Goal: Task Accomplishment & Management: Use online tool/utility

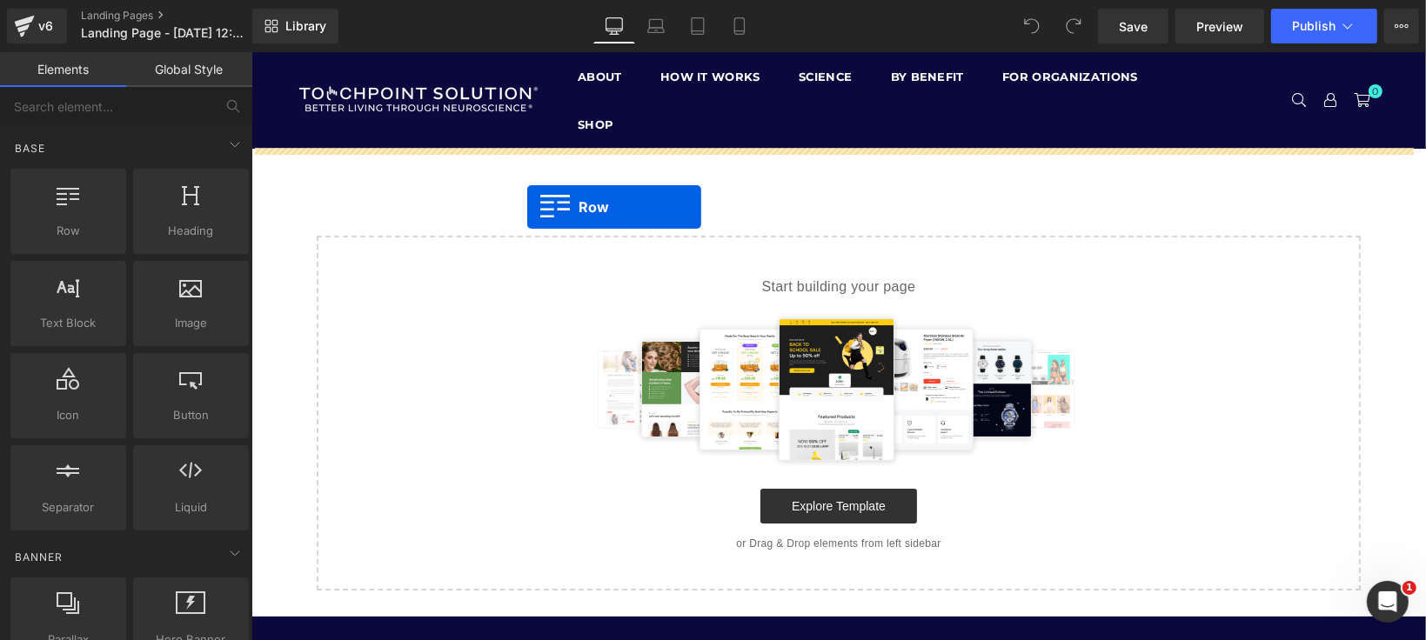
drag, startPoint x: 356, startPoint y: 259, endPoint x: 526, endPoint y: 206, distance: 178.6
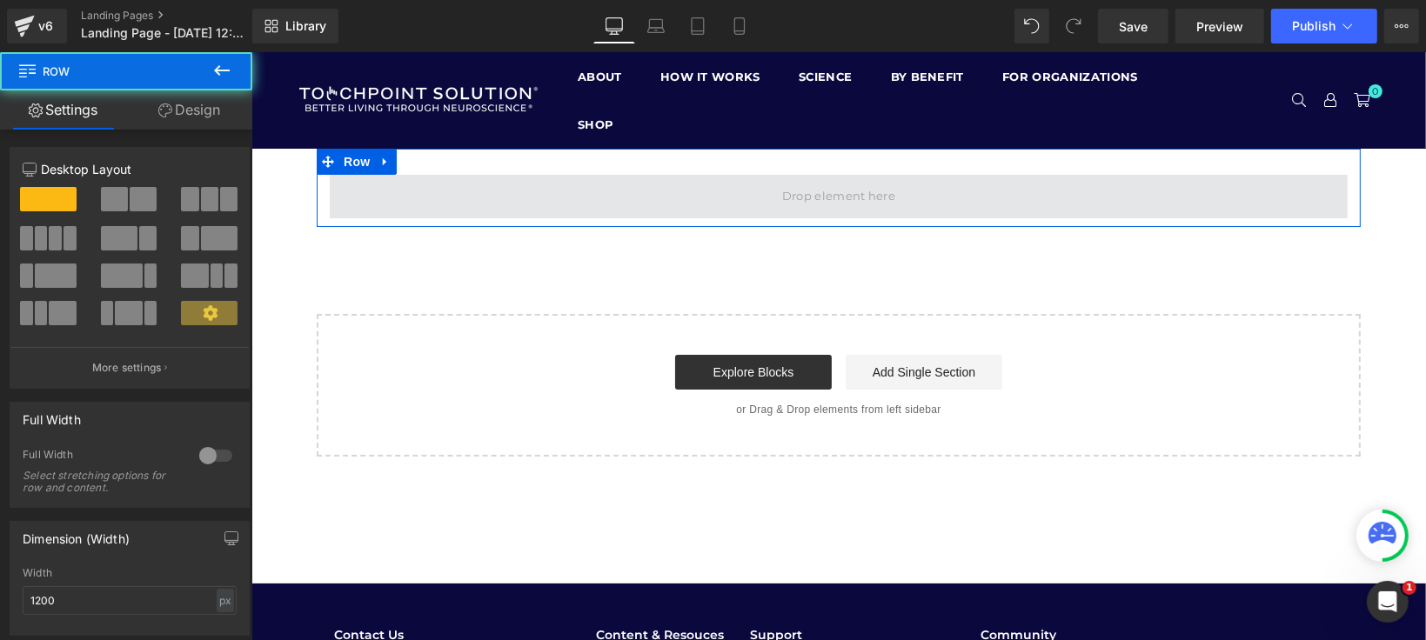
click at [488, 192] on span at bounding box center [838, 196] width 1018 height 44
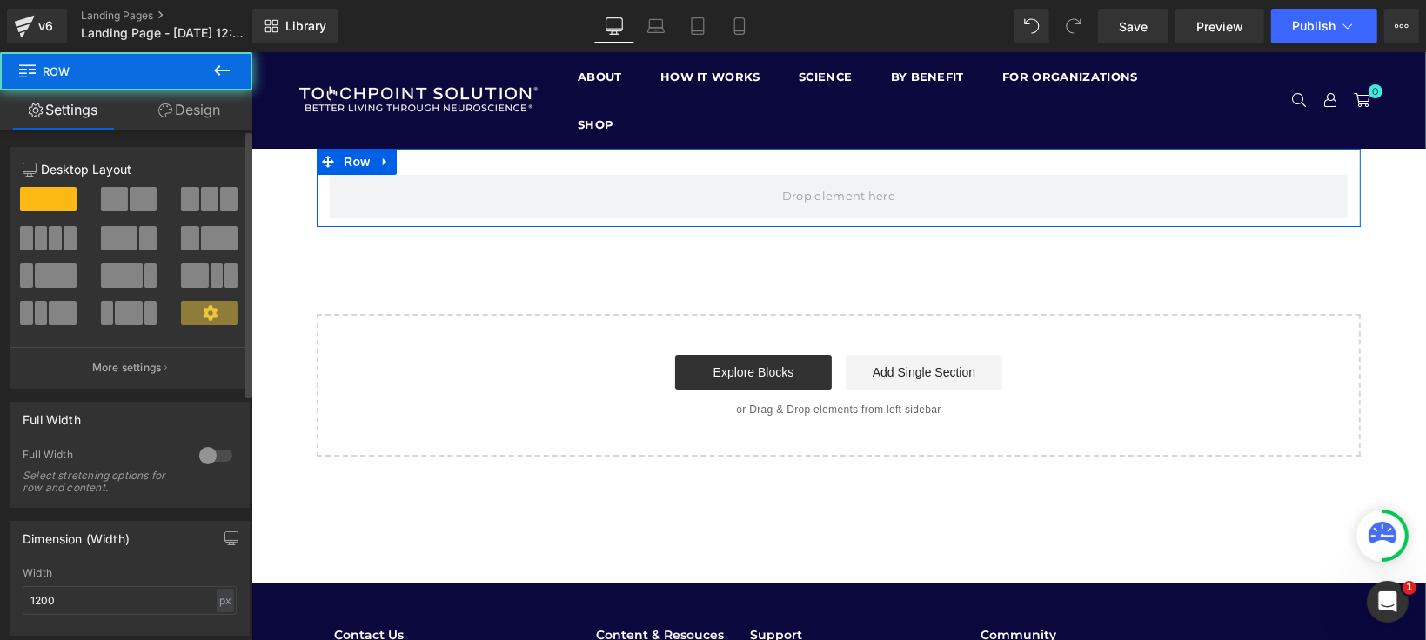
click at [138, 204] on span at bounding box center [143, 199] width 27 height 24
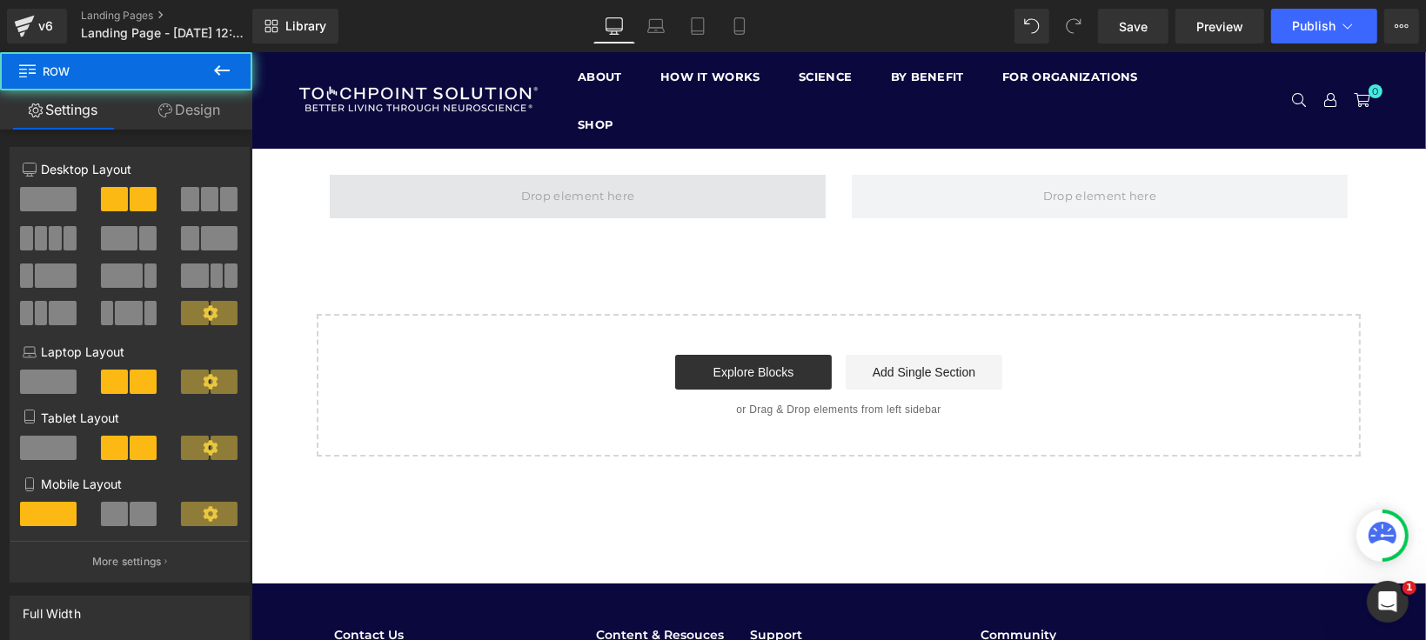
drag, startPoint x: 553, startPoint y: 184, endPoint x: 544, endPoint y: 190, distance: 11.3
click at [553, 184] on span at bounding box center [577, 196] width 496 height 44
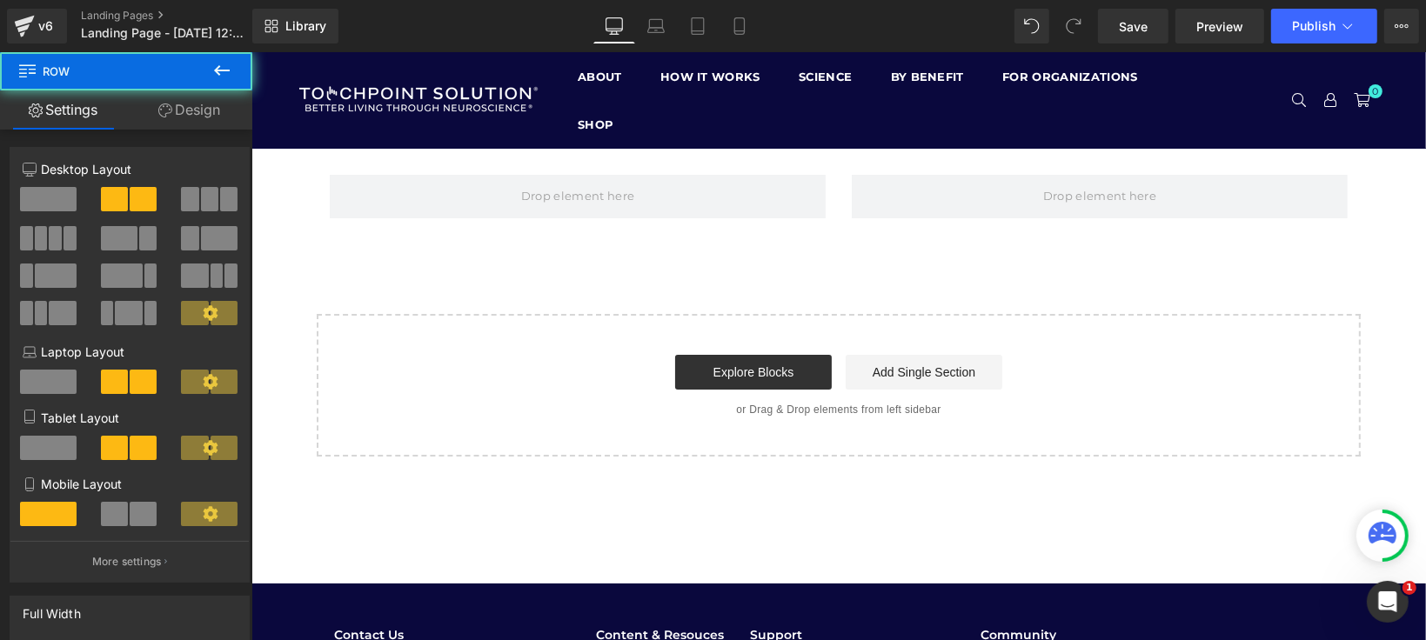
click at [218, 83] on button at bounding box center [221, 71] width 61 height 38
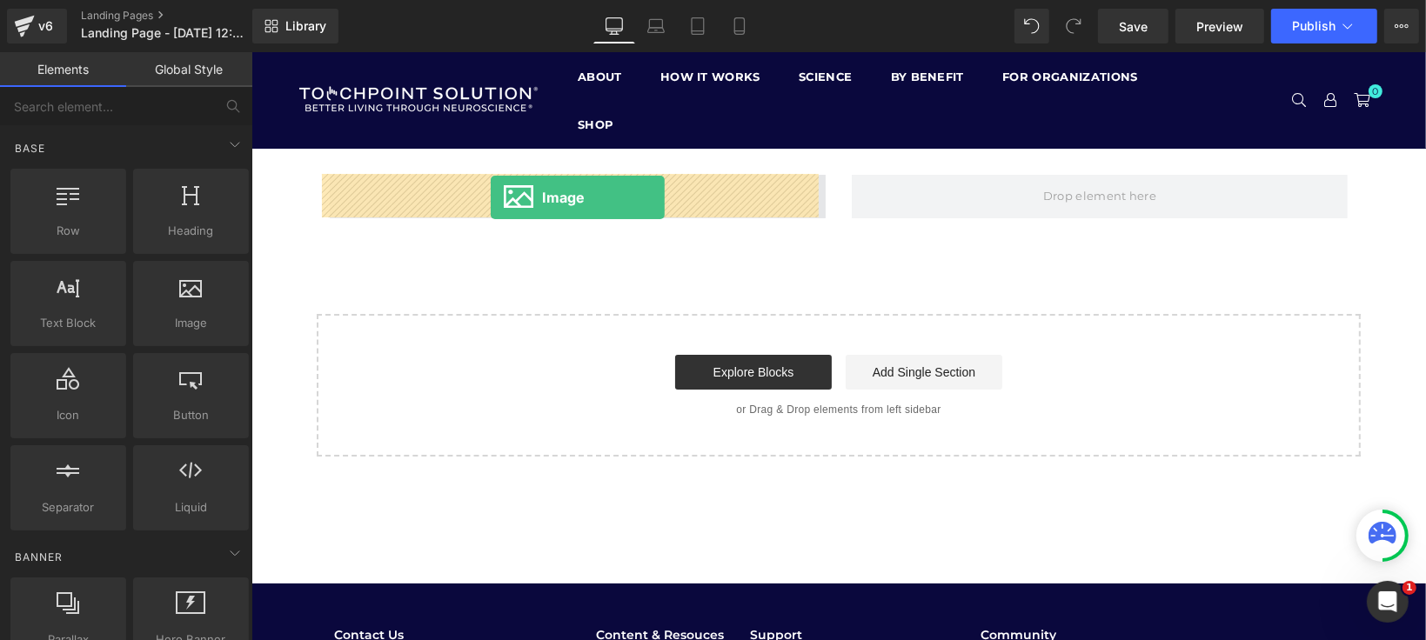
drag, startPoint x: 427, startPoint y: 379, endPoint x: 490, endPoint y: 195, distance: 194.0
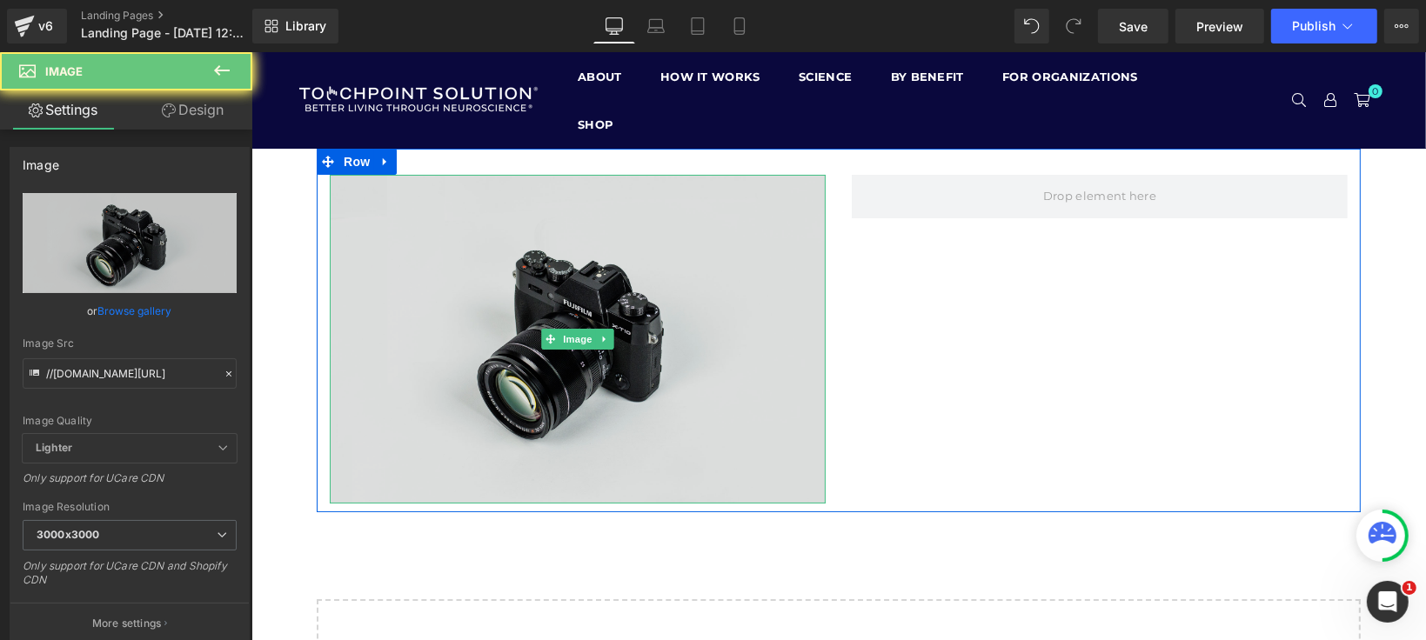
click at [509, 226] on img at bounding box center [577, 338] width 496 height 329
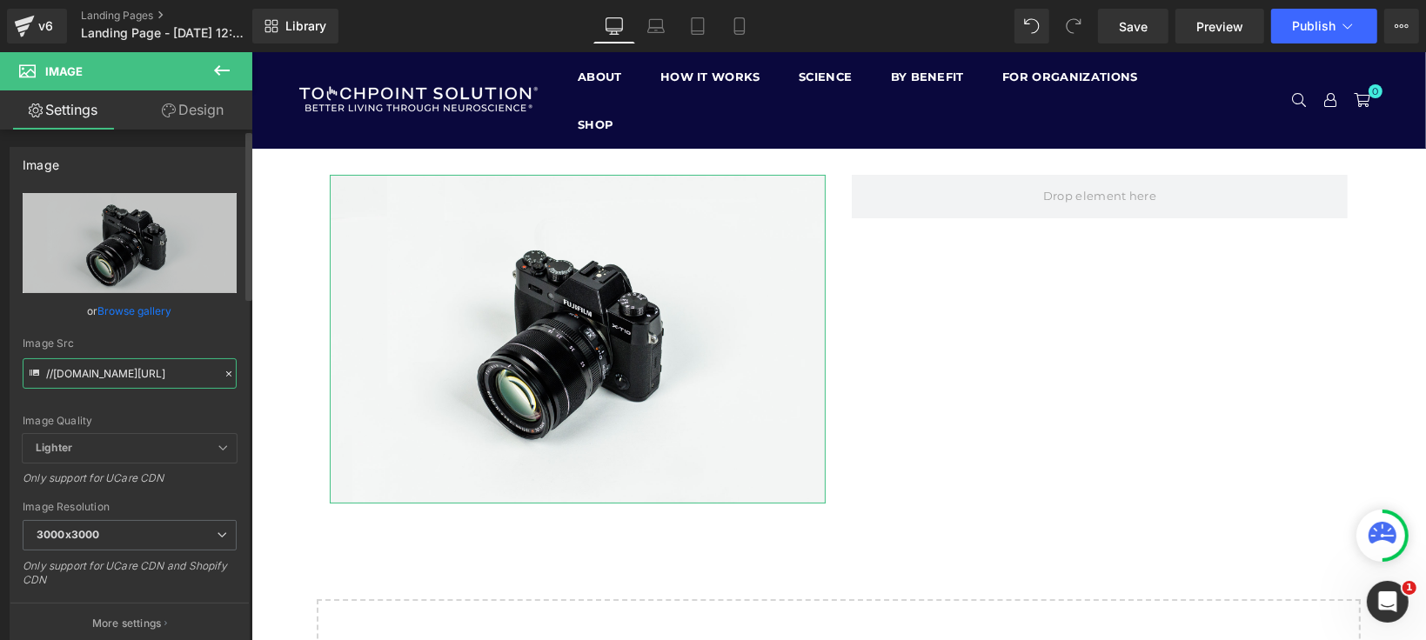
click at [135, 376] on input "//d1um8515vdn9kb.cloudfront.net/images/parallax.jpg" at bounding box center [130, 374] width 214 height 30
paste input "https://cdn.shopify.com/s/files/1/1529/9657/files/Enhance_Your_Therapy_Practice…"
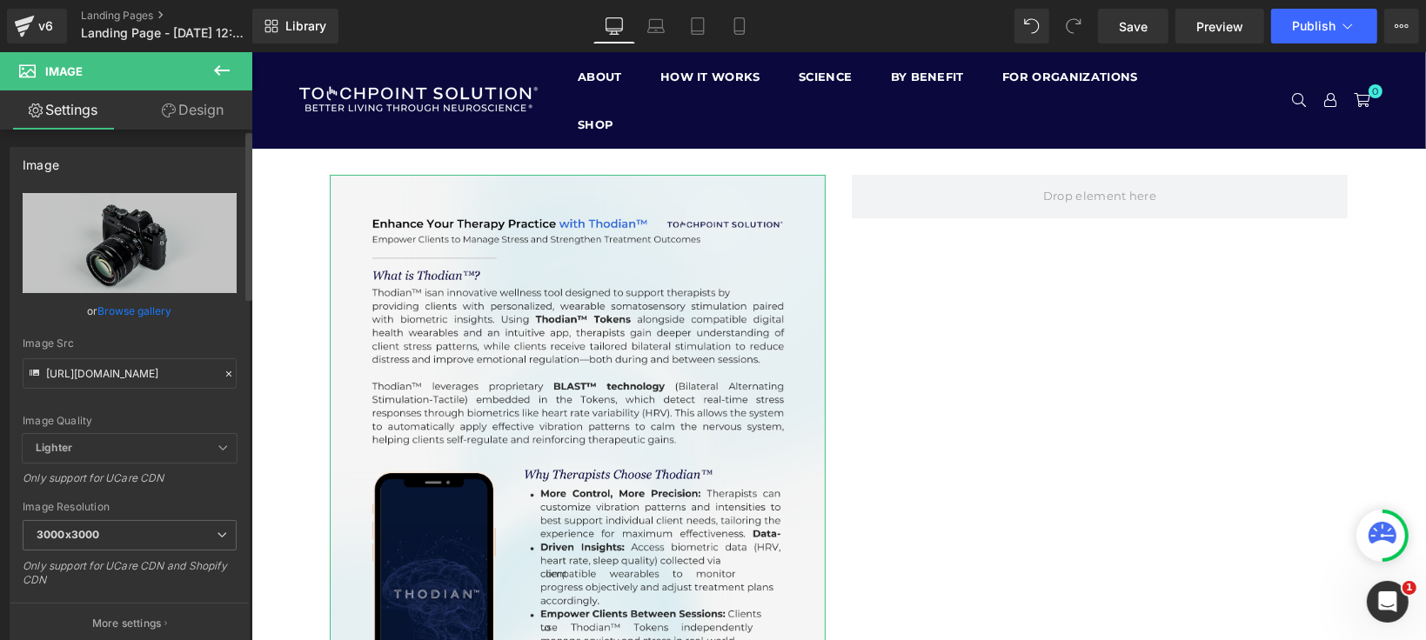
click at [163, 422] on div "Image Quality" at bounding box center [130, 421] width 214 height 12
type input "https://cdn.shopify.com/s/files/1/1529/9657/files/Enhance_Your_Therapy_Practice…"
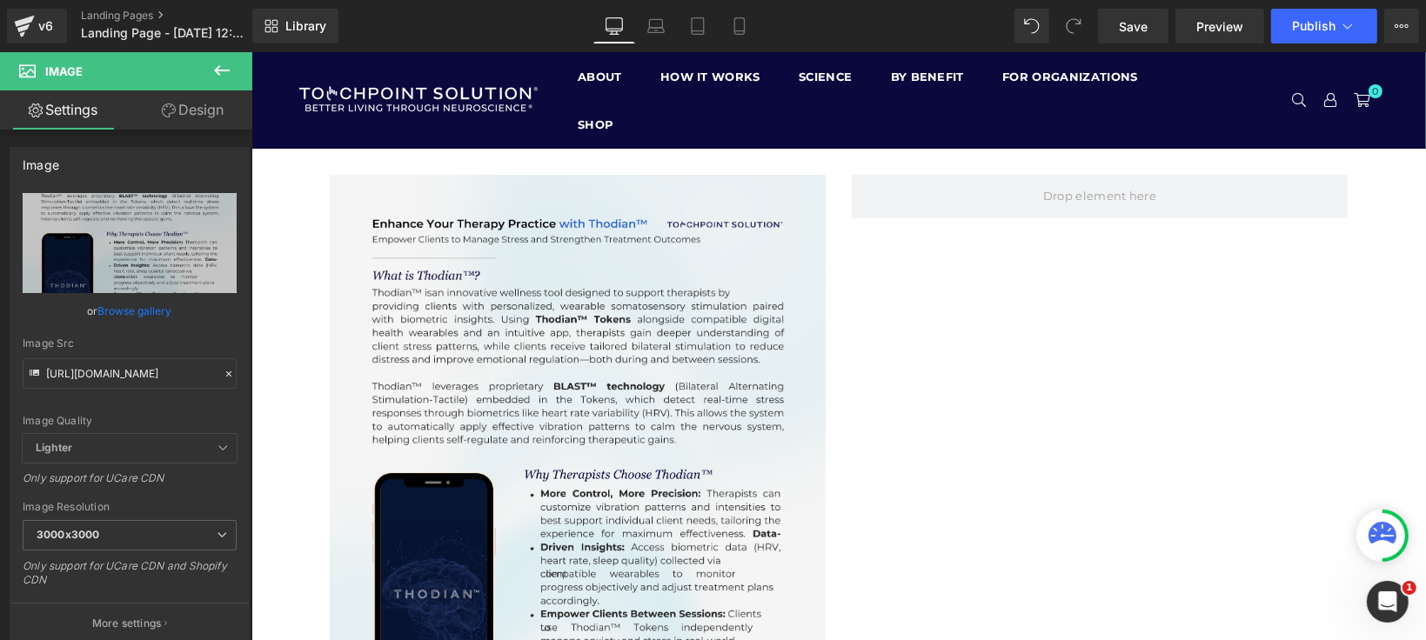
click at [210, 68] on button at bounding box center [221, 71] width 61 height 38
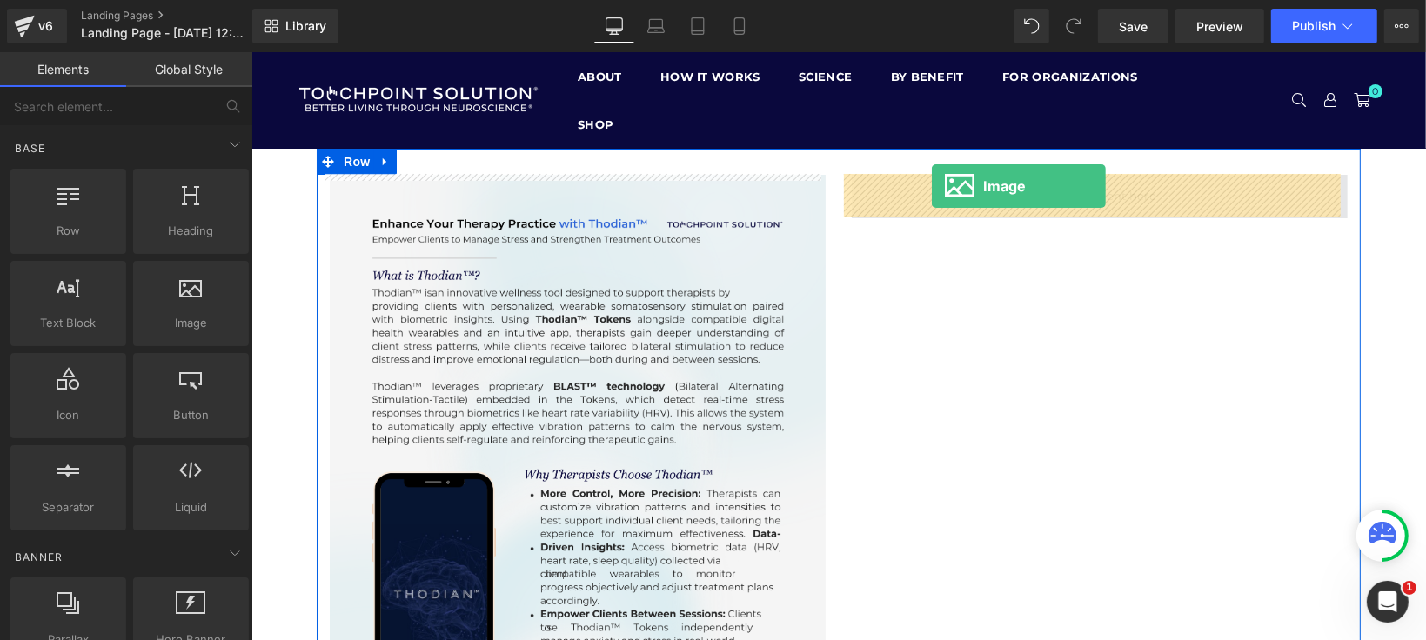
drag, startPoint x: 424, startPoint y: 382, endPoint x: 931, endPoint y: 185, distance: 544.1
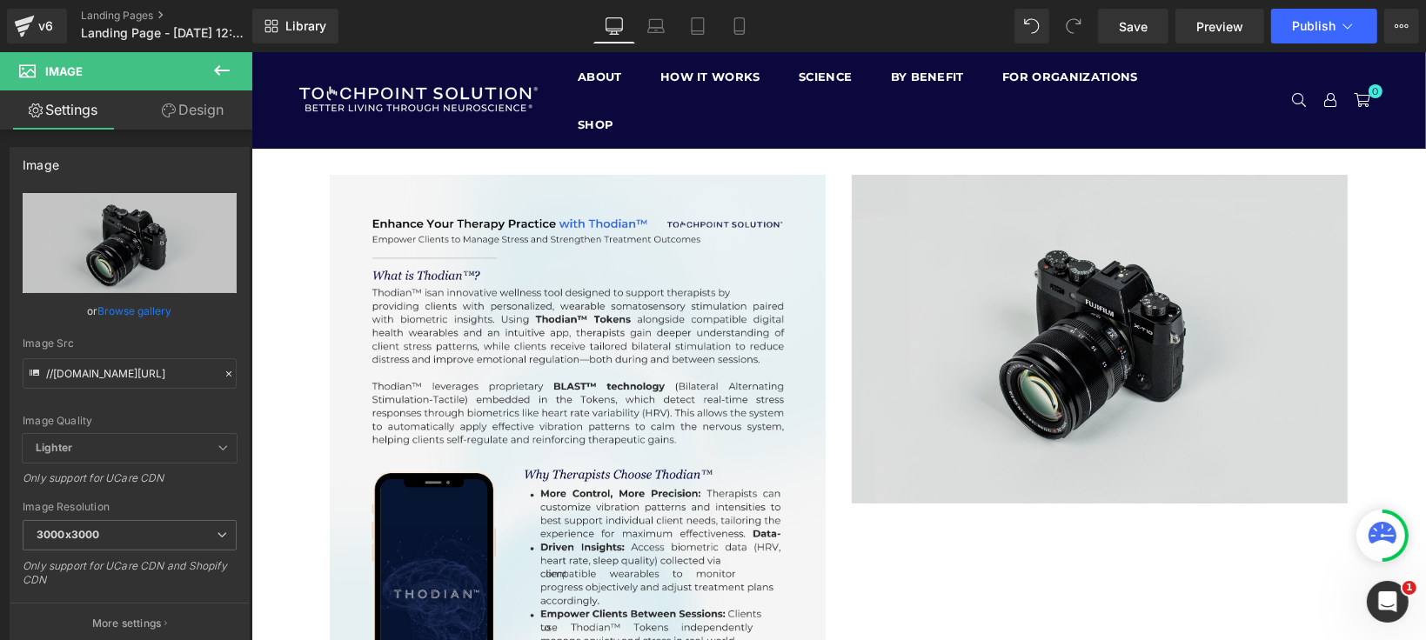
drag, startPoint x: 1052, startPoint y: 204, endPoint x: 1035, endPoint y: 218, distance: 21.8
click at [1052, 204] on img at bounding box center [1099, 338] width 496 height 329
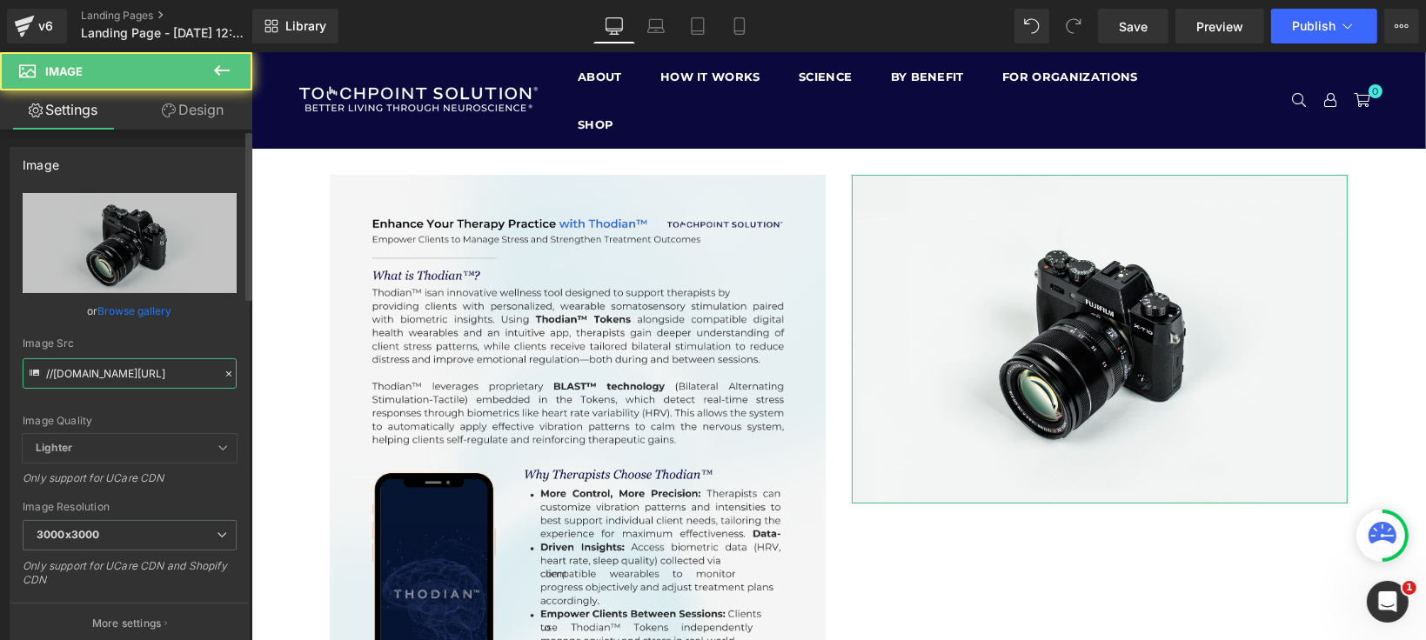
click at [95, 369] on input "//d1um8515vdn9kb.cloudfront.net/images/parallax.jpg" at bounding box center [130, 374] width 214 height 30
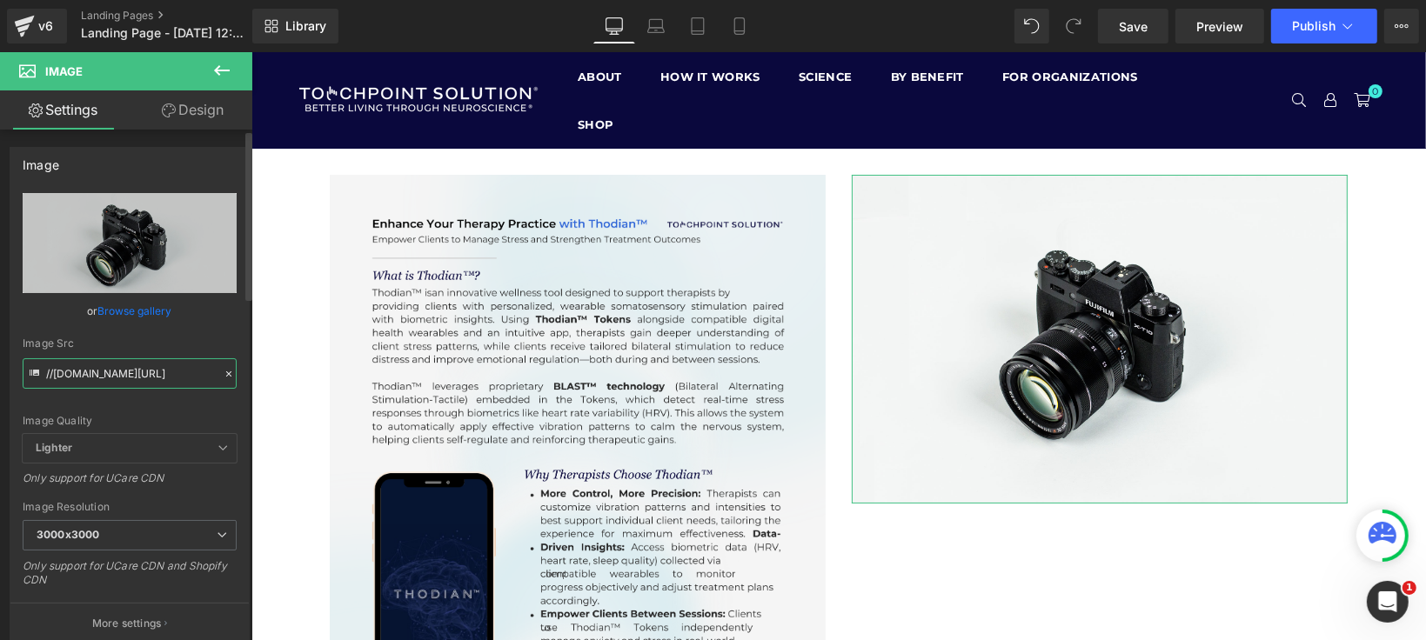
click at [95, 369] on input "//d1um8515vdn9kb.cloudfront.net/images/parallax.jpg" at bounding box center [130, 374] width 214 height 30
paste input "https://cdn.shopify.com/s/files/1/1529/9657/files/Enhance_Your_Therapy_Practice…"
click at [100, 350] on div "Image Src https://cdn.shopify.com/s/files/1/1529/9657/files/Enhance_Your_Therap…" at bounding box center [130, 363] width 214 height 51
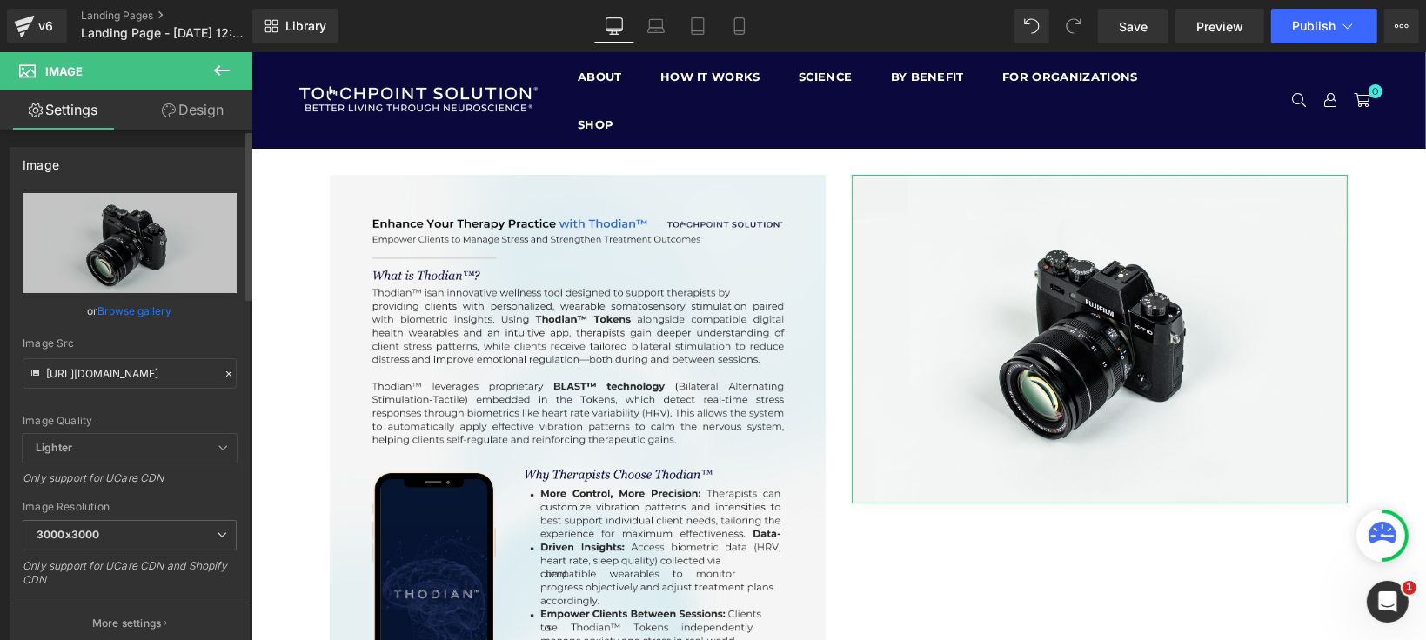
scroll to position [0, 0]
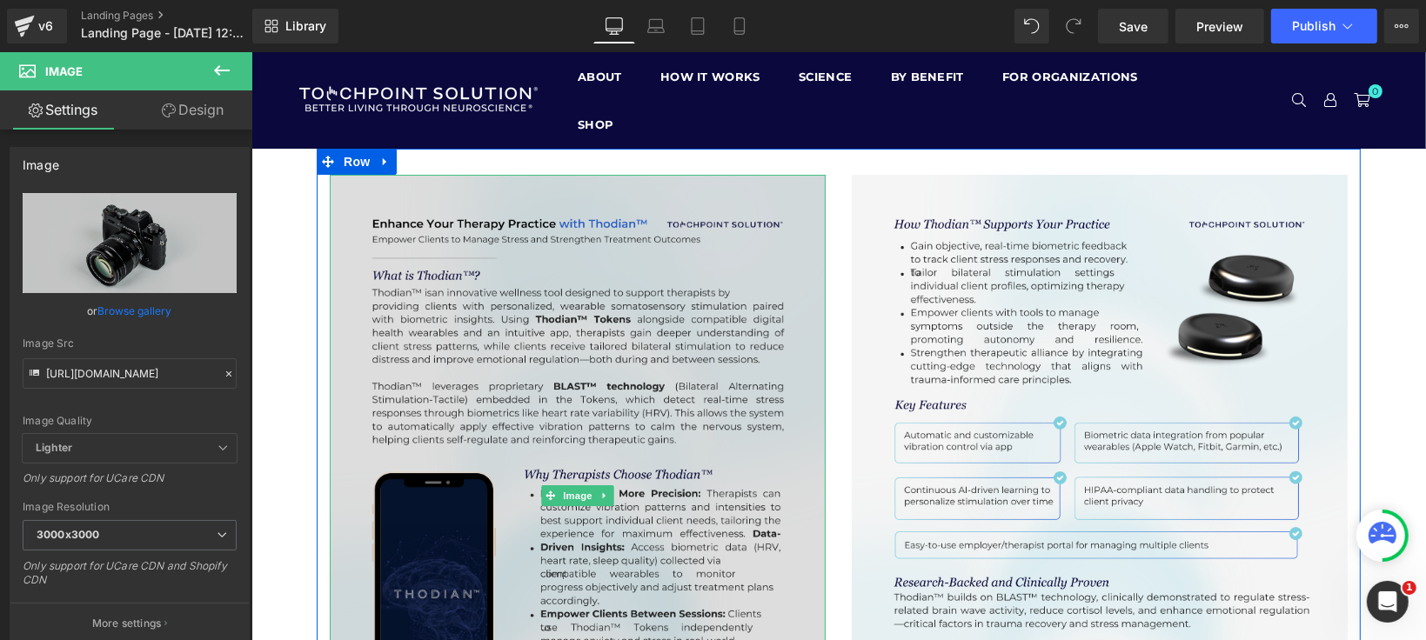
type input "https://cdn.shopify.com/s/files/1/1529/9657/files/Enhance_Your_Therapy_Practice…"
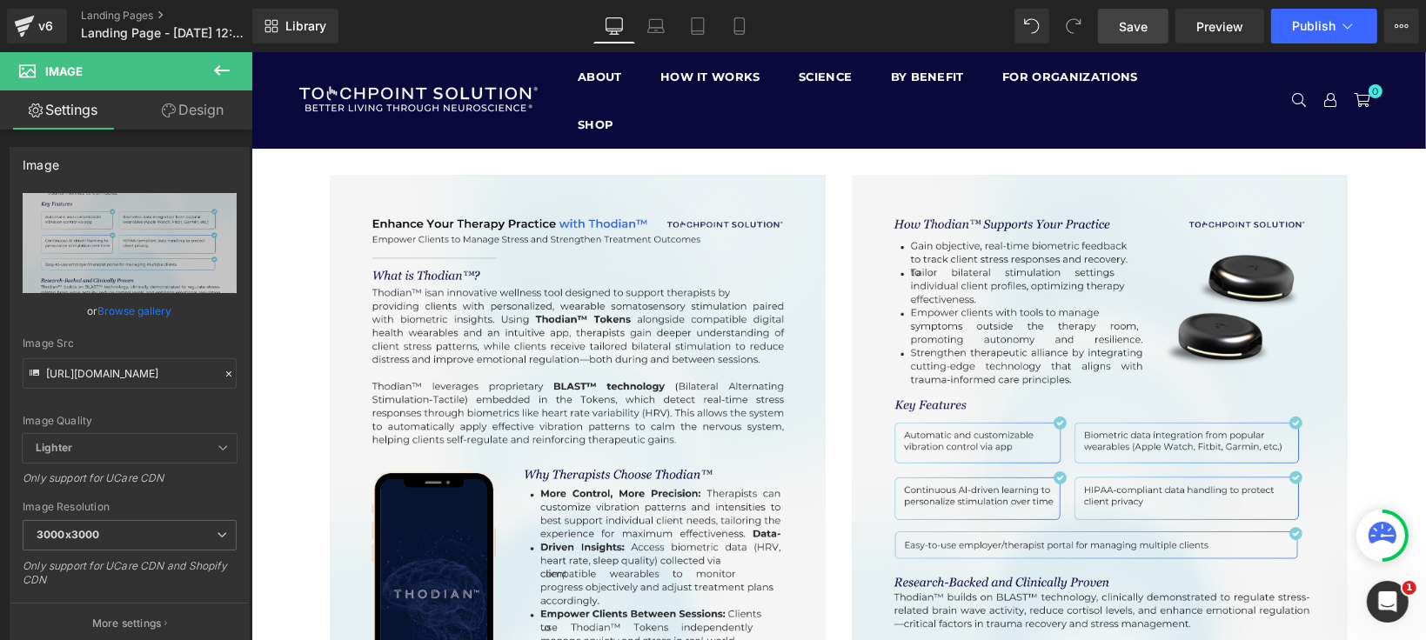
click at [1135, 15] on link "Save" at bounding box center [1133, 26] width 70 height 35
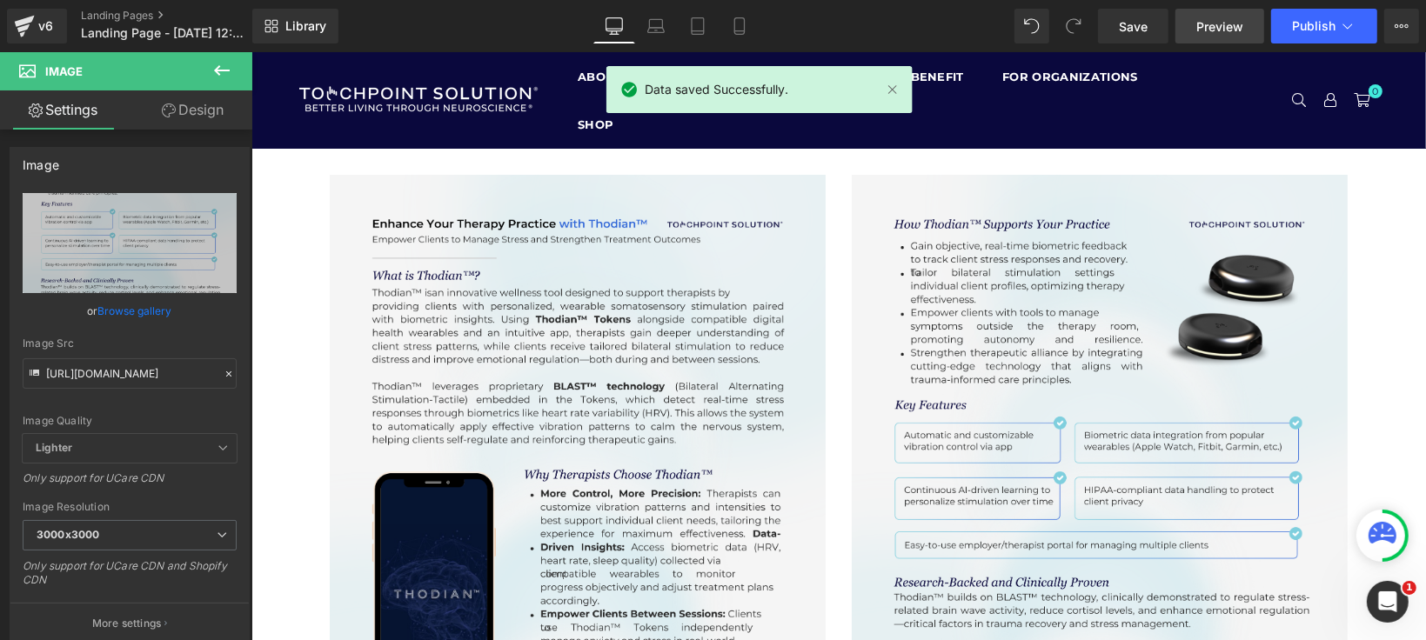
click at [1218, 28] on span "Preview" at bounding box center [1219, 26] width 47 height 18
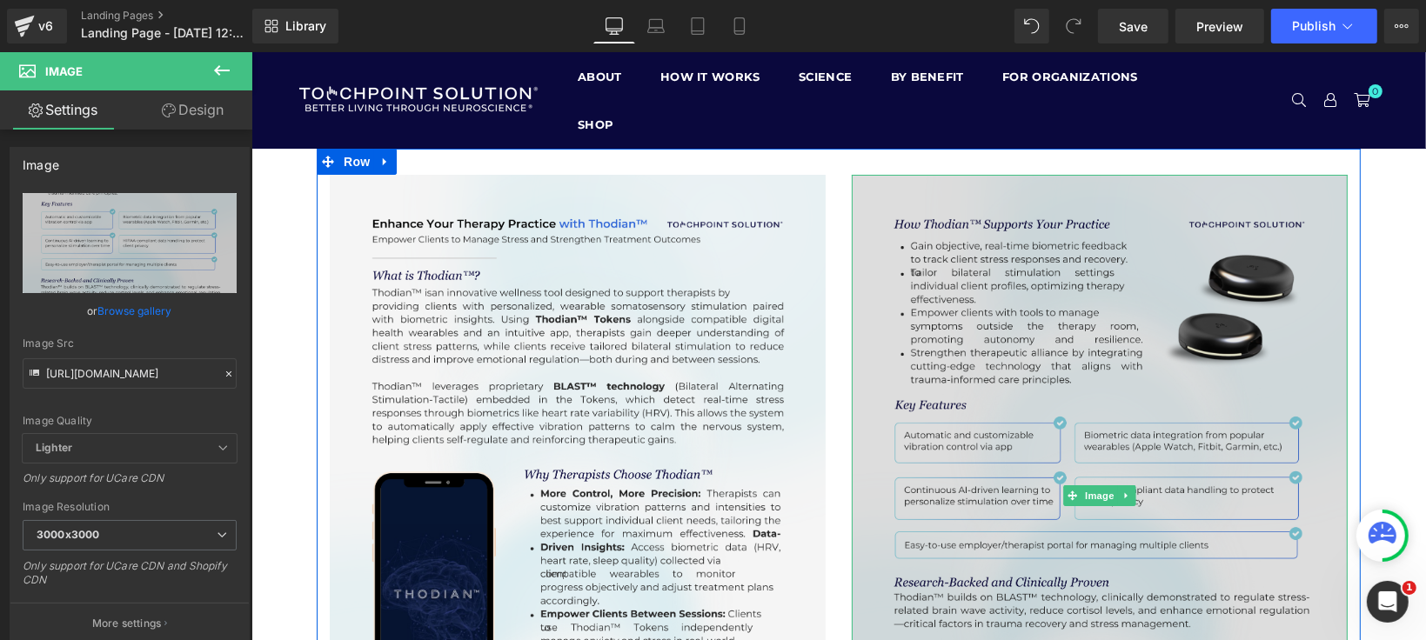
click at [942, 249] on img at bounding box center [1099, 495] width 496 height 642
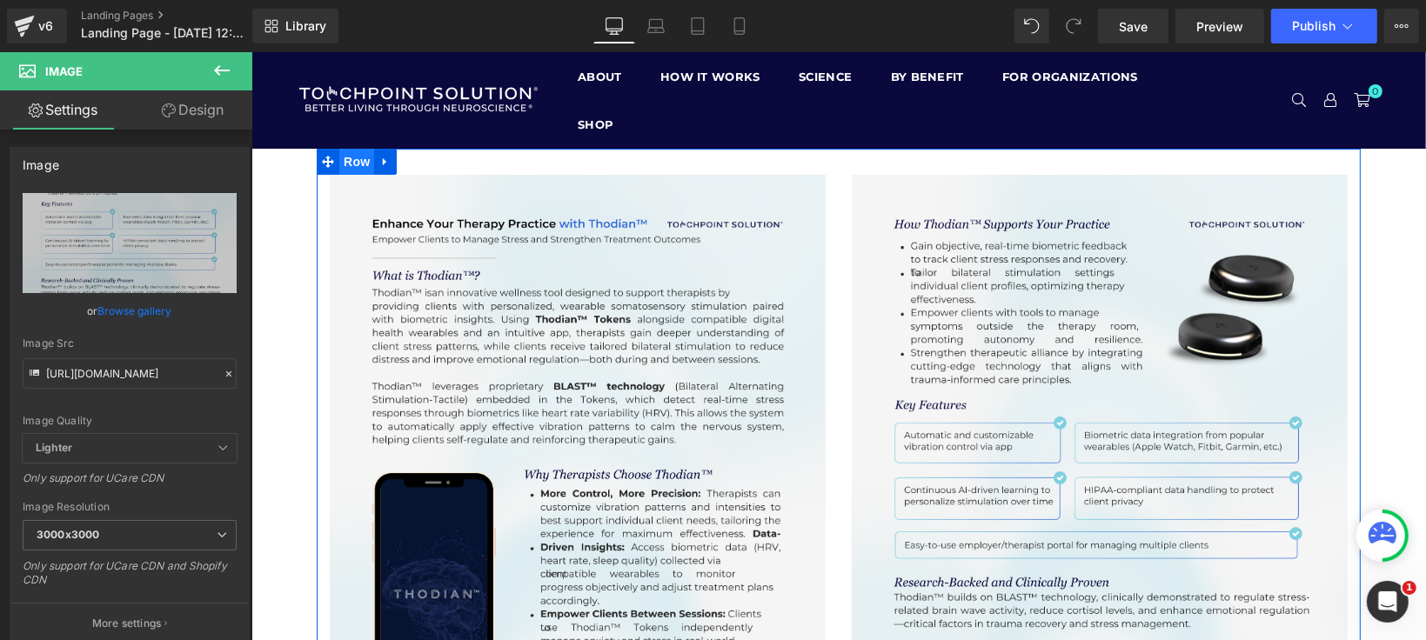
click at [350, 164] on span "Row" at bounding box center [355, 161] width 35 height 26
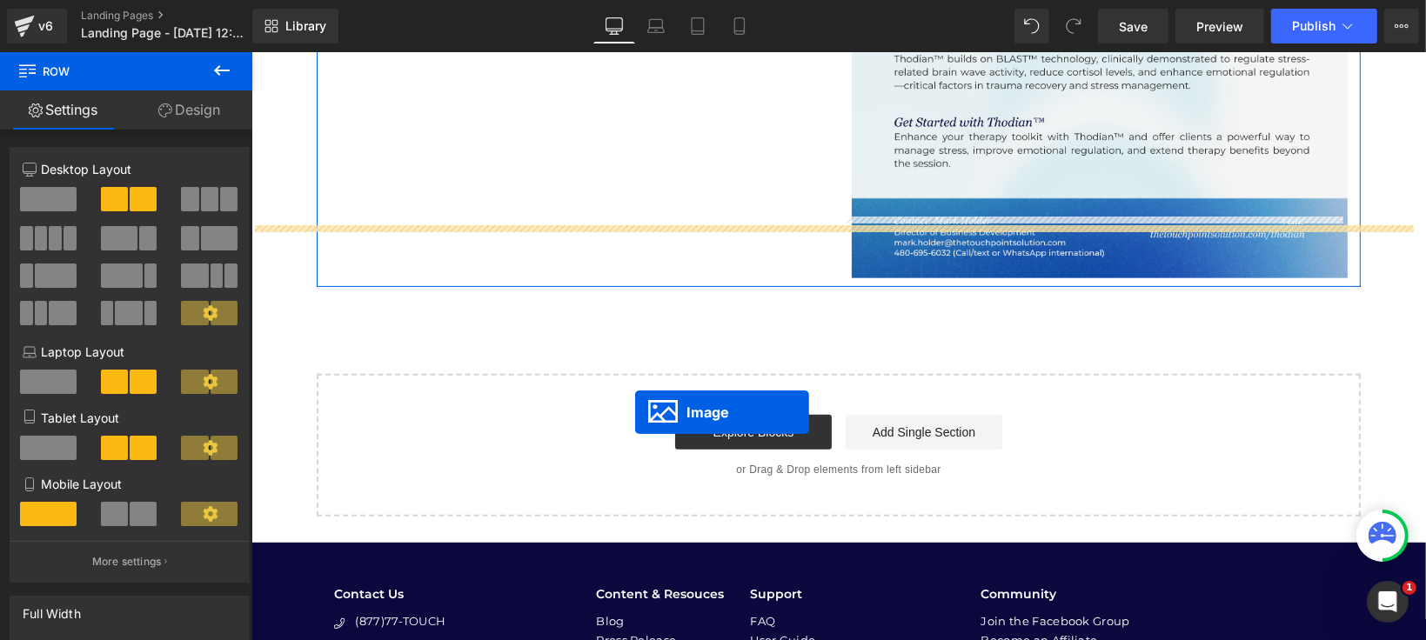
scroll to position [676, 0]
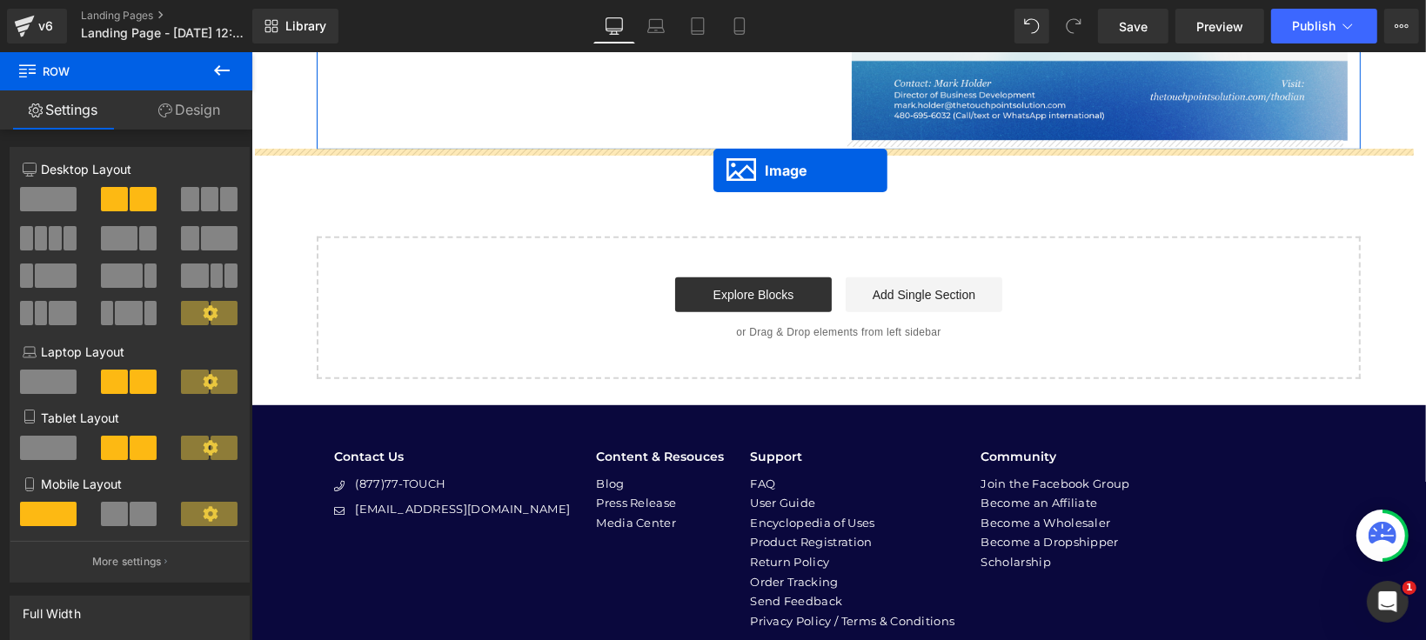
drag, startPoint x: 538, startPoint y: 489, endPoint x: 713, endPoint y: 169, distance: 364.9
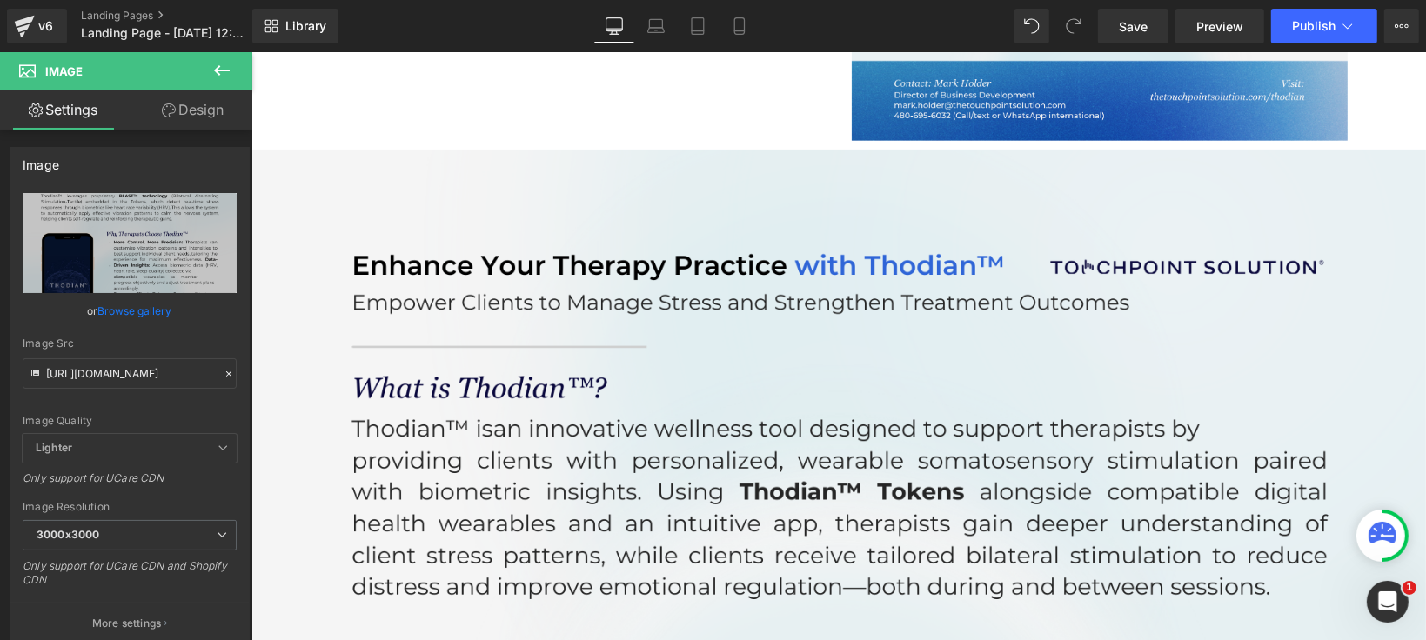
click at [240, 73] on button at bounding box center [221, 71] width 61 height 38
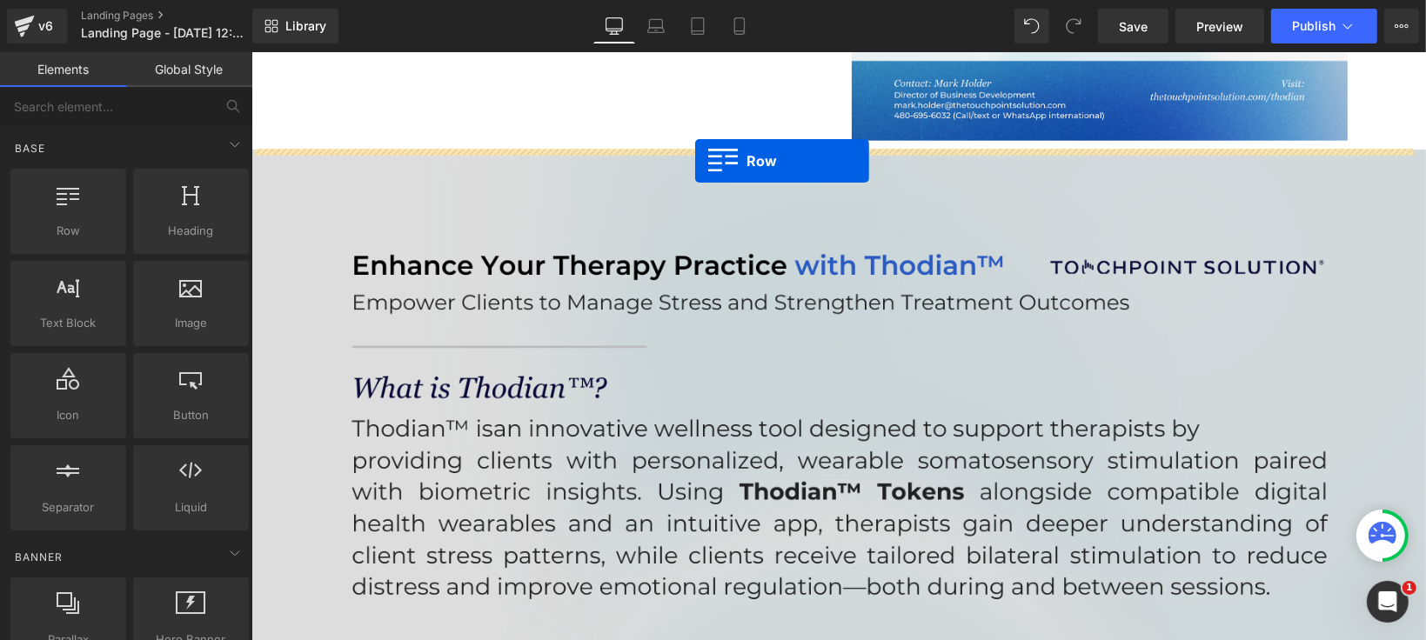
drag, startPoint x: 424, startPoint y: 261, endPoint x: 694, endPoint y: 160, distance: 288.8
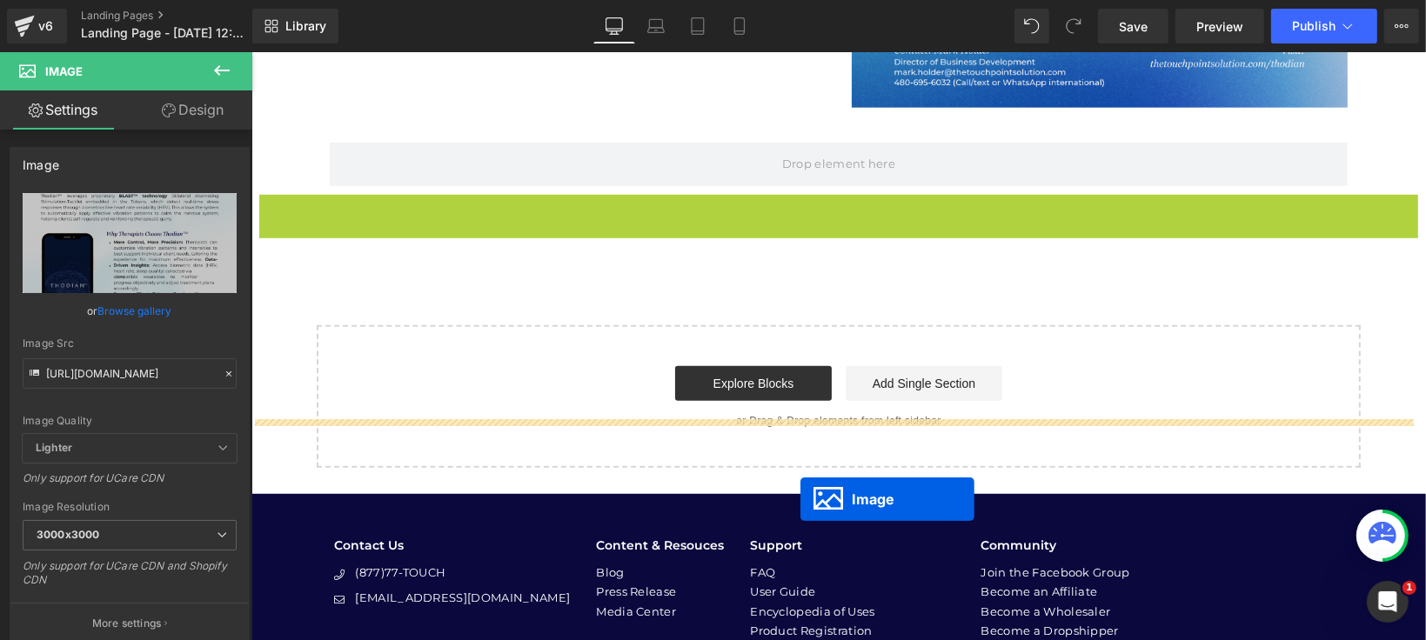
scroll to position [483, 0]
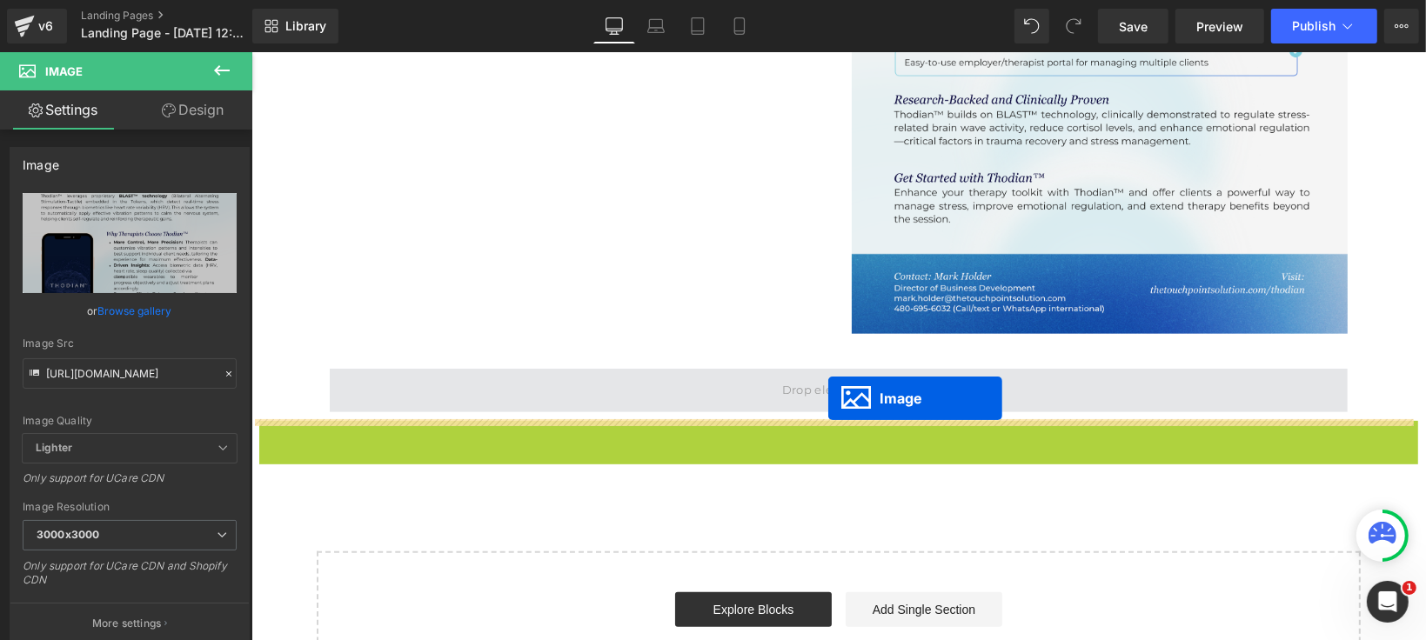
drag, startPoint x: 803, startPoint y: 487, endPoint x: 828, endPoint y: 398, distance: 92.9
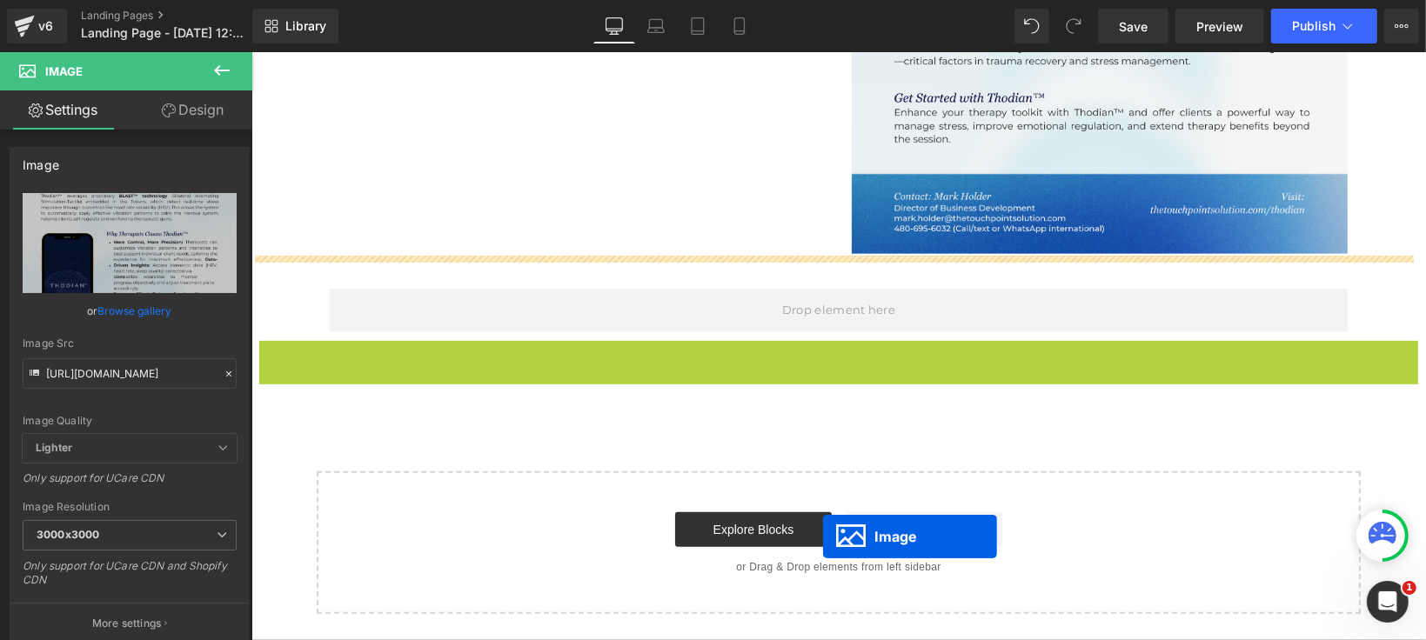
scroll to position [386, 0]
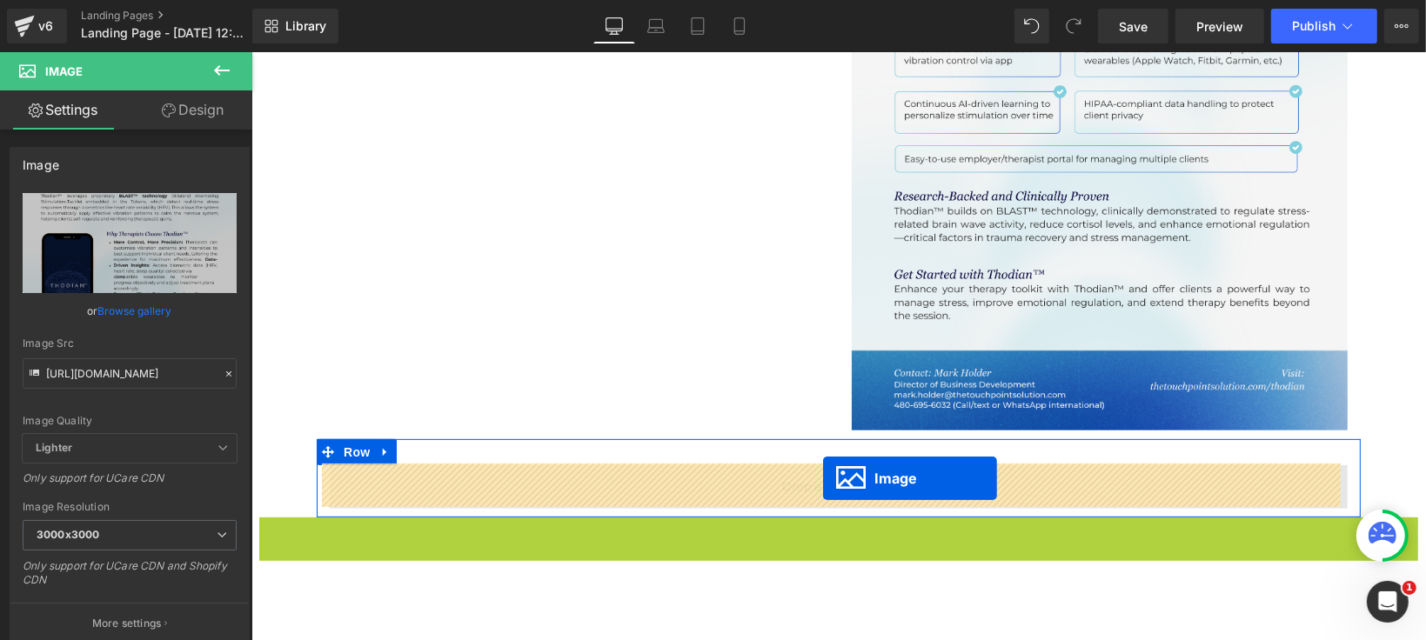
drag, startPoint x: 803, startPoint y: 593, endPoint x: 822, endPoint y: 478, distance: 117.3
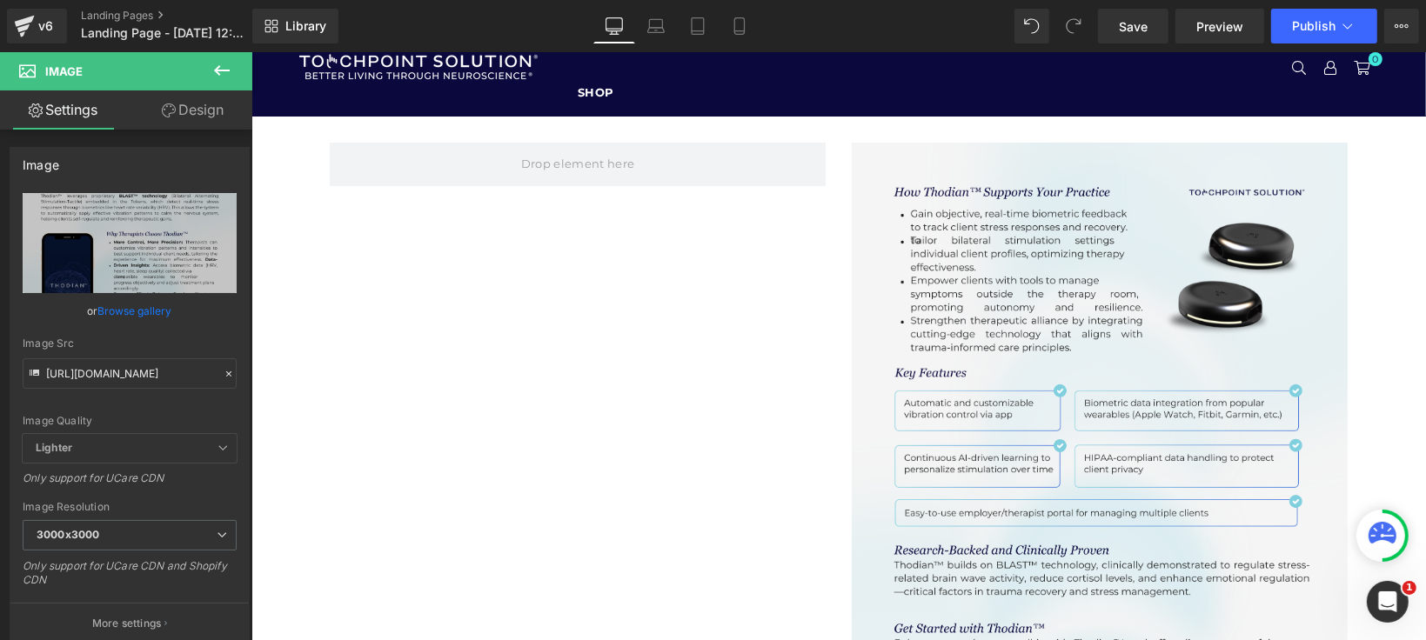
scroll to position [0, 0]
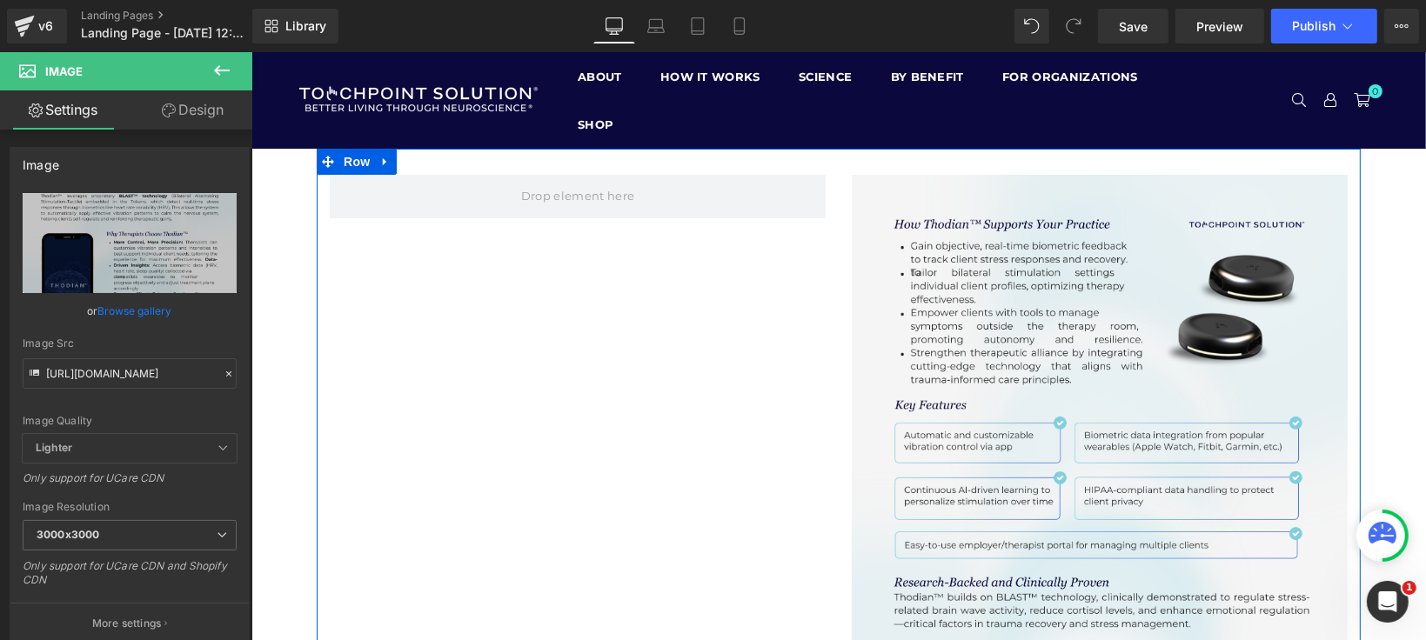
click at [479, 243] on div "Image Row" at bounding box center [838, 486] width 1044 height 677
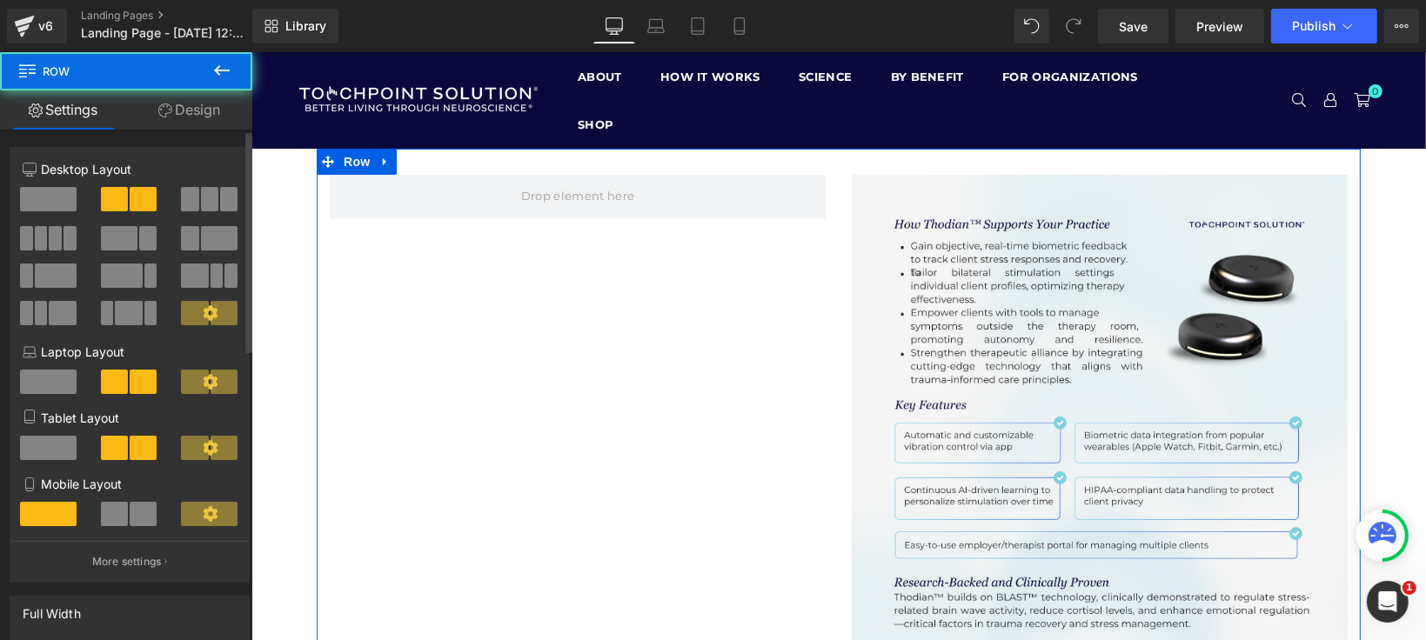
click at [80, 194] on div at bounding box center [49, 206] width 81 height 39
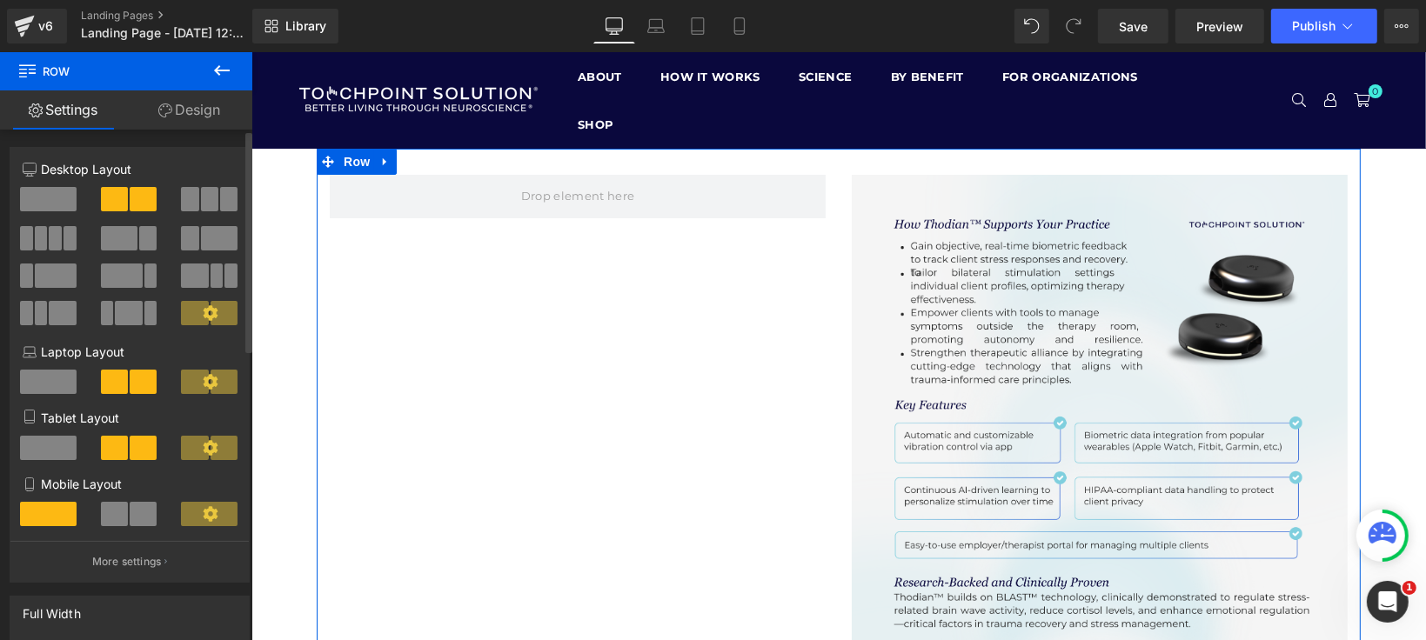
click at [64, 199] on span at bounding box center [48, 199] width 57 height 24
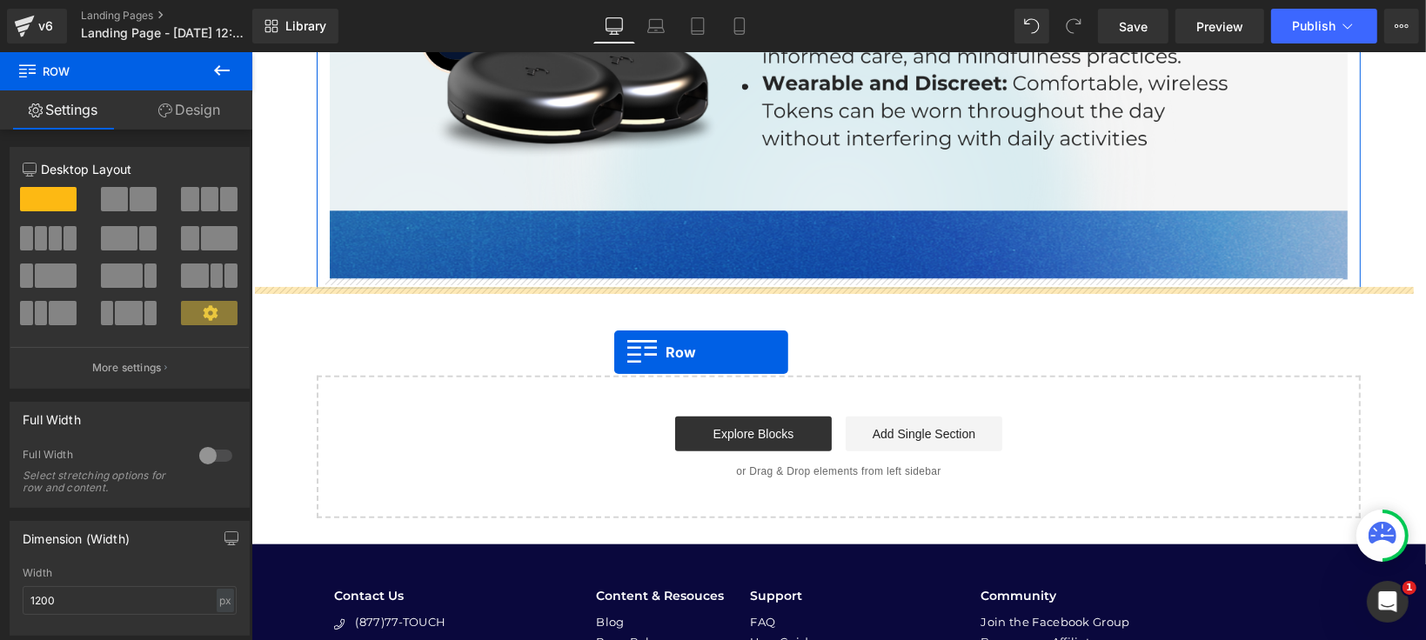
drag, startPoint x: 323, startPoint y: 163, endPoint x: 611, endPoint y: 351, distance: 343.9
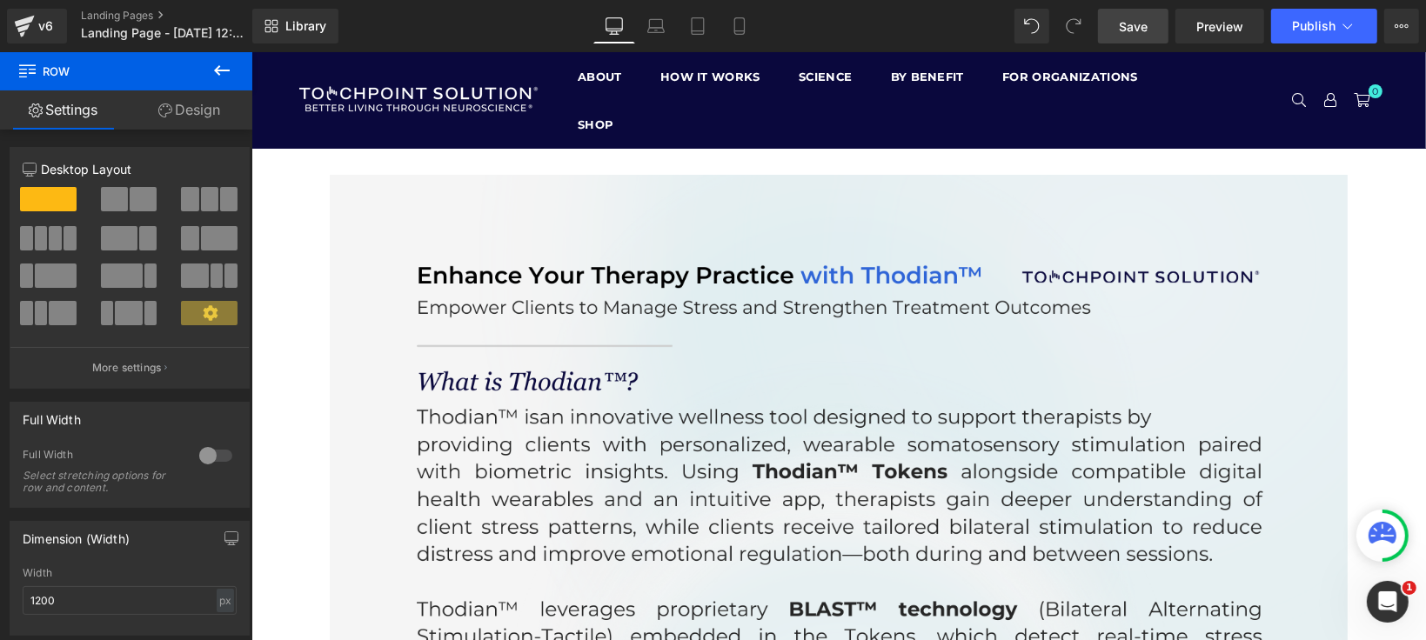
click at [1118, 27] on link "Save" at bounding box center [1133, 26] width 70 height 35
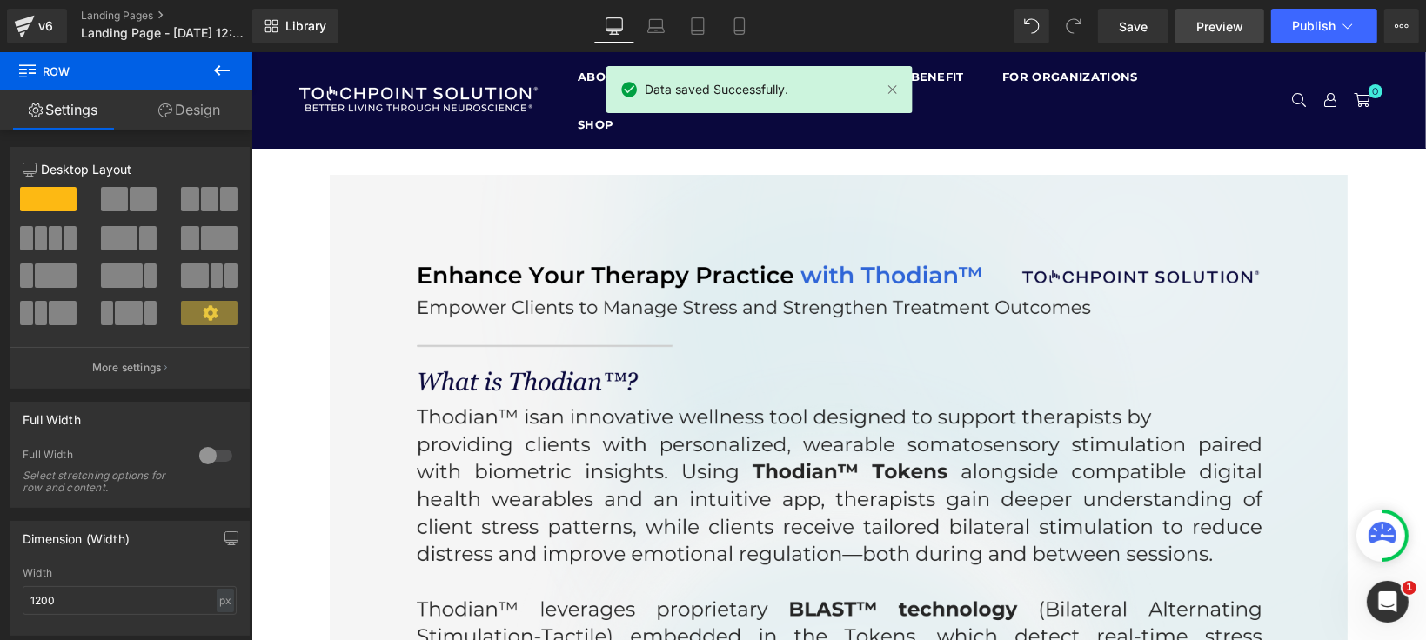
click at [1206, 29] on span "Preview" at bounding box center [1219, 26] width 47 height 18
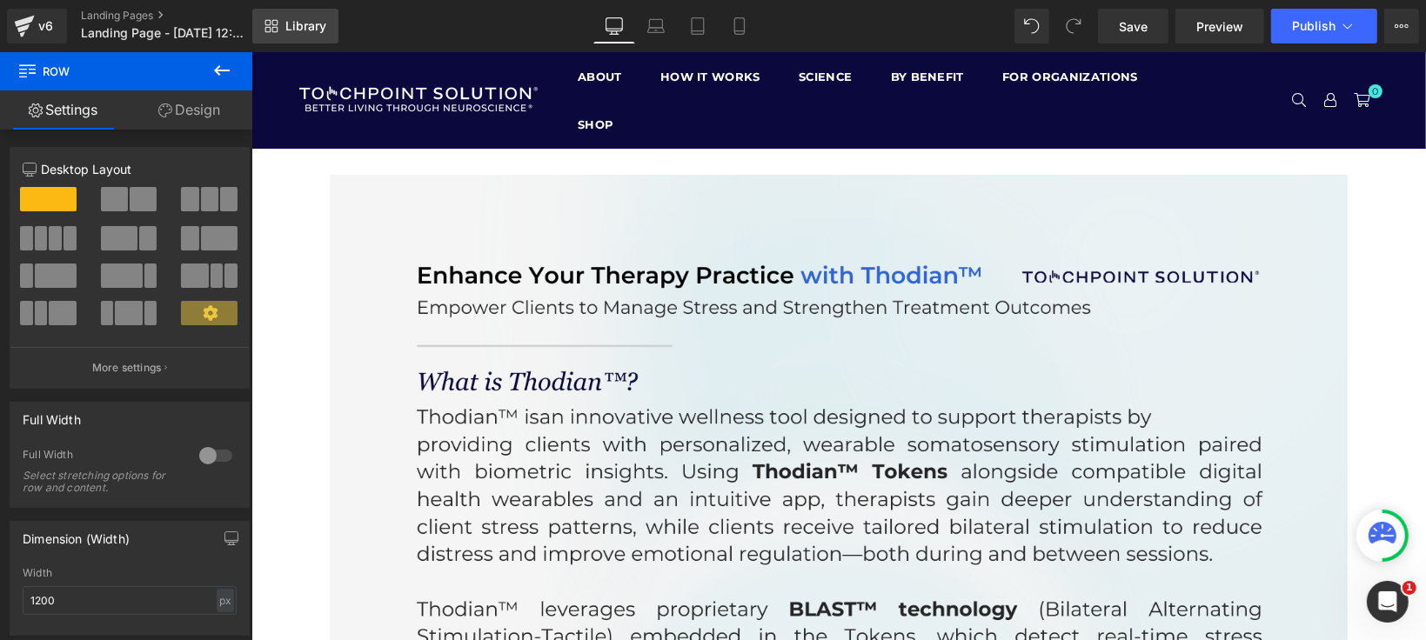
click at [311, 32] on span "Library" at bounding box center [305, 26] width 41 height 16
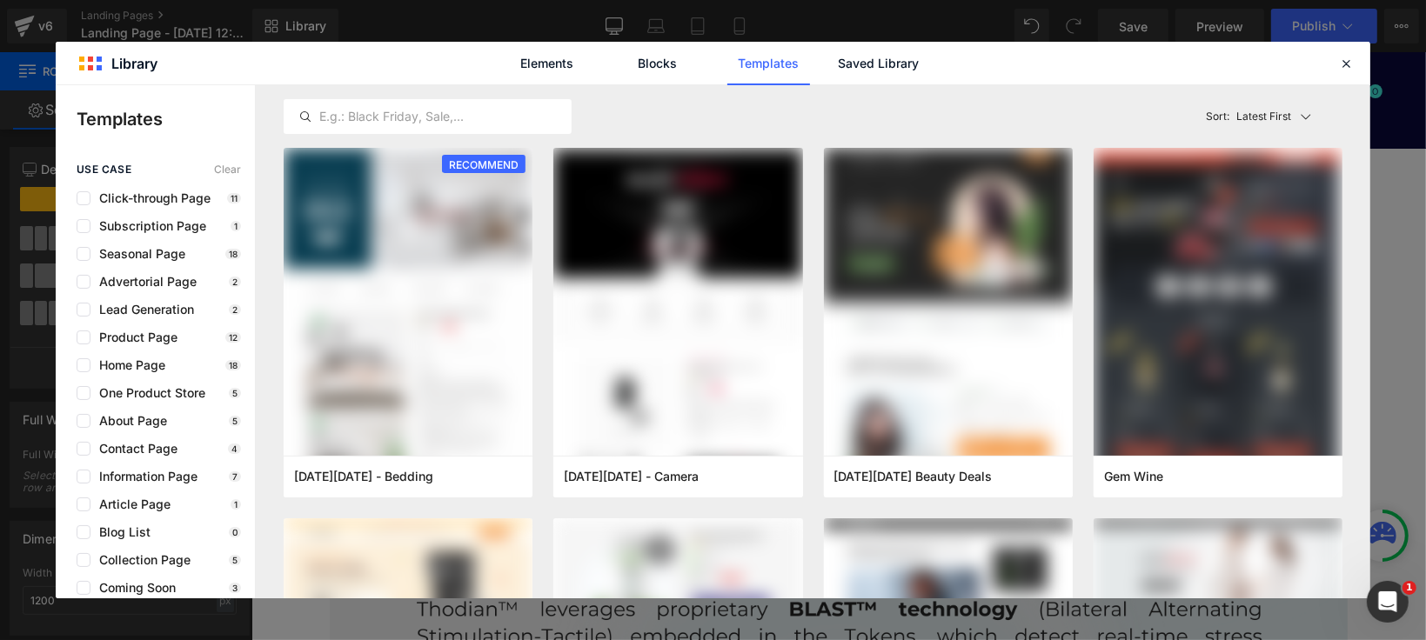
drag, startPoint x: 848, startPoint y: 68, endPoint x: 833, endPoint y: 76, distance: 16.7
click at [846, 69] on link "Saved Library" at bounding box center [879, 64] width 83 height 44
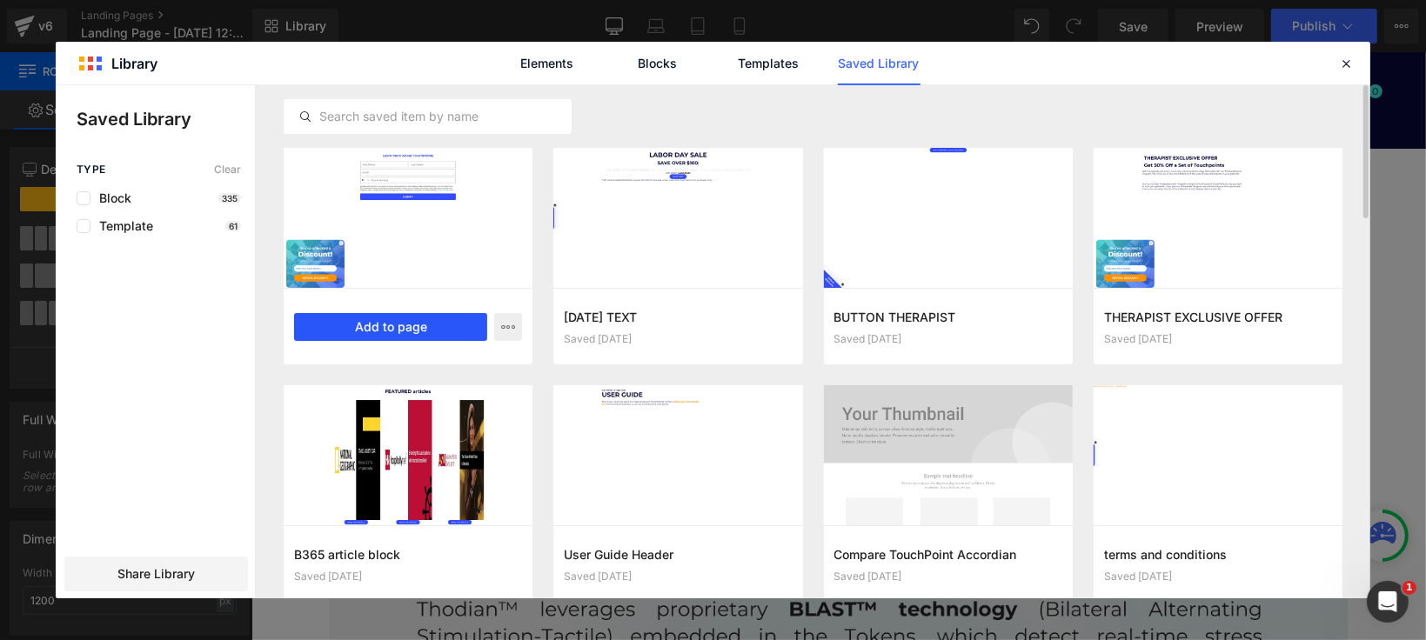
click at [426, 324] on button "Add to page" at bounding box center [390, 327] width 193 height 28
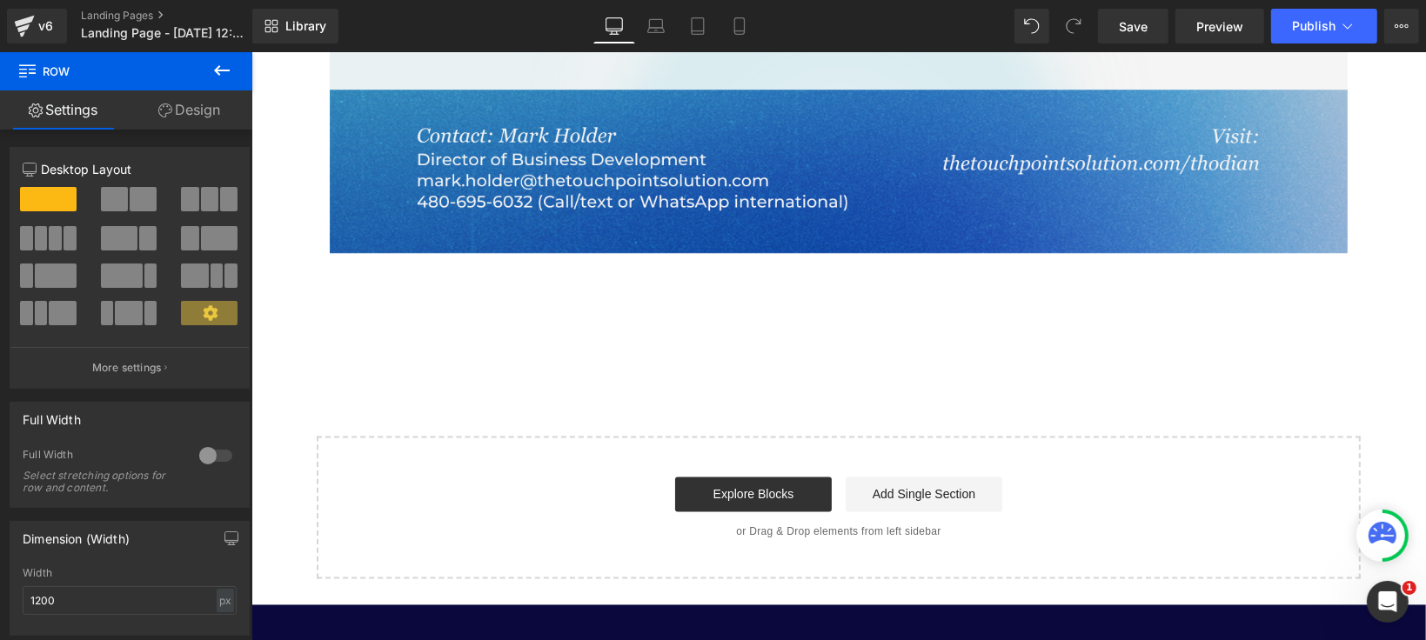
scroll to position [2714, 0]
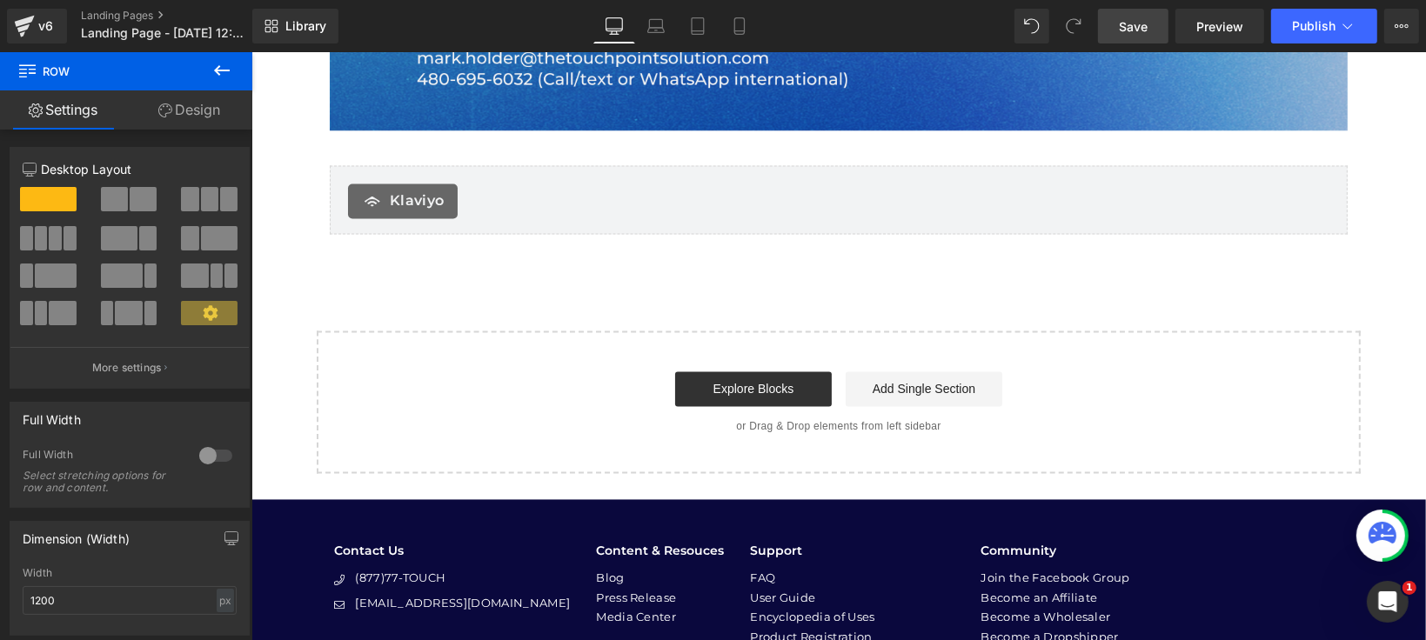
click at [1119, 20] on link "Save" at bounding box center [1133, 26] width 70 height 35
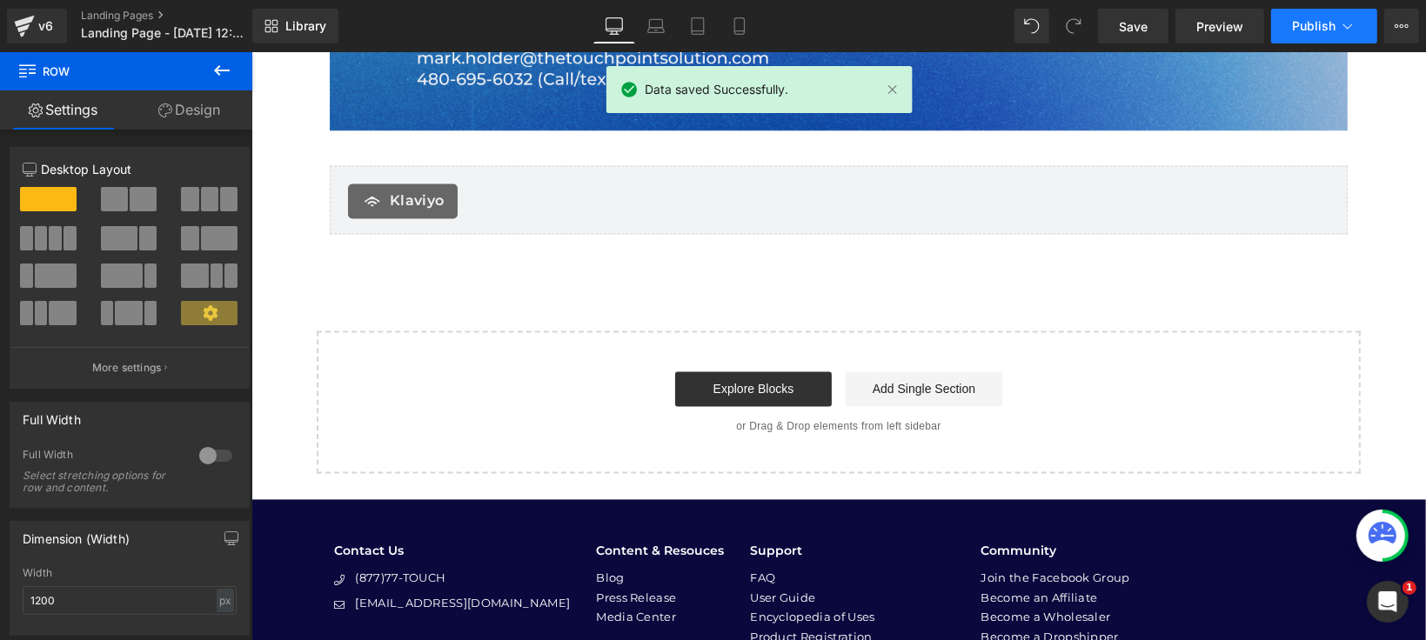
click at [1326, 33] on button "Publish" at bounding box center [1324, 26] width 106 height 35
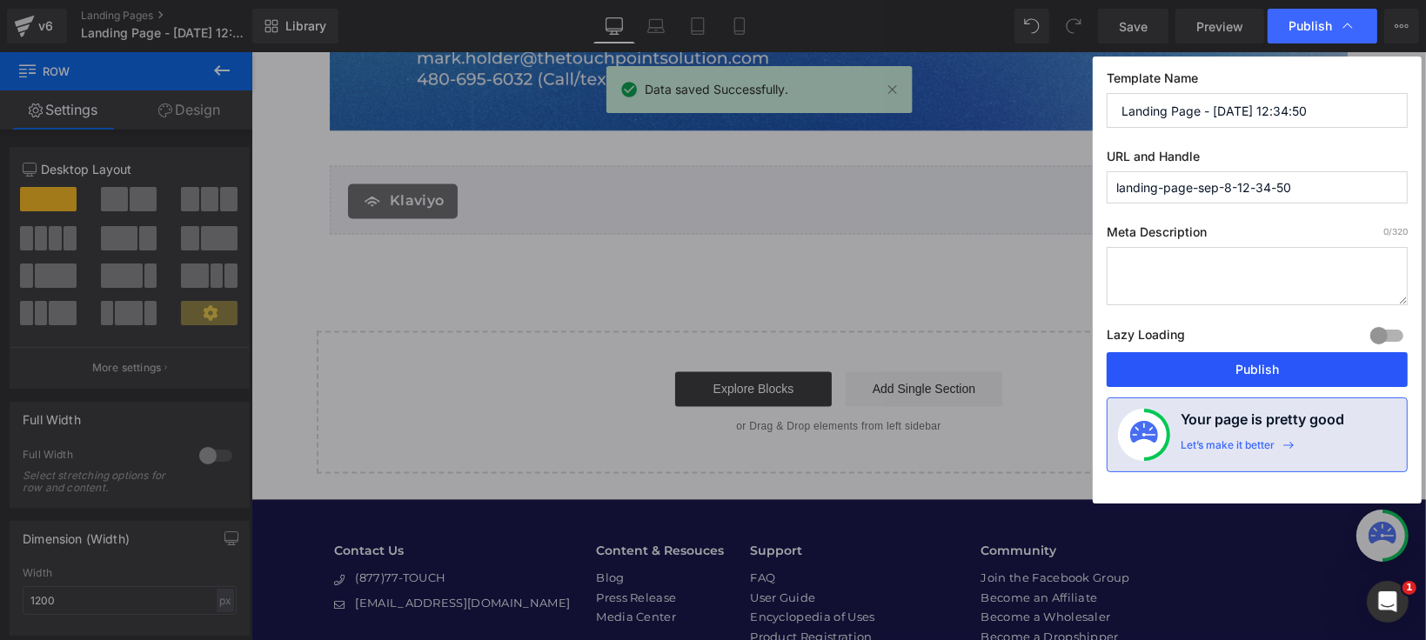
click at [1303, 363] on button "Publish" at bounding box center [1257, 369] width 301 height 35
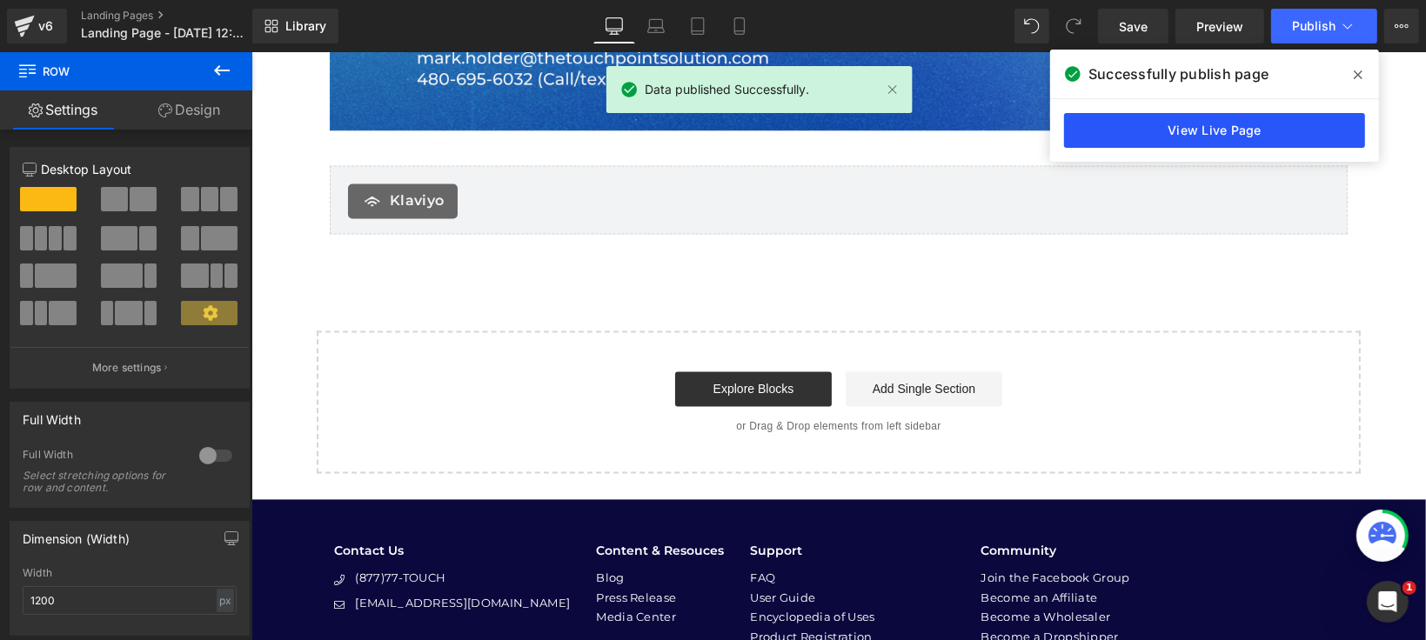
click at [1234, 140] on link "View Live Page" at bounding box center [1214, 130] width 301 height 35
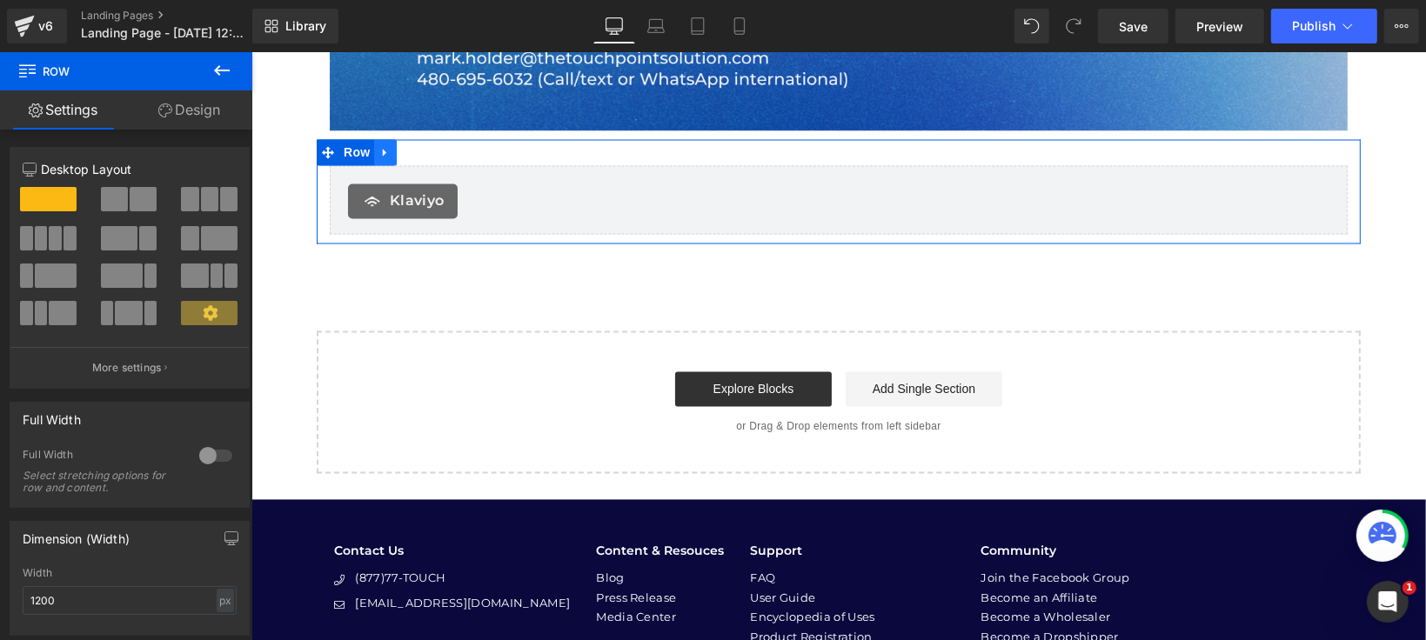
click at [379, 160] on link at bounding box center [384, 152] width 23 height 26
click at [424, 157] on icon at bounding box center [430, 152] width 12 height 12
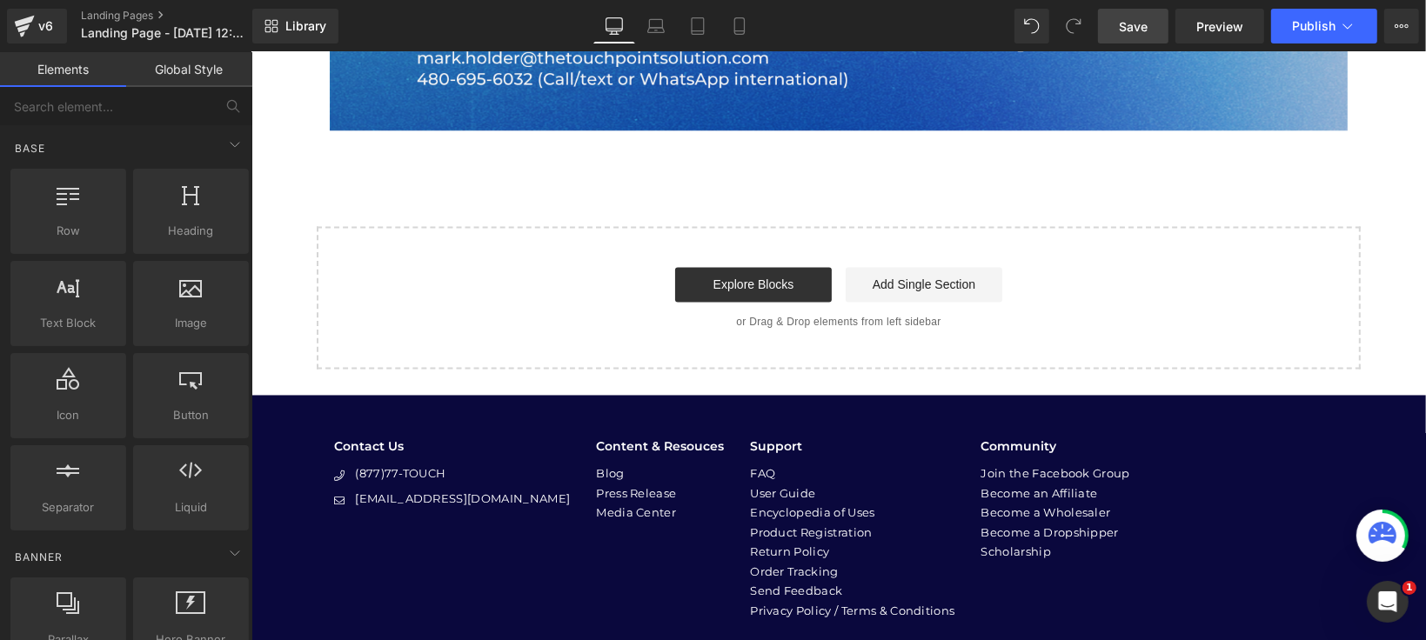
drag, startPoint x: 1127, startPoint y: 30, endPoint x: 1017, endPoint y: 0, distance: 113.6
click at [1127, 30] on span "Save" at bounding box center [1133, 26] width 29 height 18
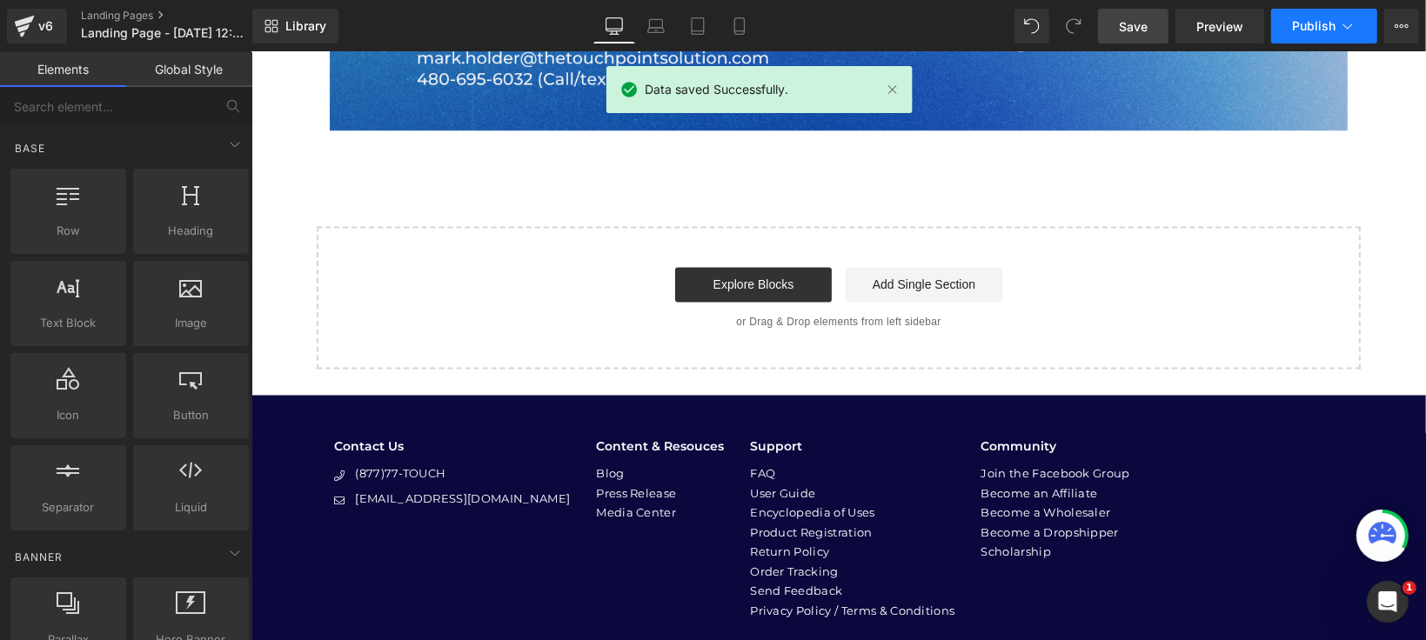
click at [1322, 32] on span "Publish" at bounding box center [1314, 26] width 44 height 14
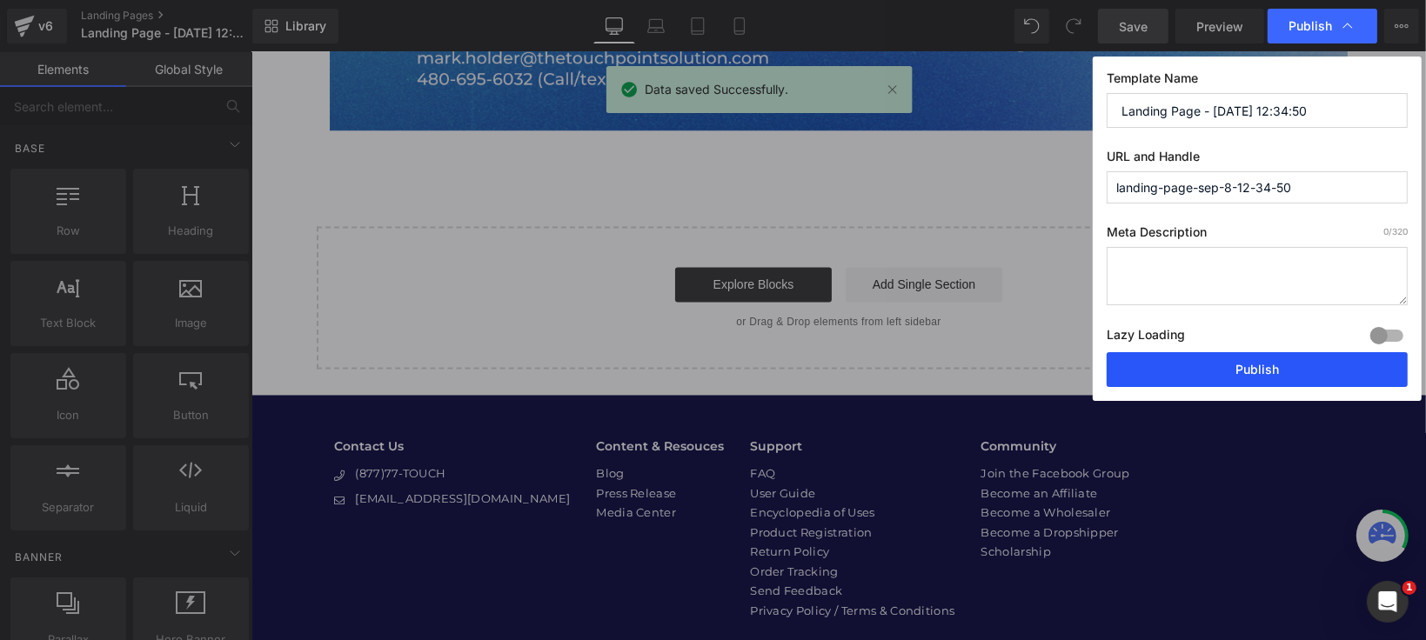
click at [1210, 392] on div "Template Name Landing Page - Sep 8, 12:34:50 URL and Handle landing-page-sep-8-…" at bounding box center [1257, 229] width 329 height 345
click at [1192, 366] on button "Publish" at bounding box center [1257, 369] width 301 height 35
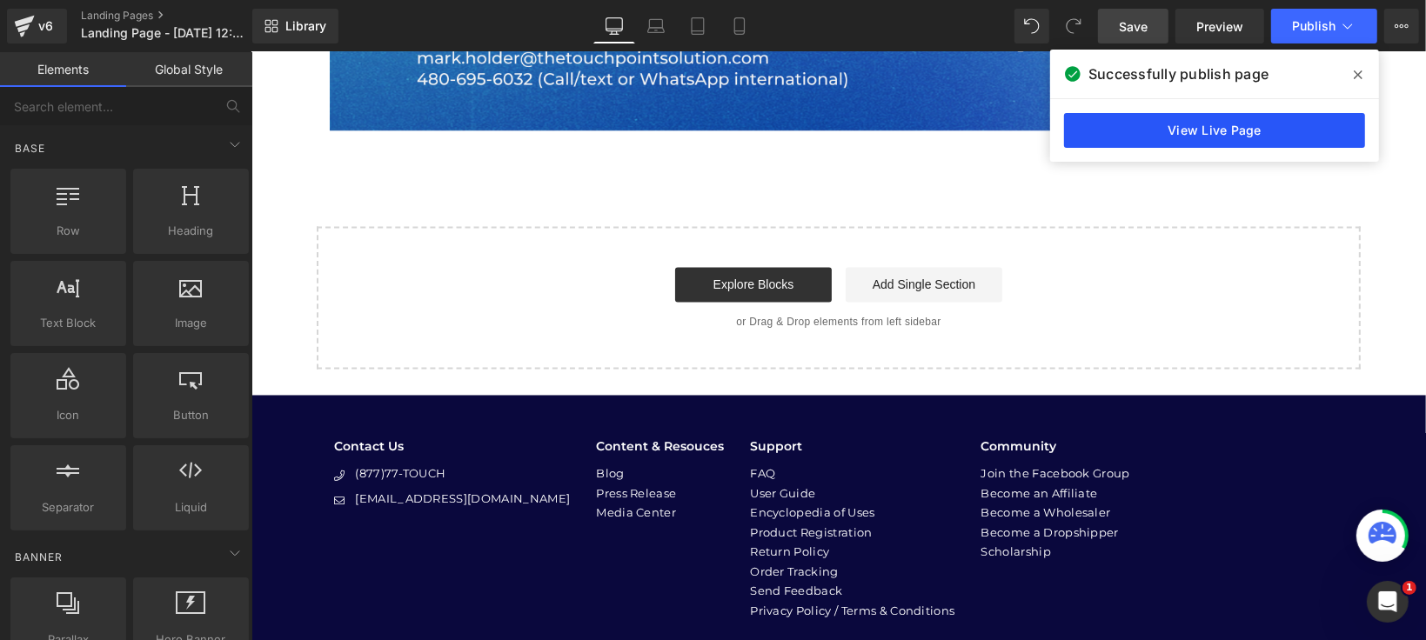
click at [1118, 113] on link "View Live Page" at bounding box center [1214, 130] width 301 height 35
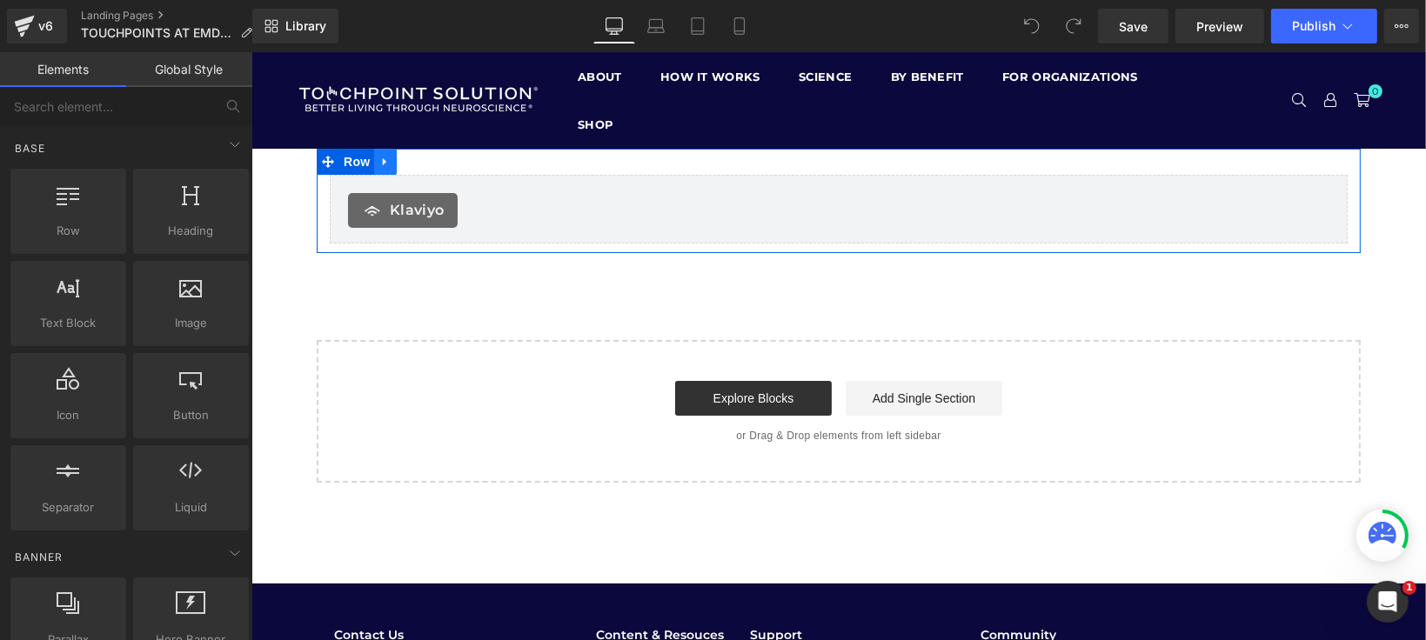
click at [382, 159] on icon at bounding box center [383, 161] width 3 height 8
click at [379, 159] on icon at bounding box center [385, 161] width 12 height 12
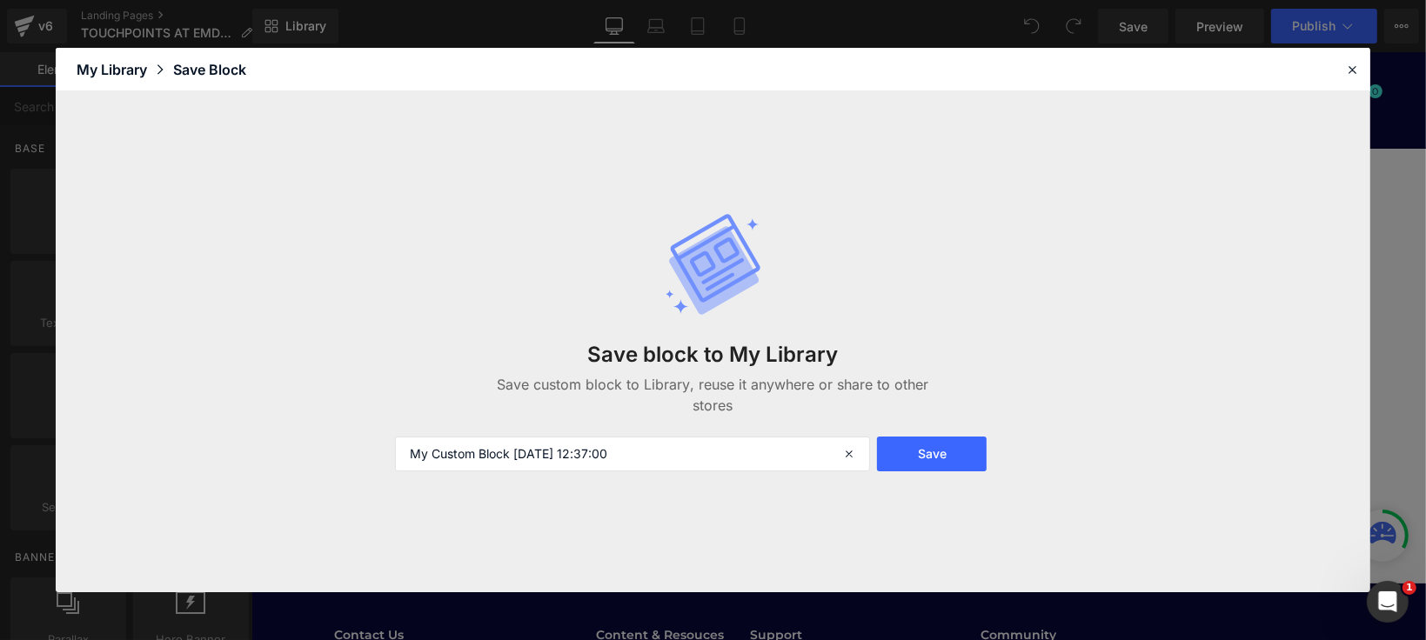
click at [708, 476] on div "Save block to My Library Save custom block to Library, reuse it anywhere or sha…" at bounding box center [714, 342] width 658 height 329
click at [697, 457] on input "My Custom Block [DATE] 12:37:00" at bounding box center [633, 454] width 476 height 35
click at [696, 457] on input "My Custom Block [DATE] 12:37:00" at bounding box center [633, 454] width 476 height 35
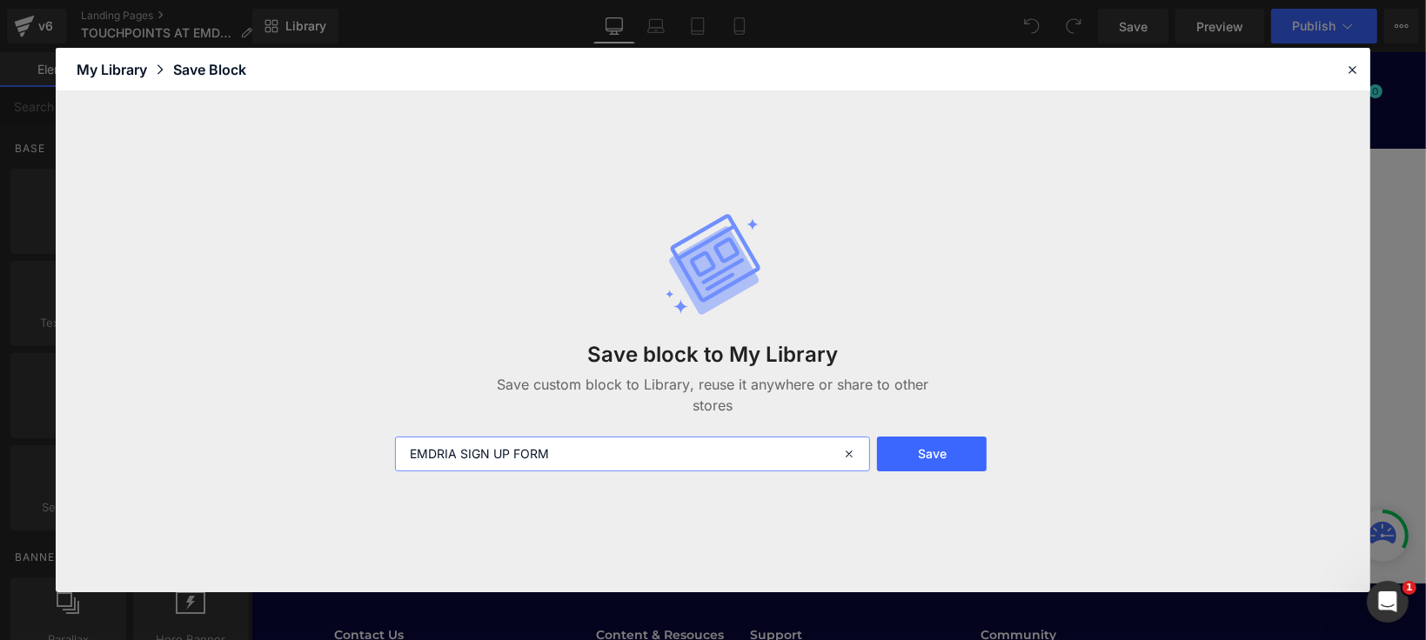
type input "EMDRIA SIGN UP FORM"
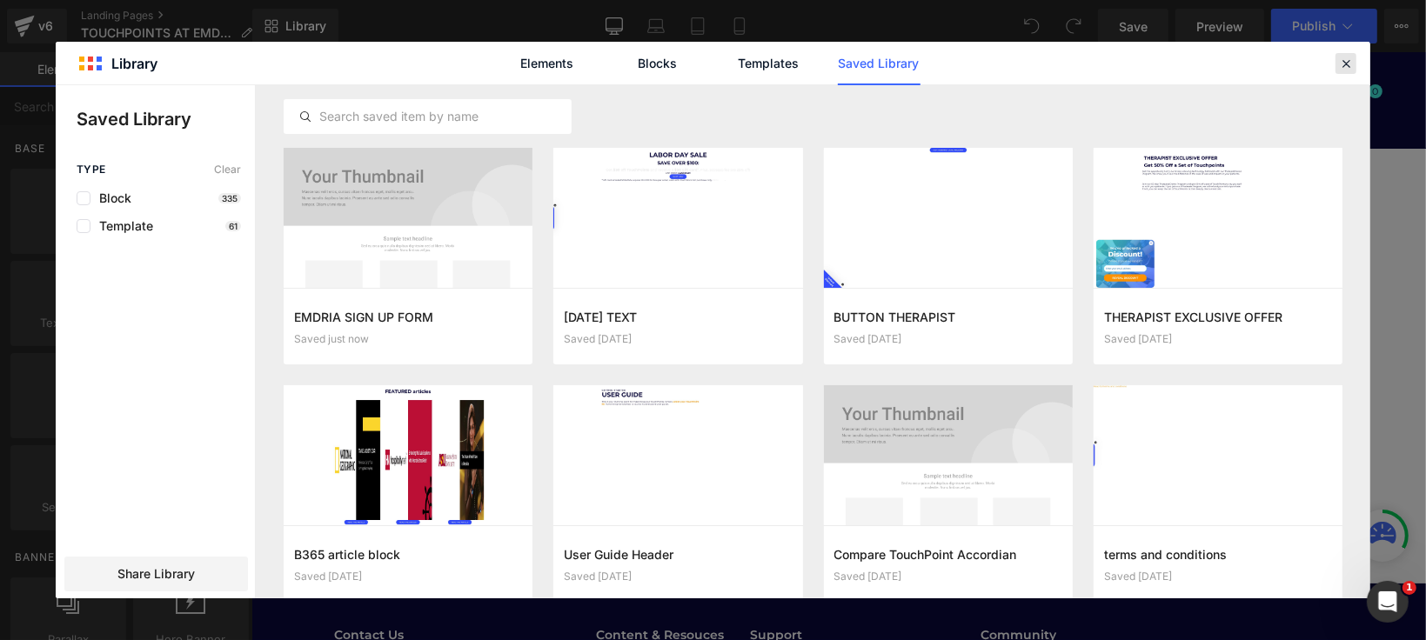
click at [1351, 67] on icon at bounding box center [1346, 64] width 16 height 16
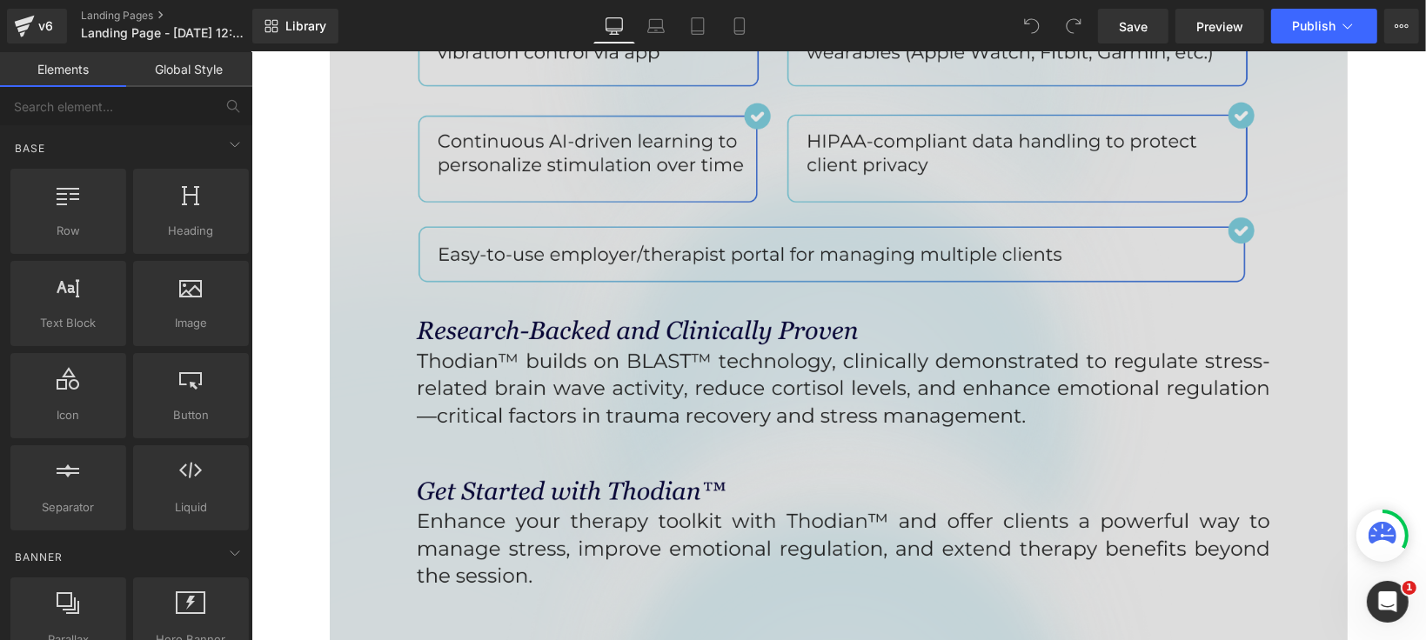
scroll to position [2030, 0]
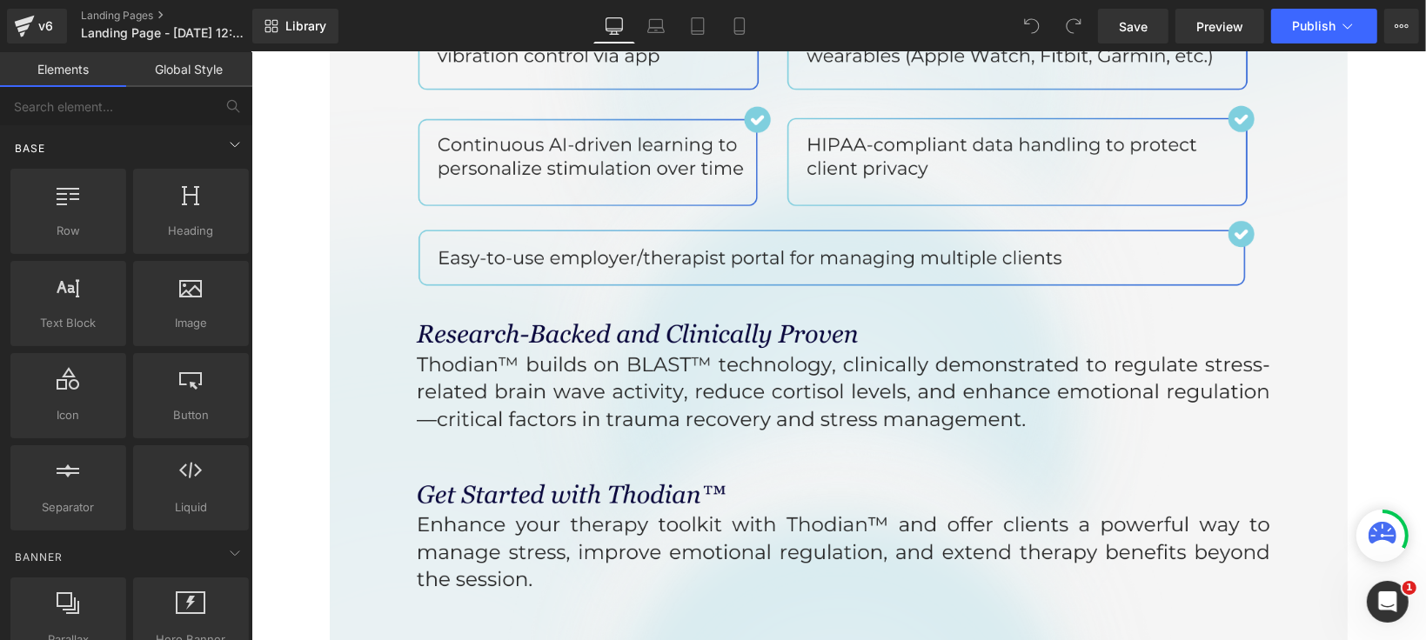
click at [157, 131] on div "Base" at bounding box center [129, 148] width 245 height 35
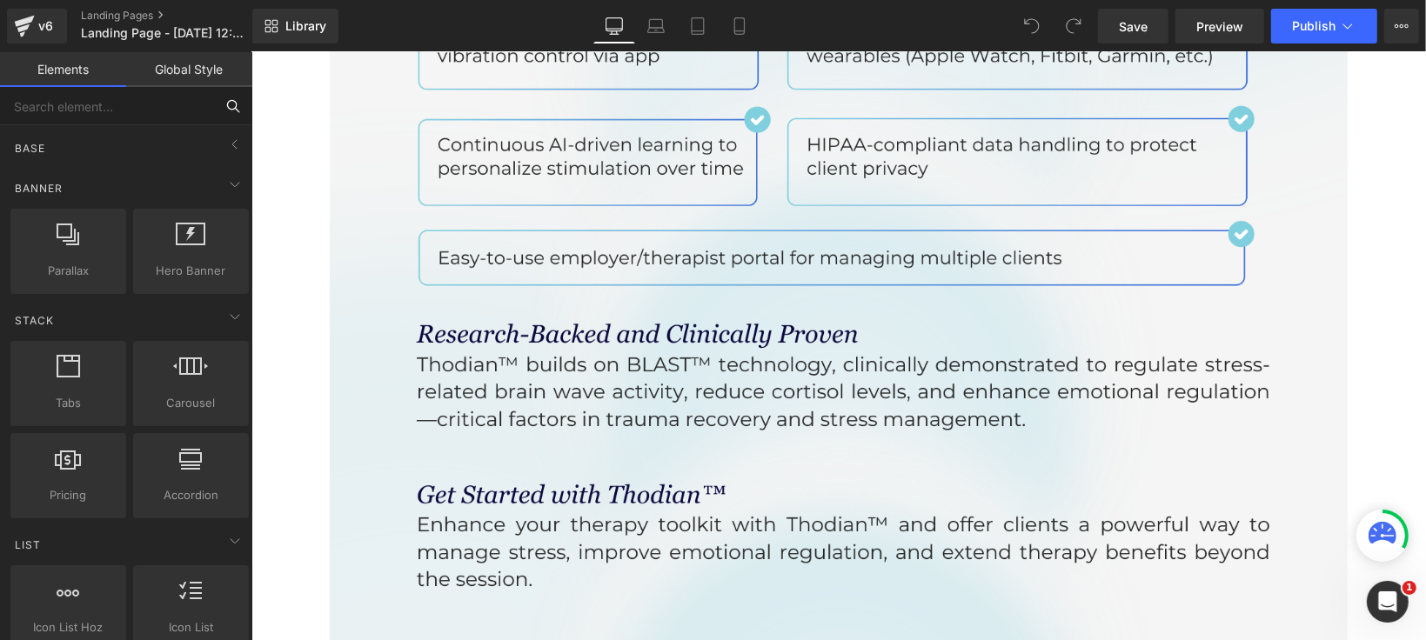
click at [154, 115] on input "text" at bounding box center [107, 106] width 214 height 38
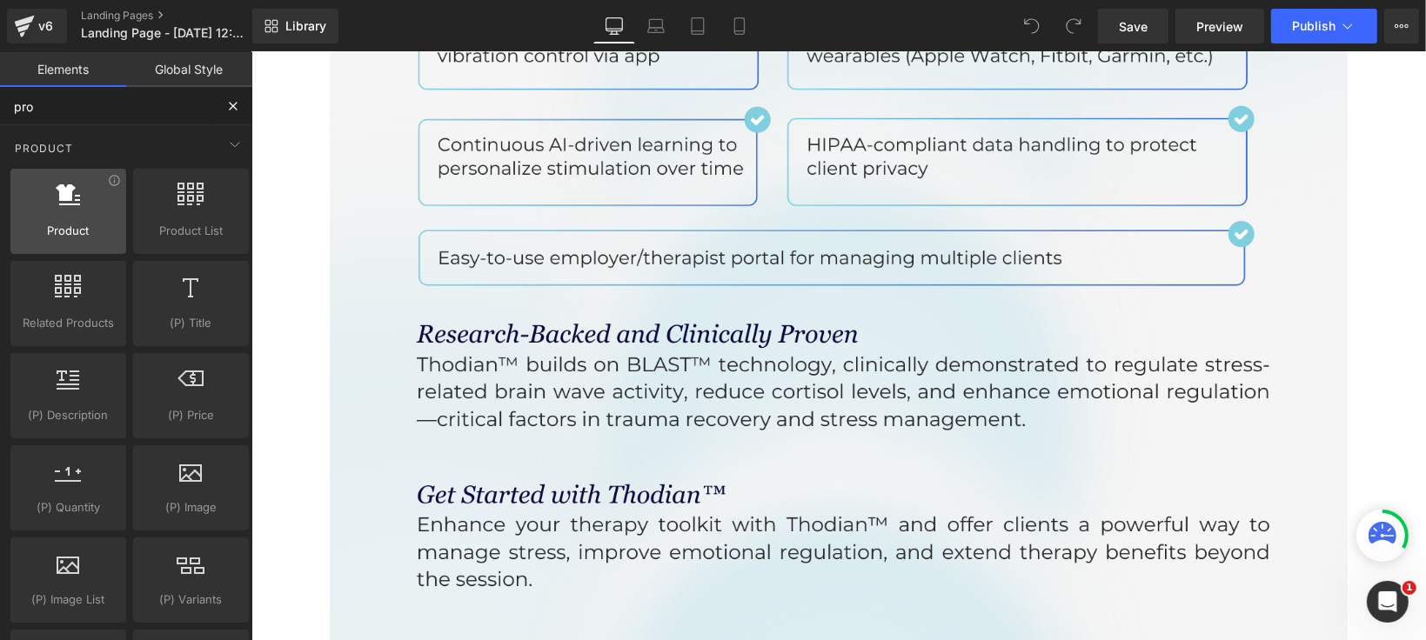
click at [95, 214] on div at bounding box center [68, 202] width 105 height 39
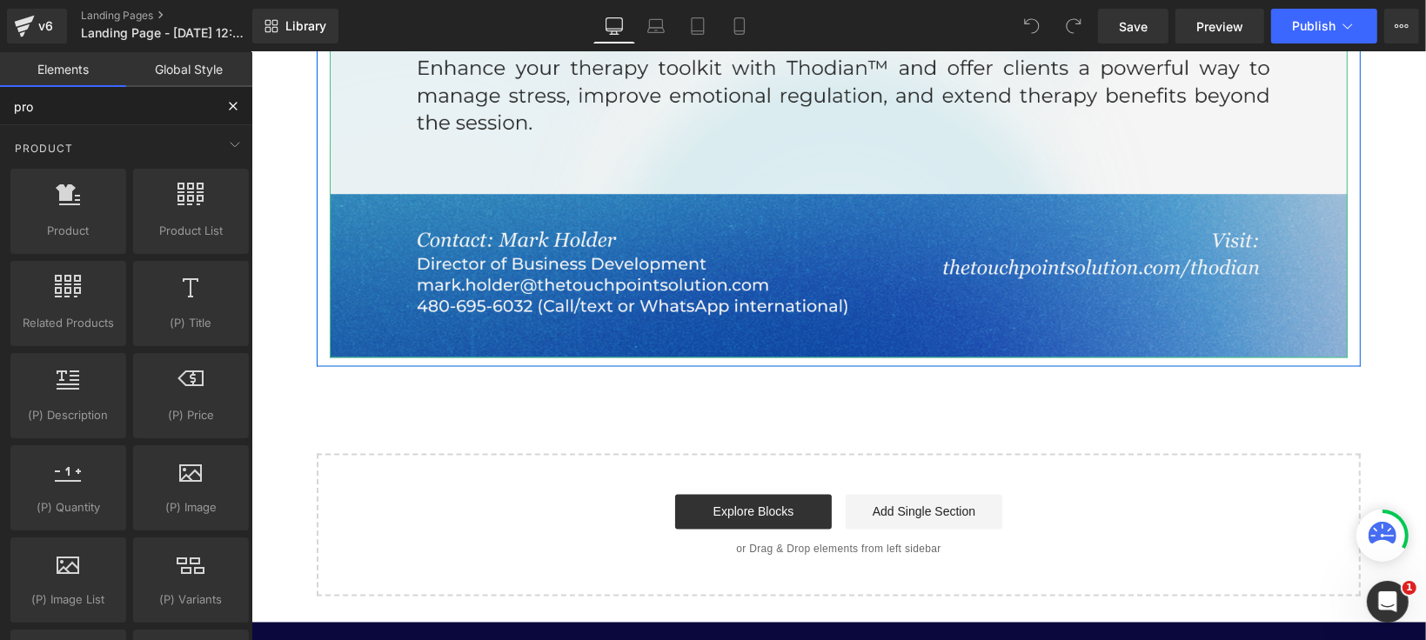
scroll to position [2610, 0]
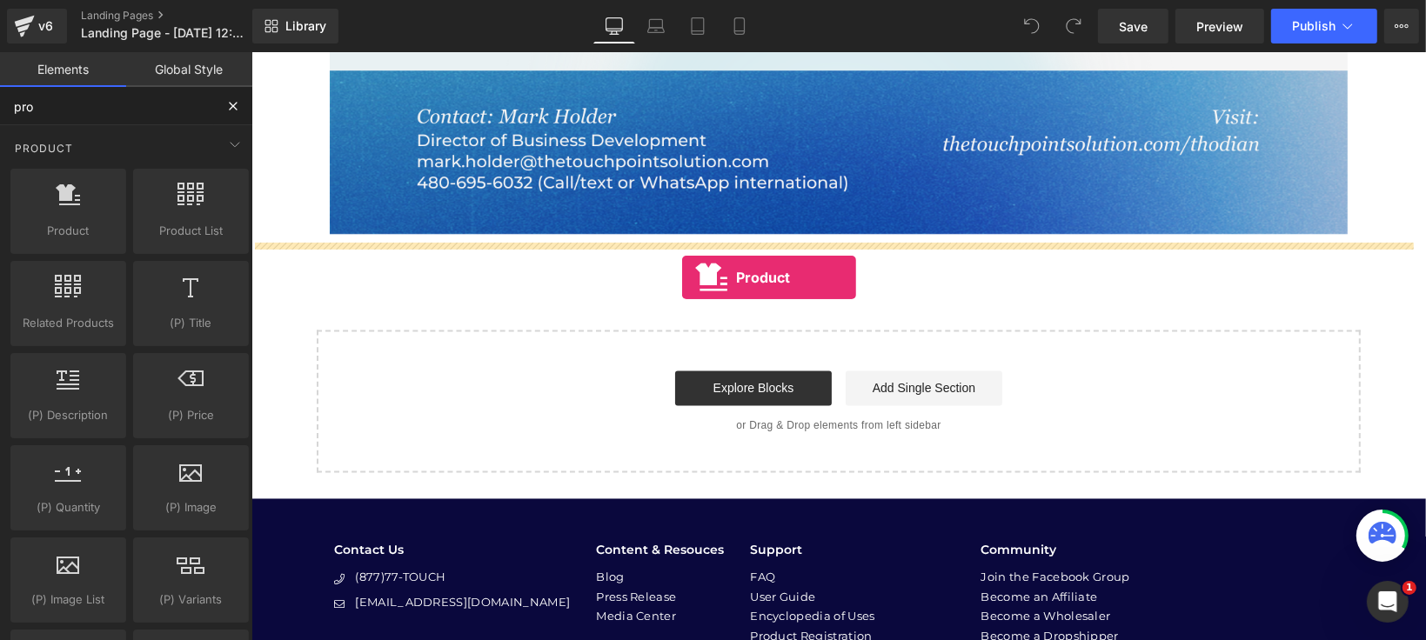
drag, startPoint x: 336, startPoint y: 258, endPoint x: 680, endPoint y: 275, distance: 345.0
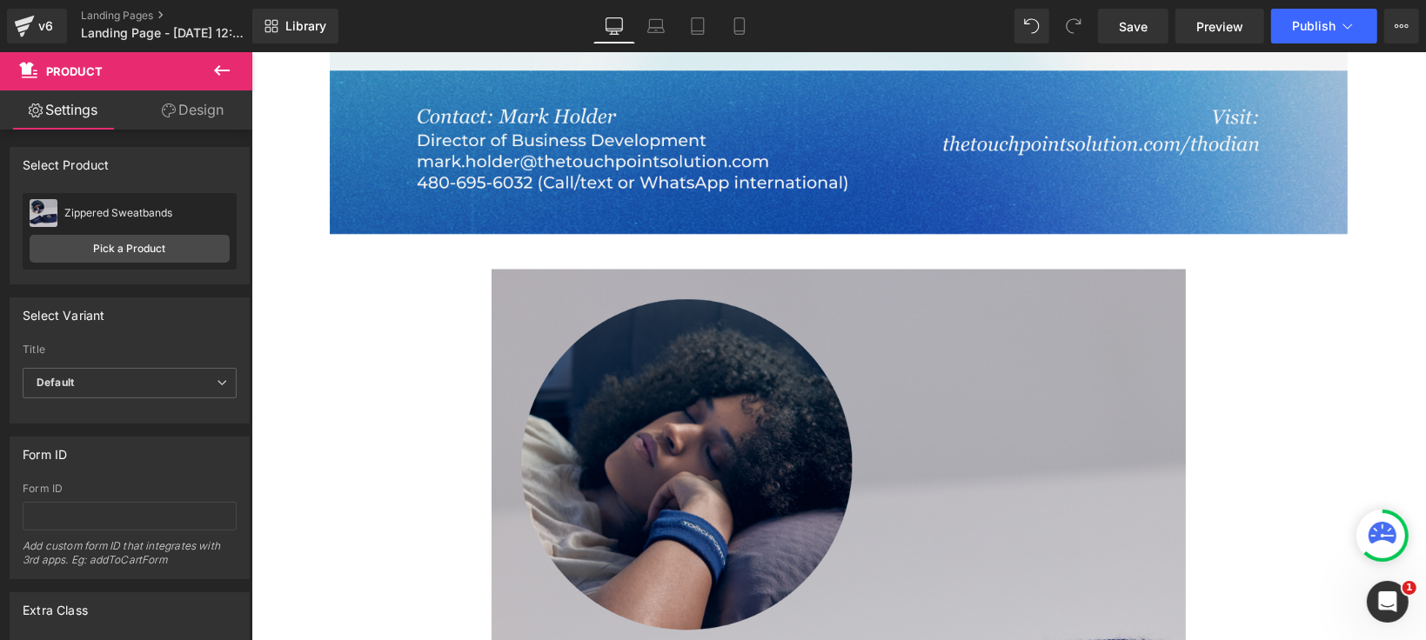
click at [220, 66] on icon at bounding box center [221, 70] width 21 height 21
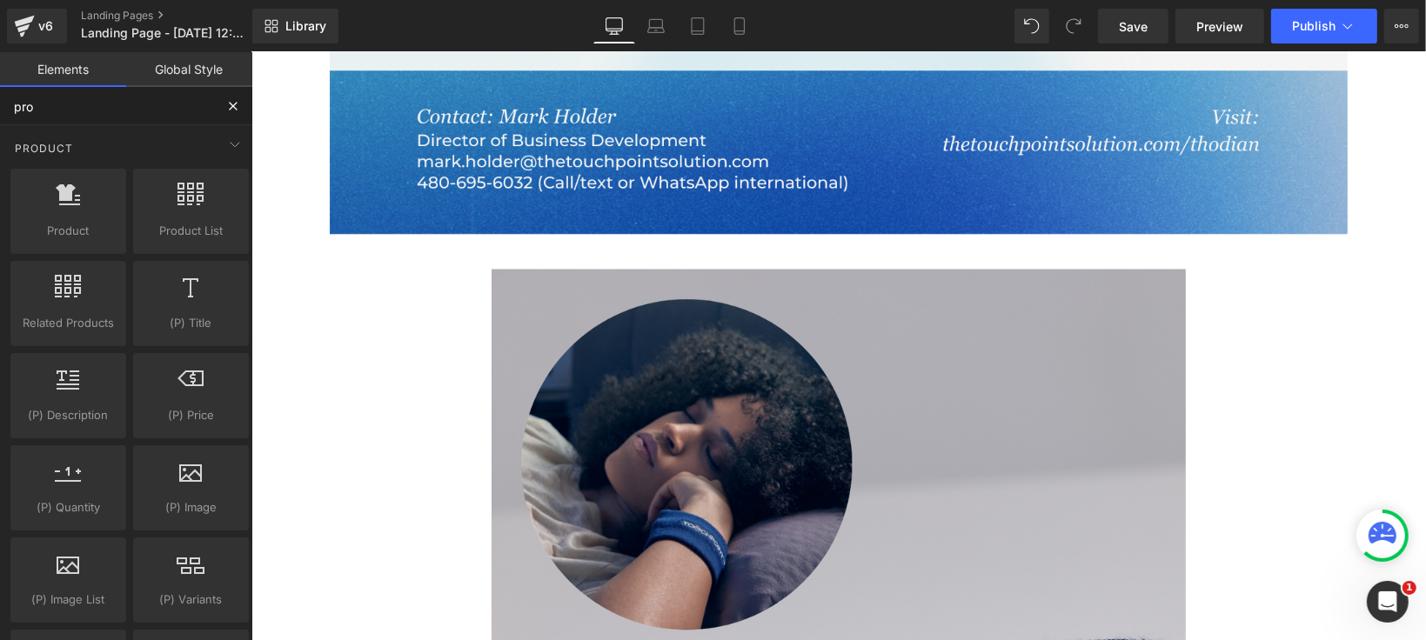
click at [96, 110] on input "pro" at bounding box center [107, 106] width 214 height 38
type input "row"
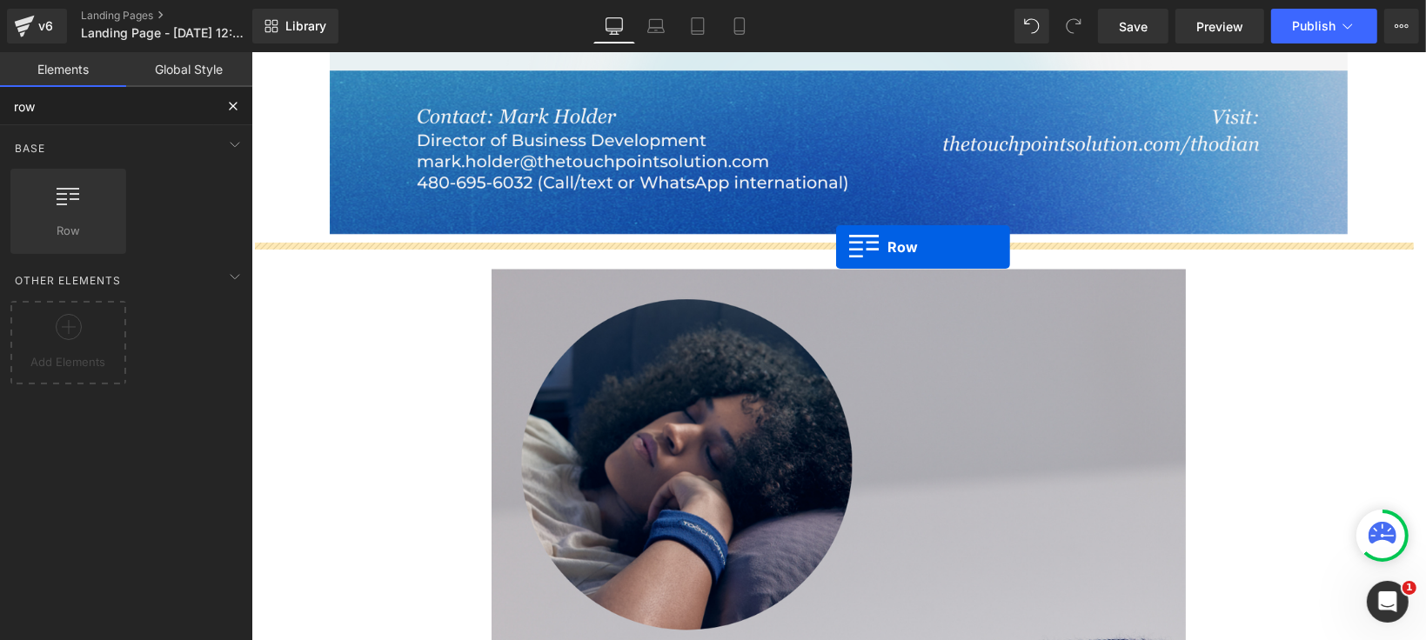
drag, startPoint x: 338, startPoint y: 272, endPoint x: 835, endPoint y: 246, distance: 497.5
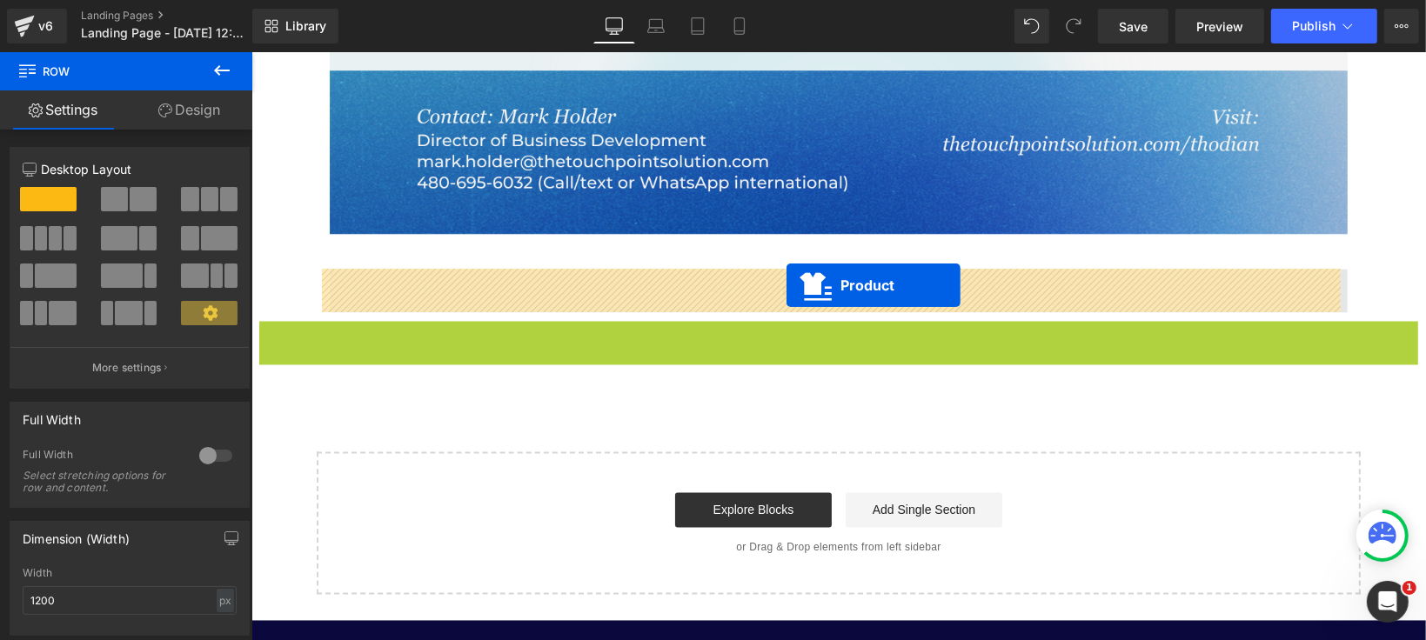
drag, startPoint x: 791, startPoint y: 330, endPoint x: 778, endPoint y: 285, distance: 47.1
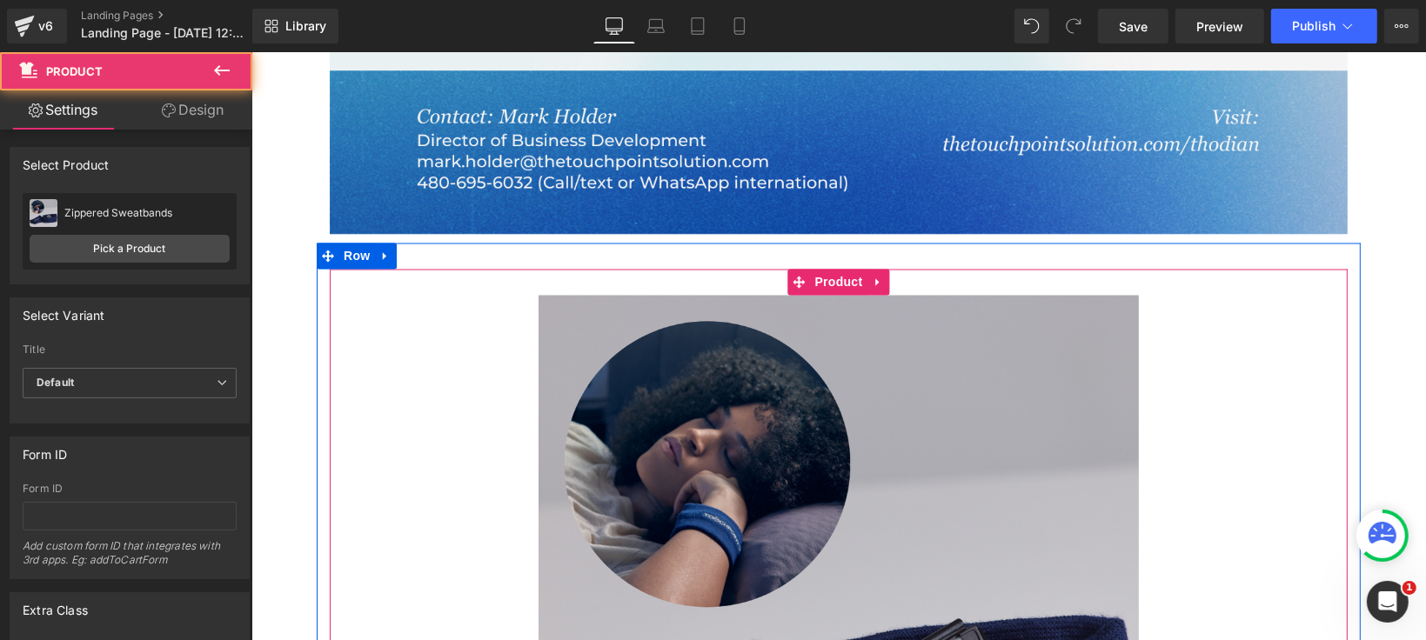
click at [808, 341] on img at bounding box center [838, 595] width 600 height 600
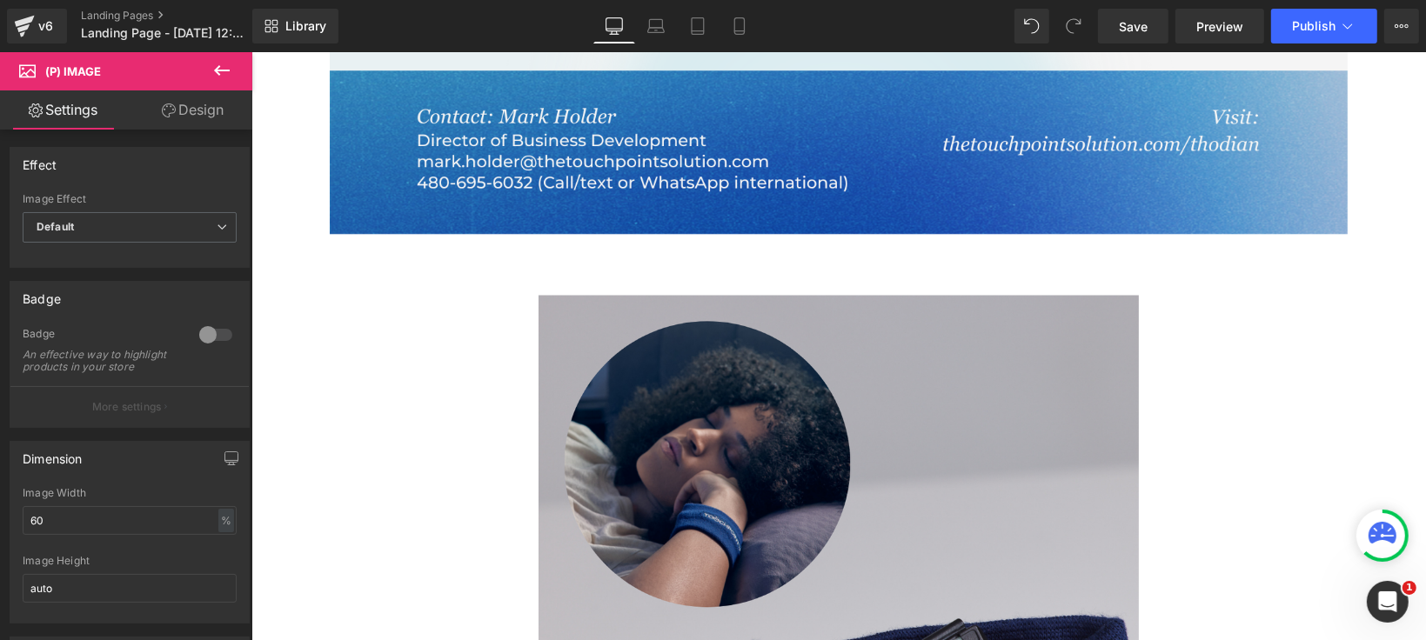
click at [176, 108] on link "Design" at bounding box center [193, 109] width 126 height 39
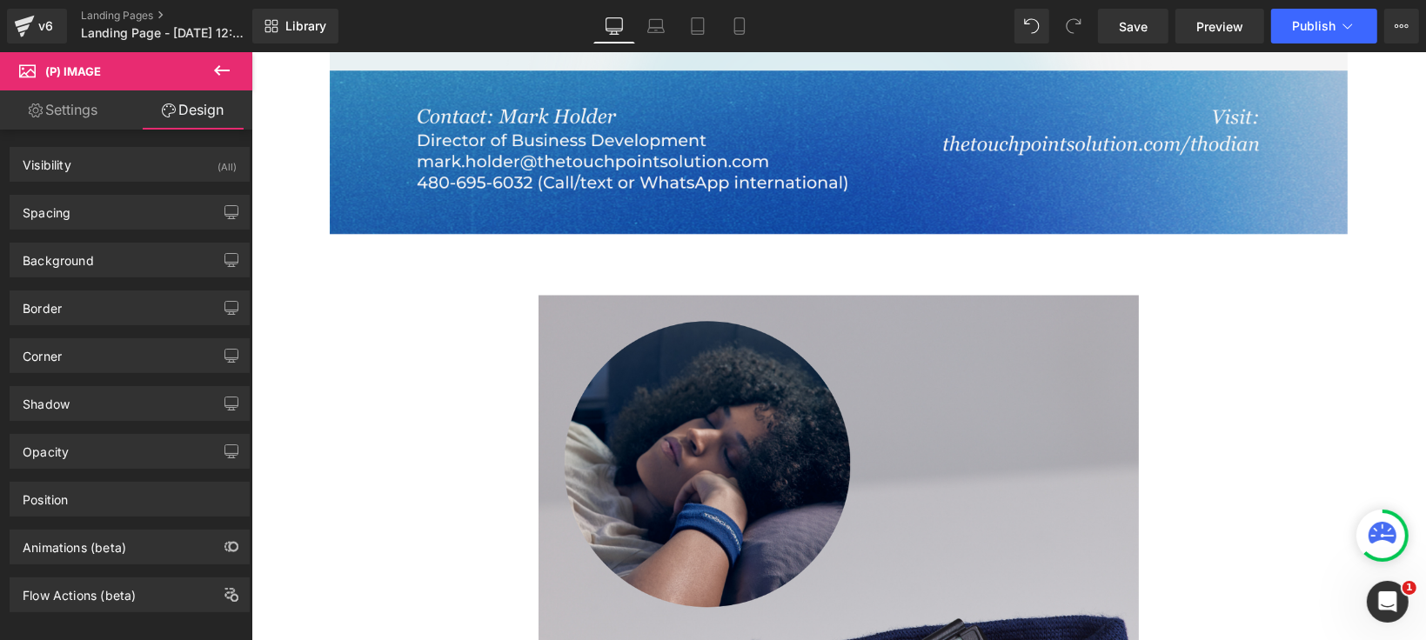
click at [542, 324] on img at bounding box center [838, 595] width 600 height 600
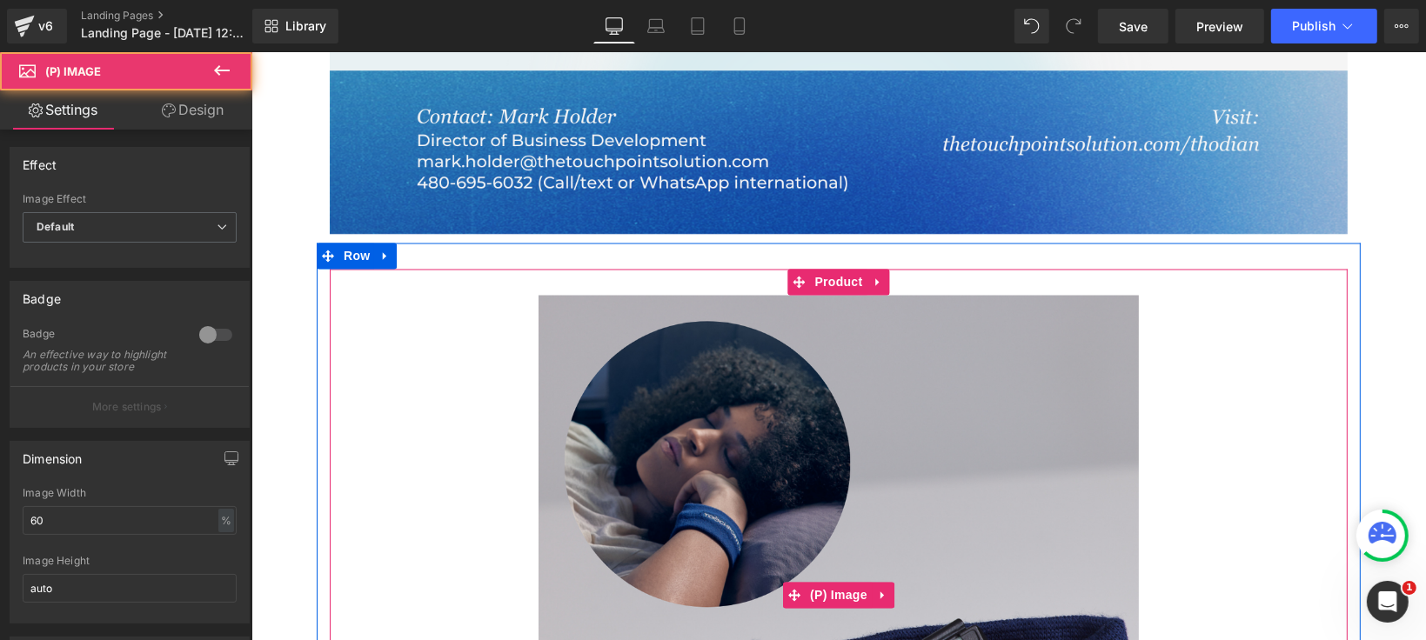
click at [707, 406] on img at bounding box center [838, 595] width 600 height 600
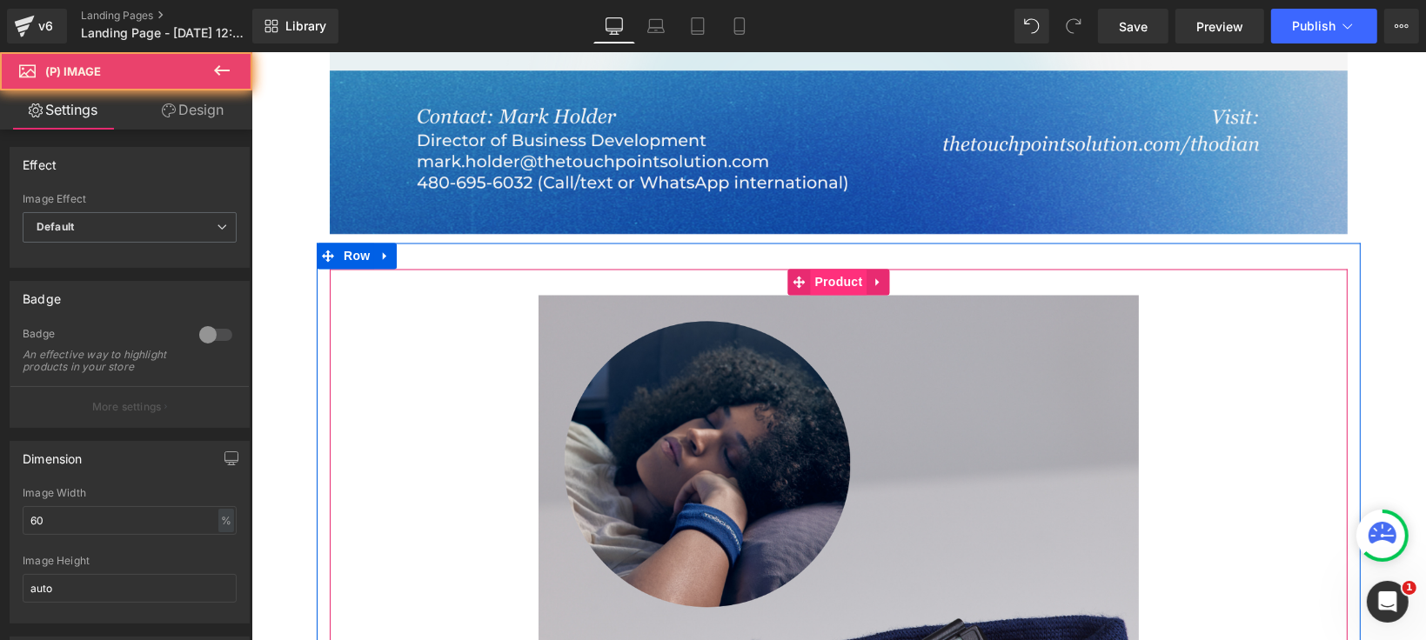
click at [828, 275] on span "Product" at bounding box center [838, 282] width 57 height 26
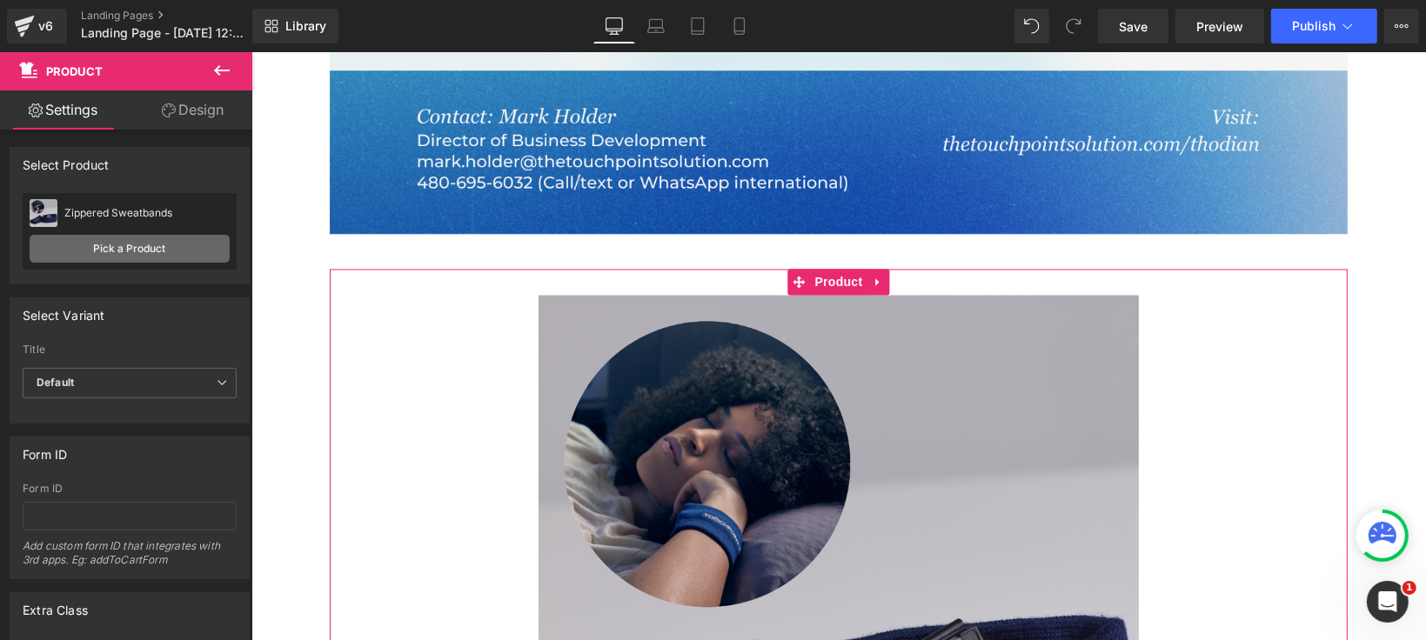
click at [67, 245] on link "Pick a Product" at bounding box center [130, 249] width 200 height 28
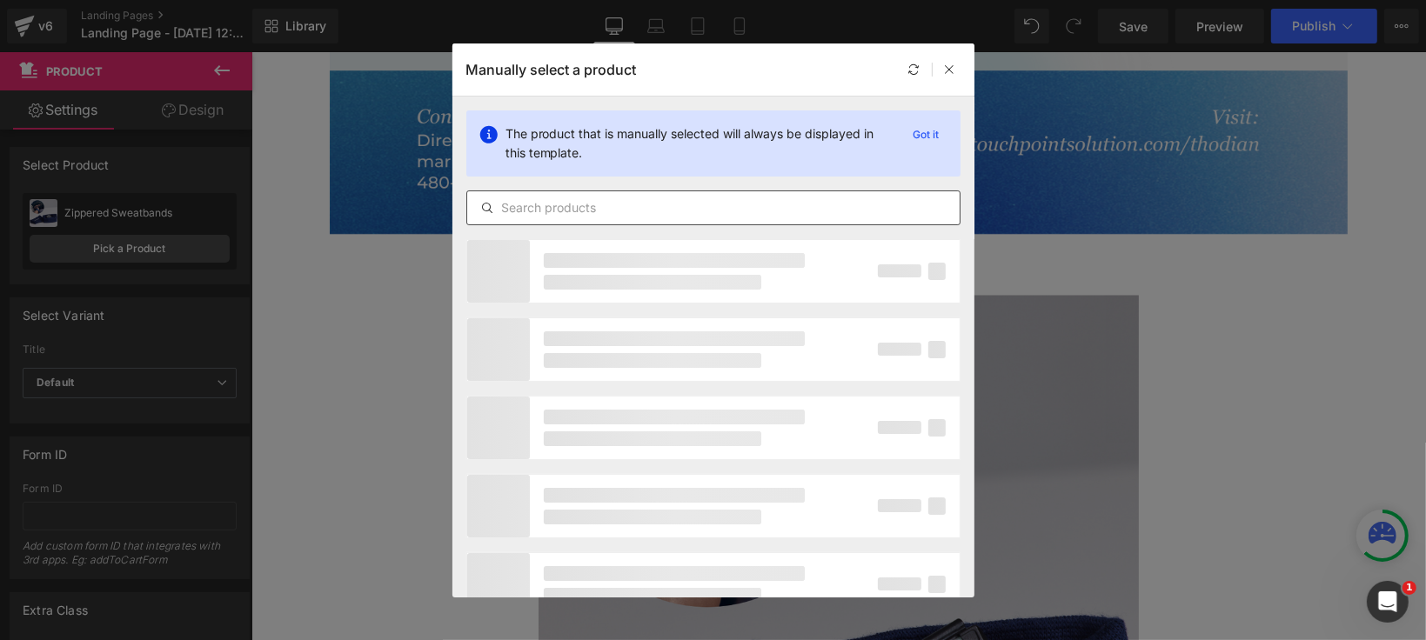
click at [583, 211] on input "text" at bounding box center [713, 208] width 493 height 21
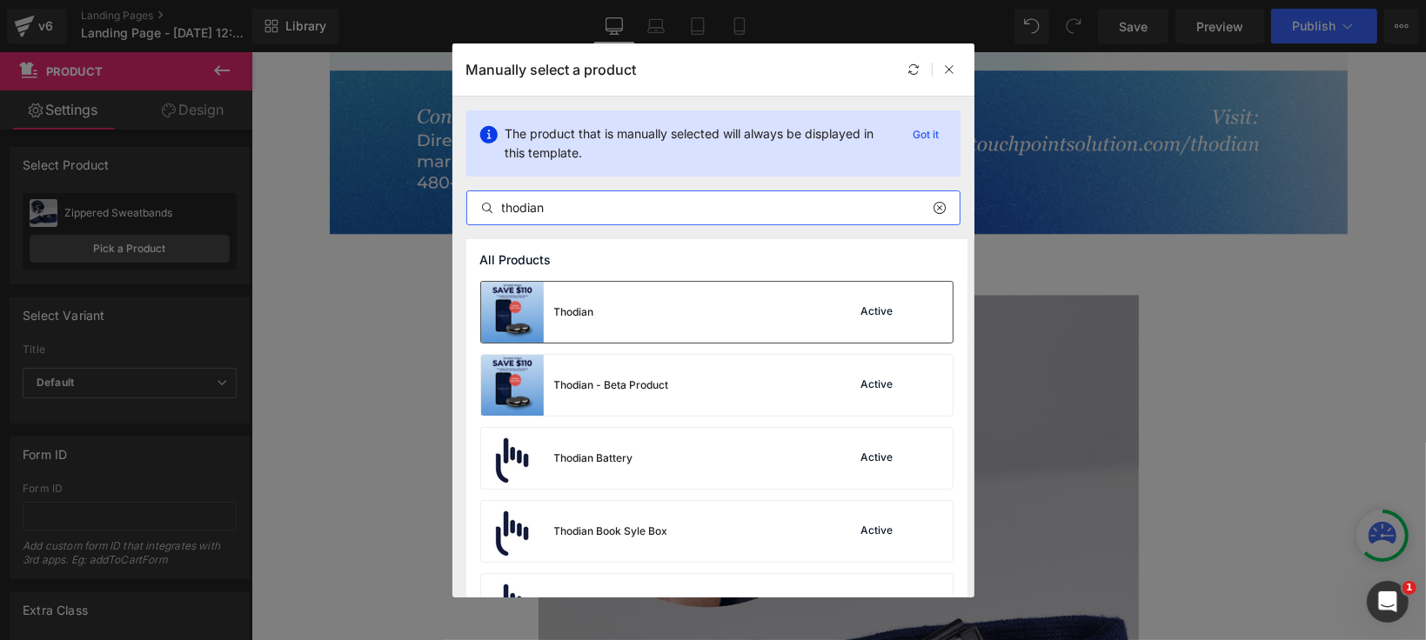
type input "thodian"
click at [610, 315] on div "Thodian Active" at bounding box center [717, 312] width 472 height 61
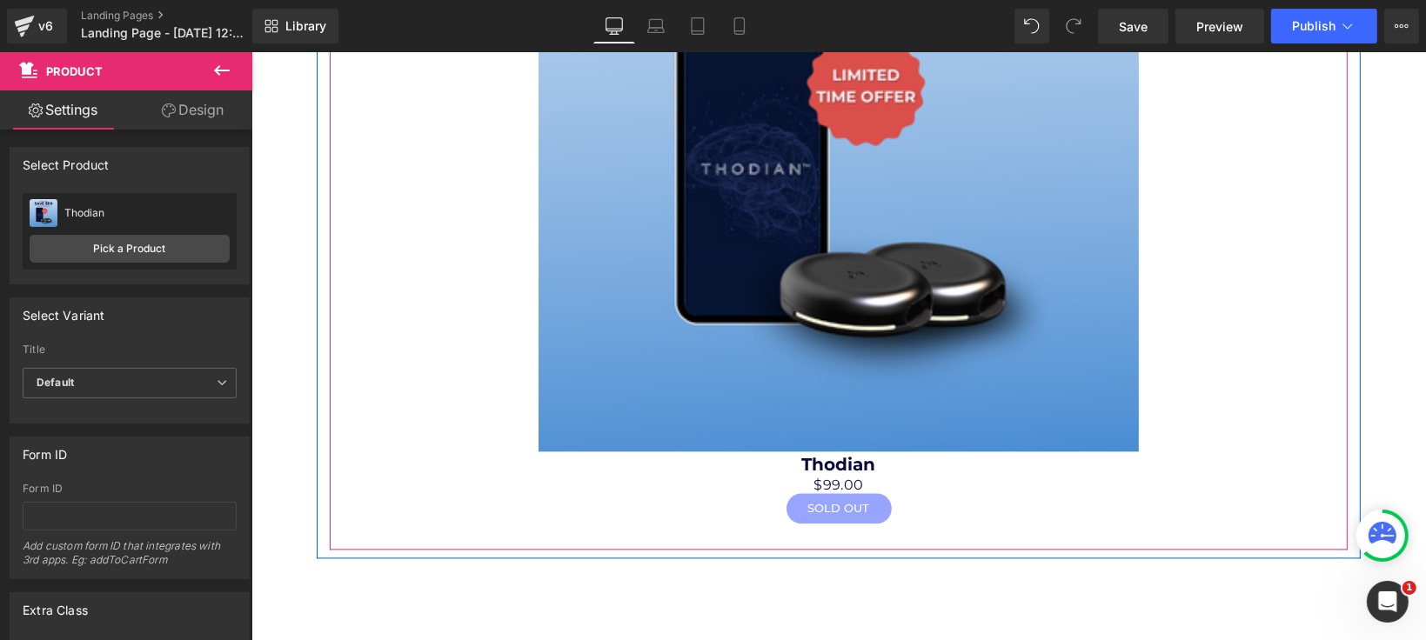
scroll to position [3093, 0]
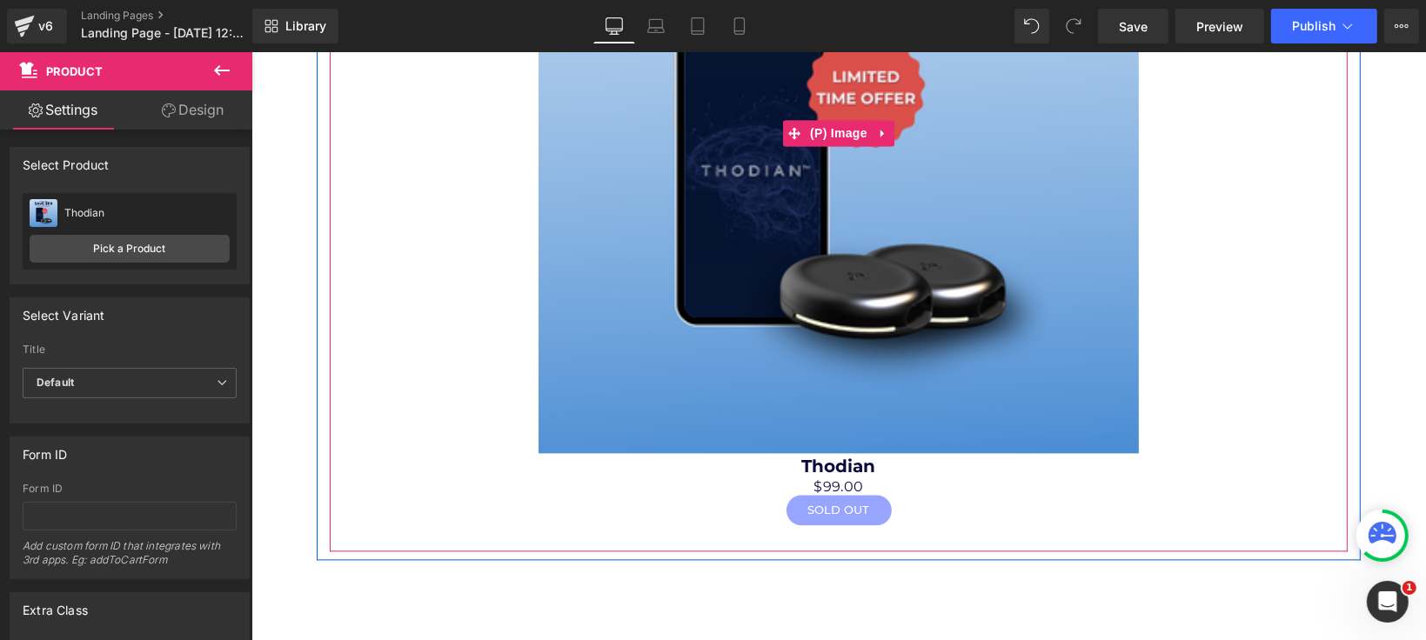
click at [565, 367] on img at bounding box center [838, 132] width 600 height 640
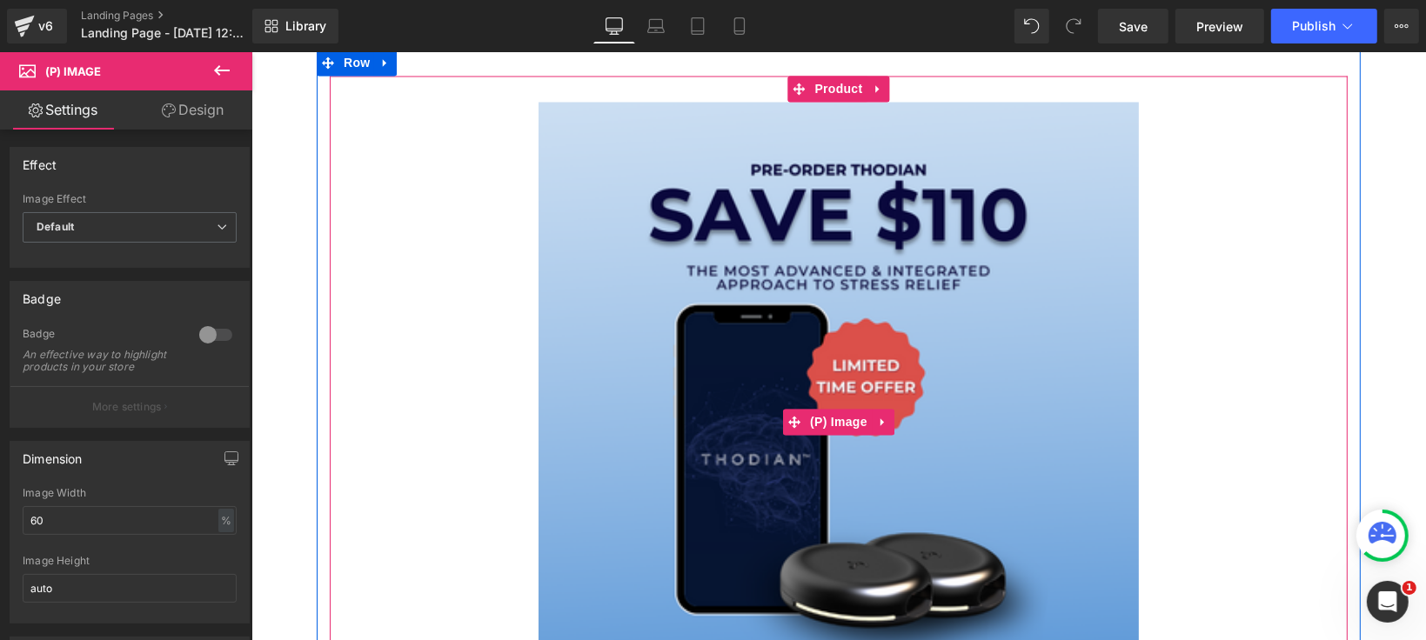
scroll to position [2707, 0]
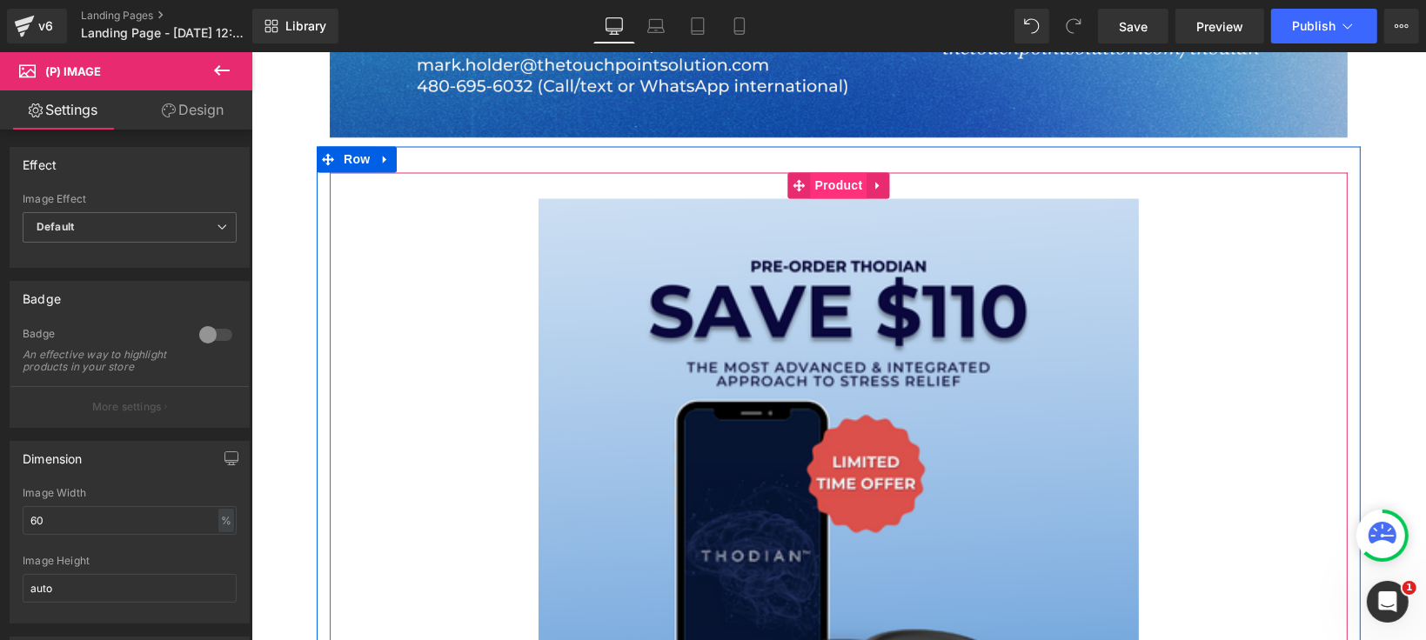
click at [825, 189] on span "Product" at bounding box center [838, 185] width 57 height 26
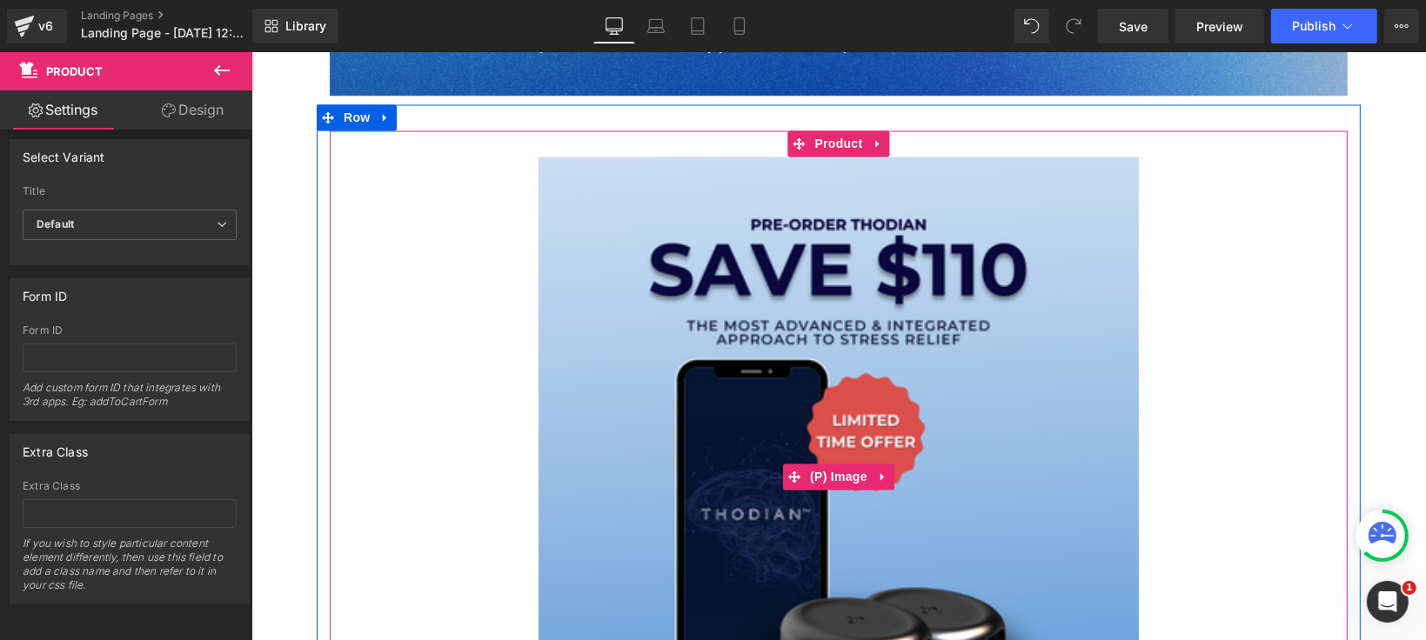
scroll to position [2610, 0]
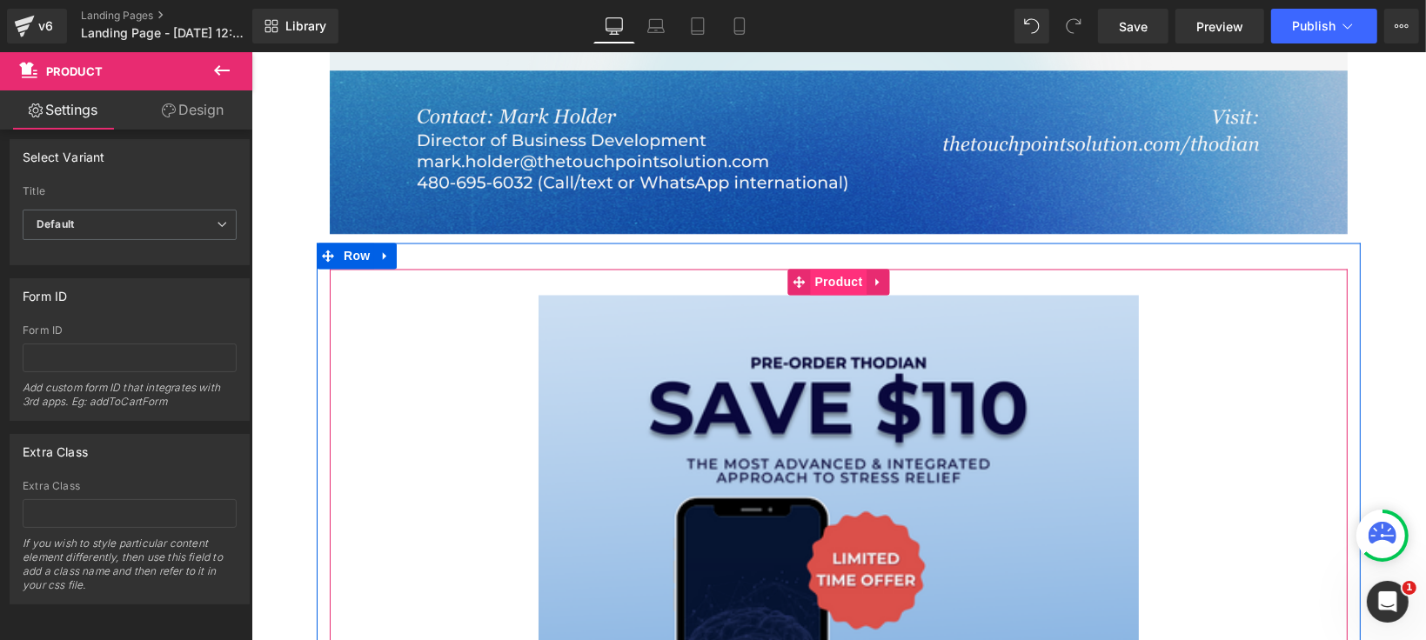
click at [833, 281] on span "Product" at bounding box center [838, 282] width 57 height 26
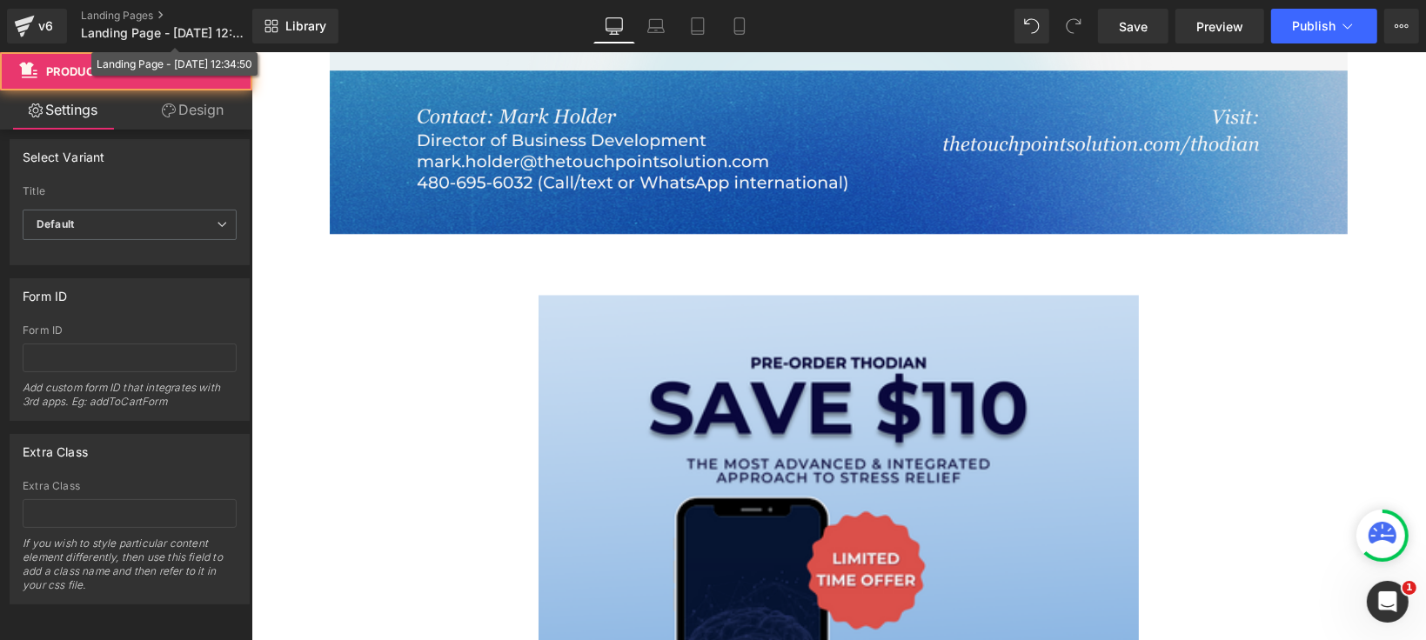
click at [232, 73] on div "Landing Page - Sep 8, 12:34:50" at bounding box center [174, 63] width 166 height 23
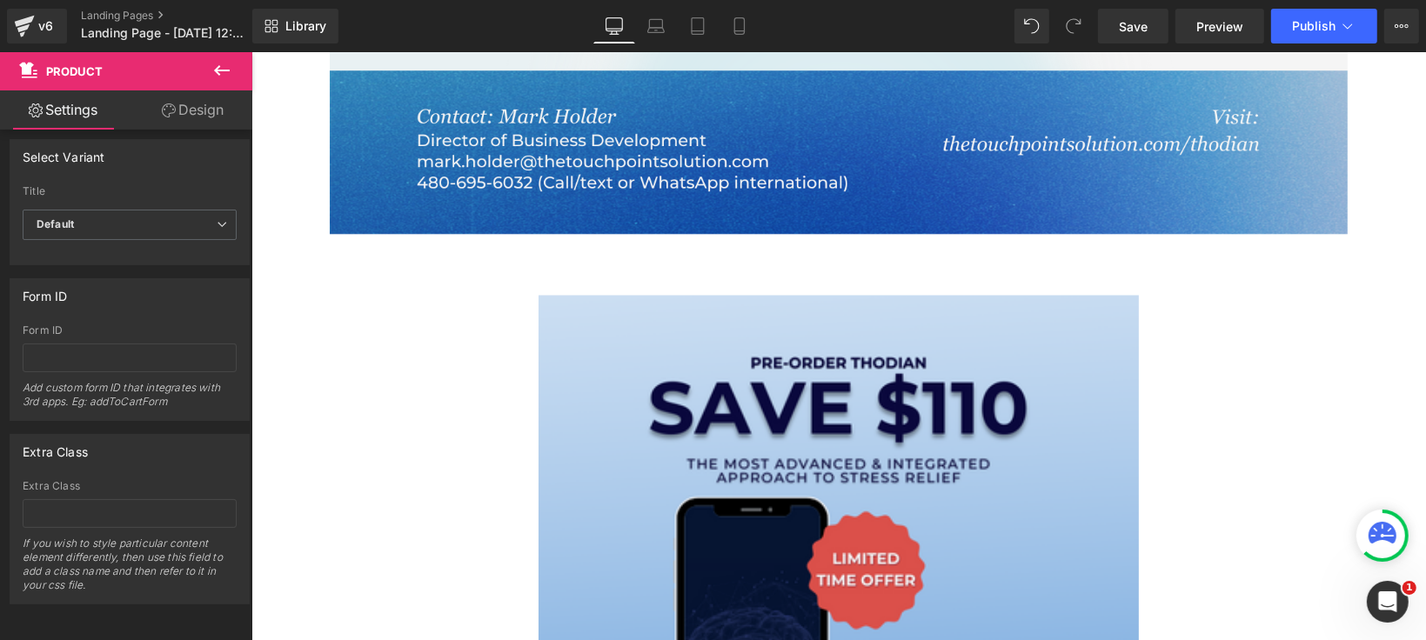
click at [218, 69] on icon at bounding box center [221, 70] width 21 height 21
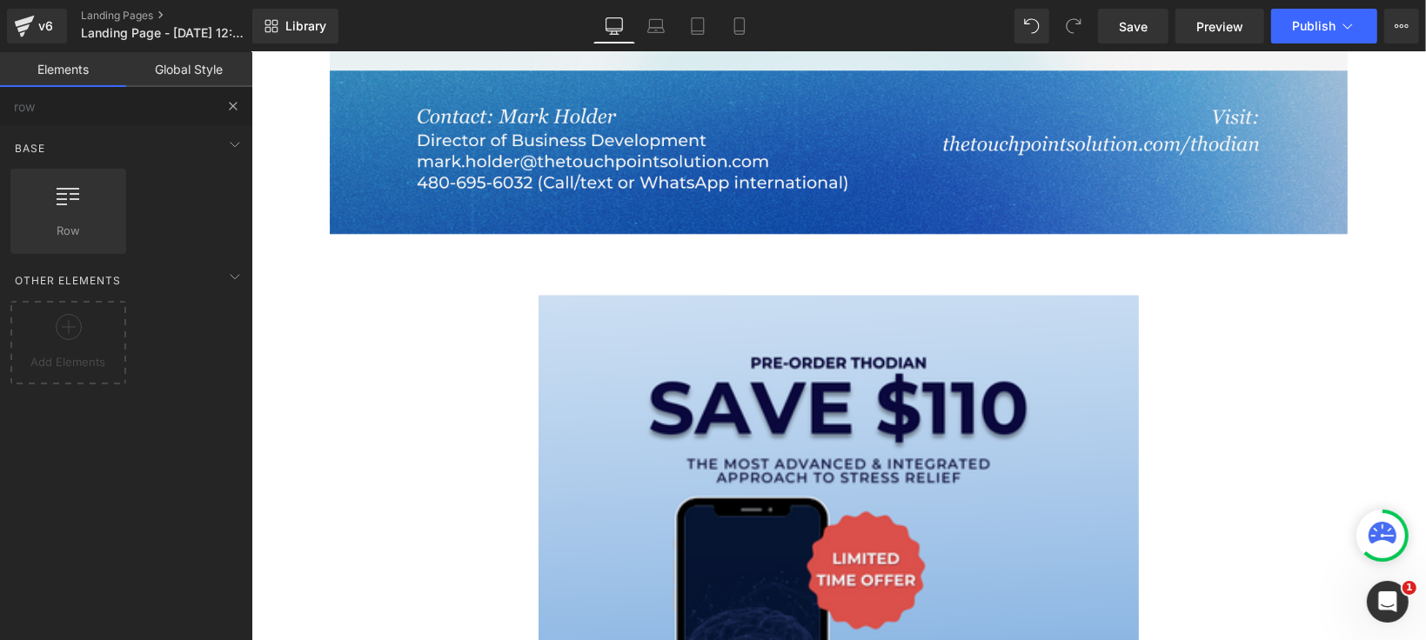
click at [243, 107] on button "Title" at bounding box center [233, 106] width 38 height 38
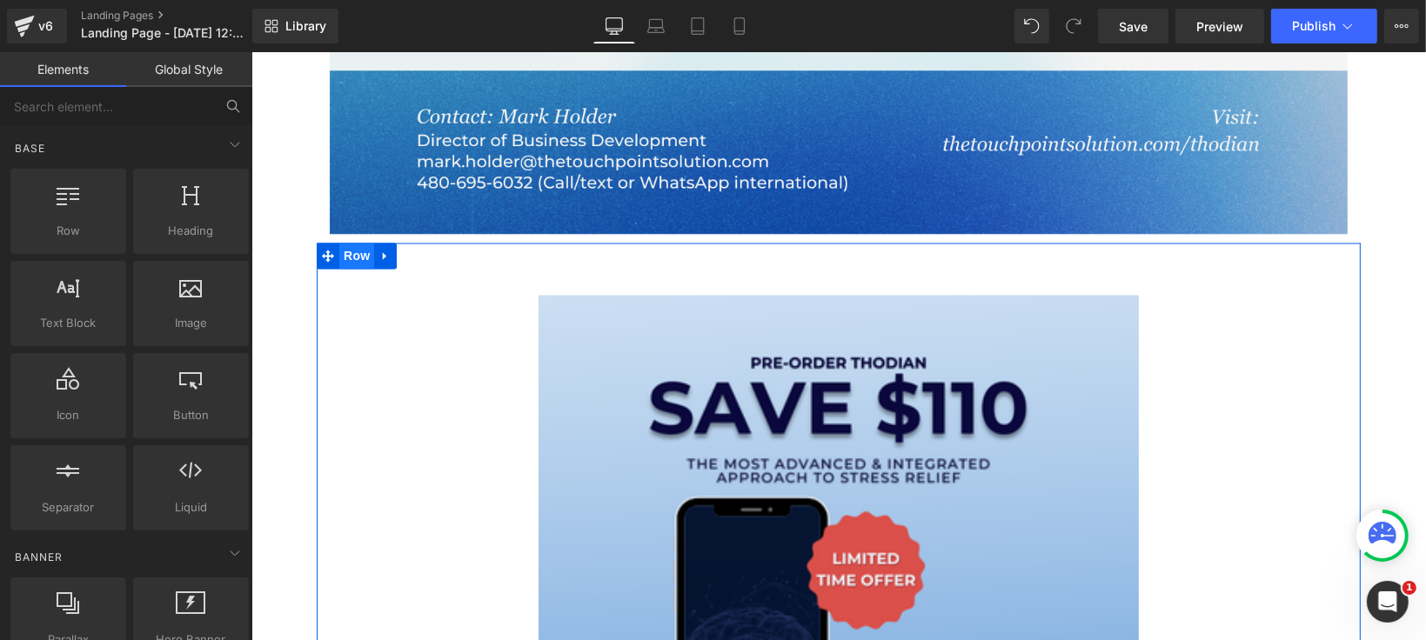
click at [348, 248] on span "Row" at bounding box center [355, 256] width 35 height 26
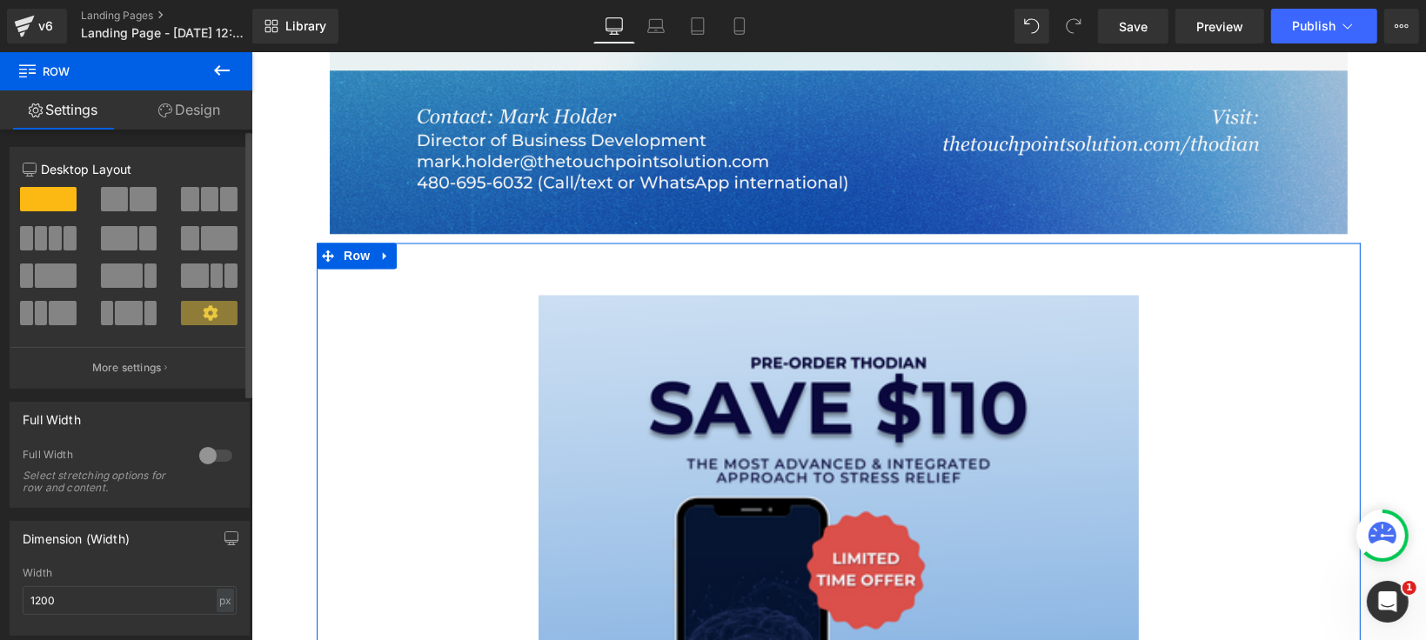
click at [137, 201] on span at bounding box center [143, 199] width 27 height 24
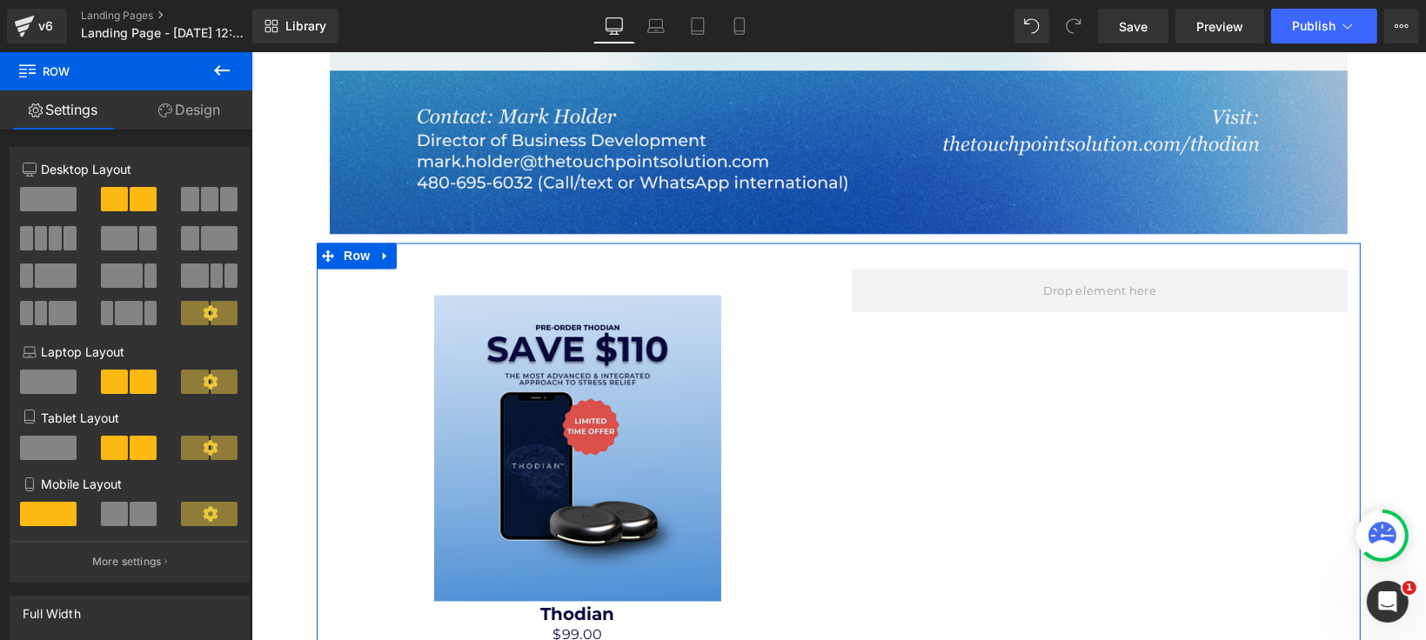
click at [611, 425] on img at bounding box center [576, 448] width 287 height 306
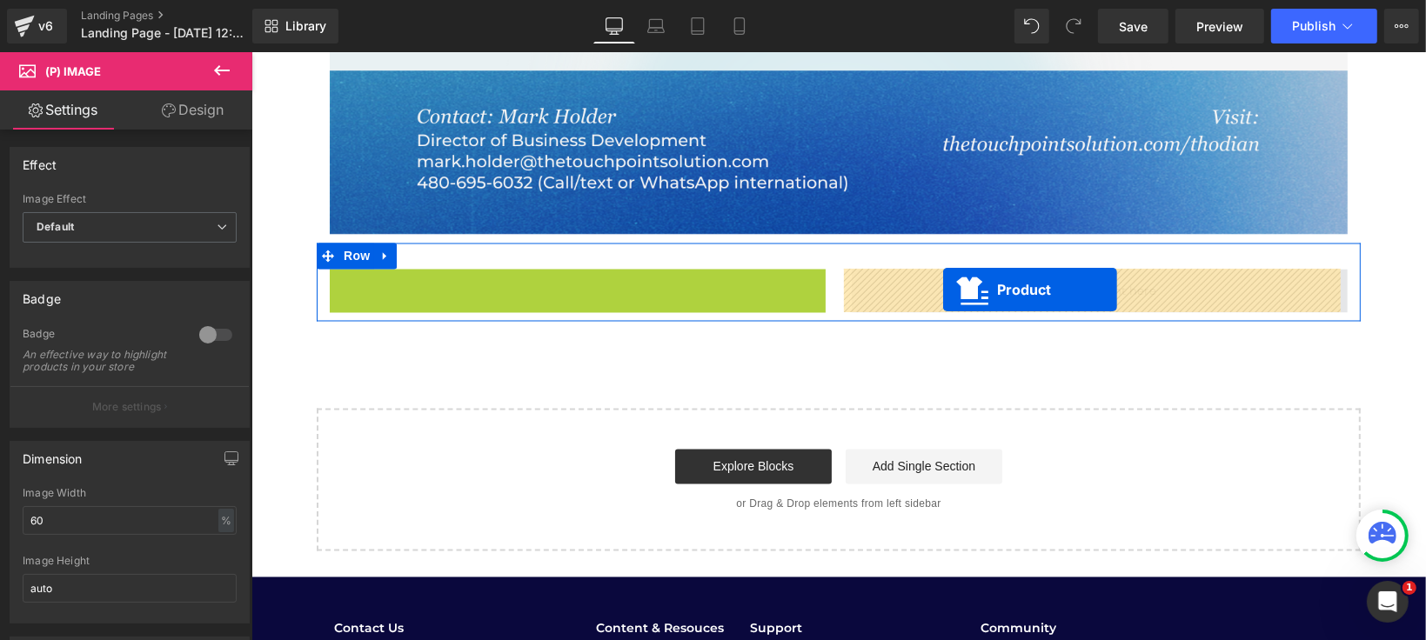
drag, startPoint x: 563, startPoint y: 295, endPoint x: 942, endPoint y: 289, distance: 378.6
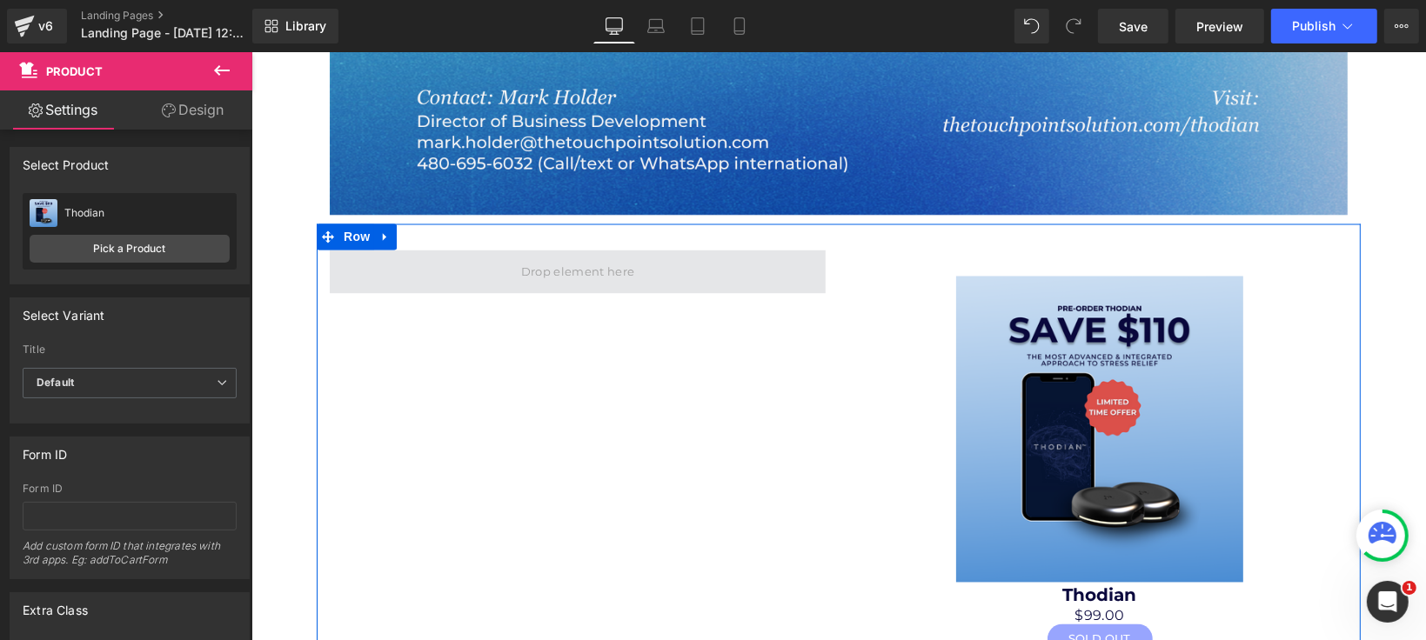
scroll to position [2513, 0]
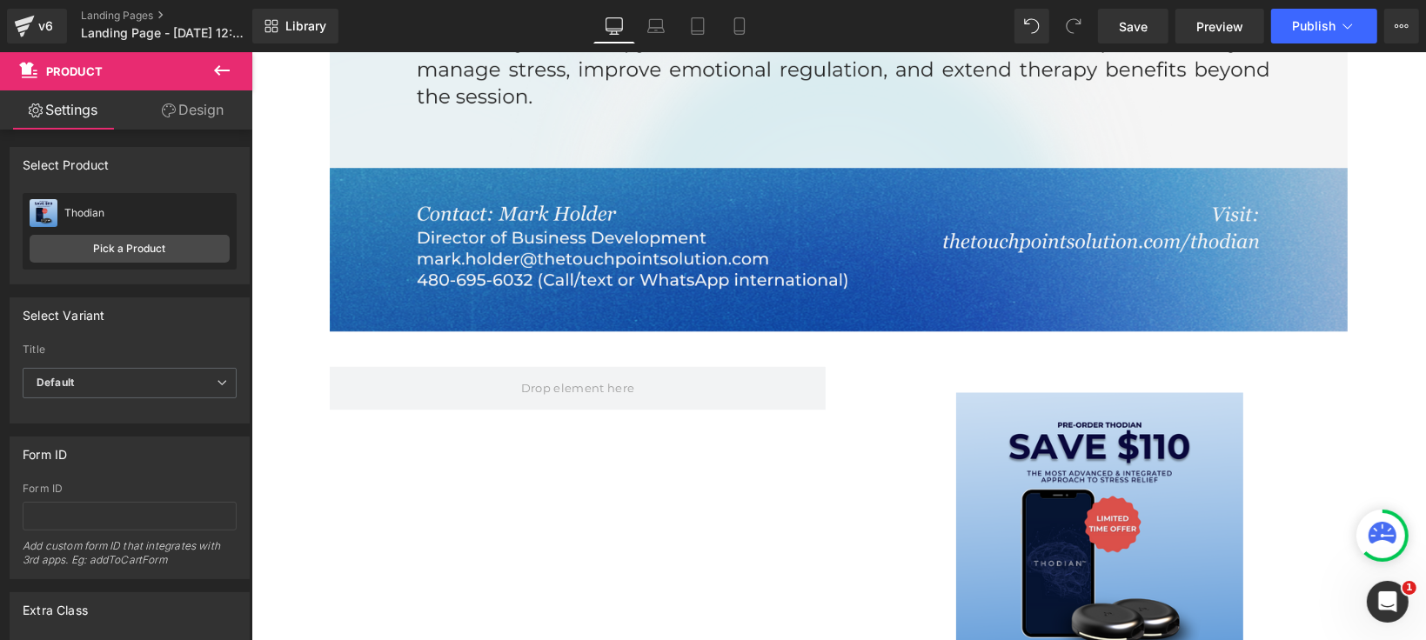
click at [228, 63] on icon at bounding box center [221, 70] width 21 height 21
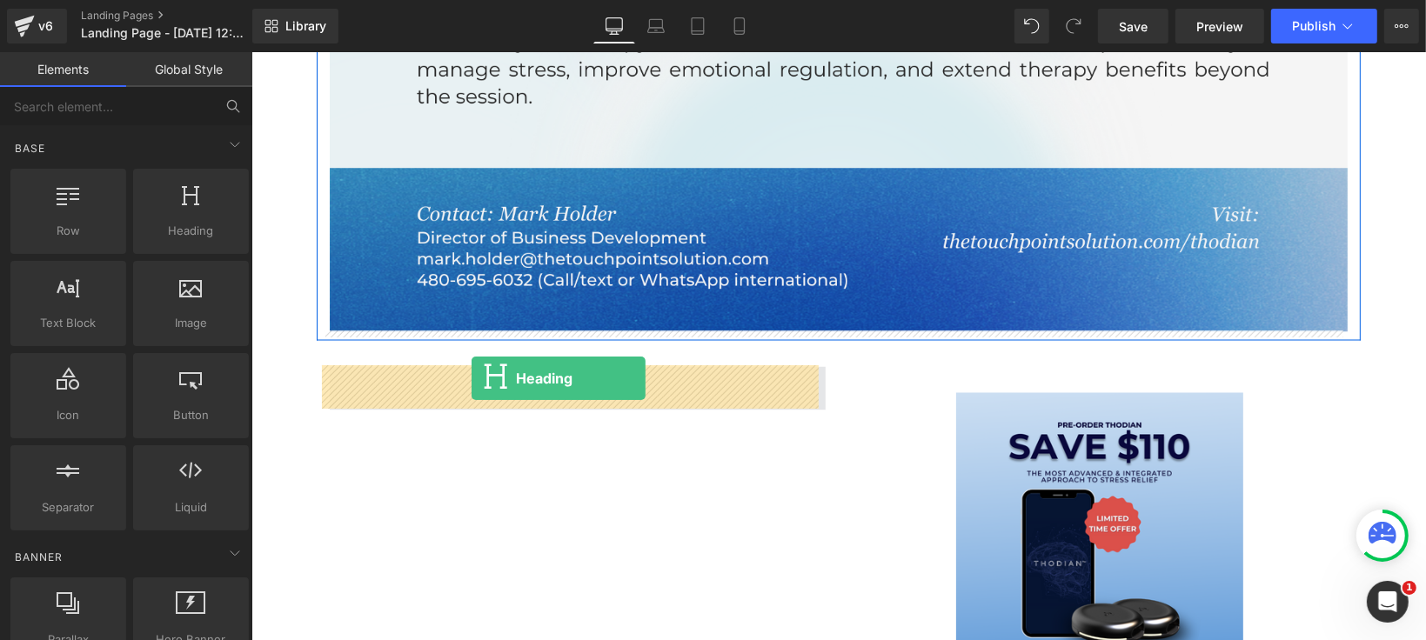
drag, startPoint x: 433, startPoint y: 266, endPoint x: 472, endPoint y: 377, distance: 117.0
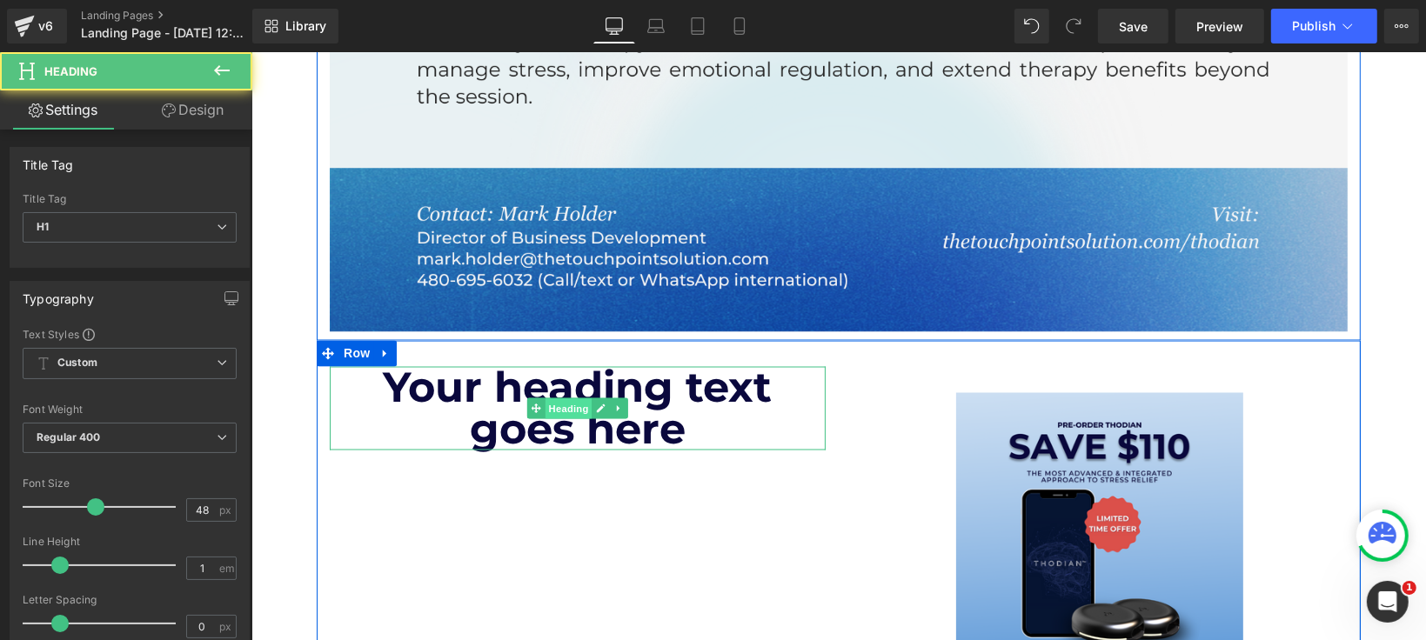
click at [545, 399] on span "Heading" at bounding box center [568, 409] width 47 height 21
click at [466, 391] on h1 "Your heading text goes here" at bounding box center [577, 408] width 496 height 84
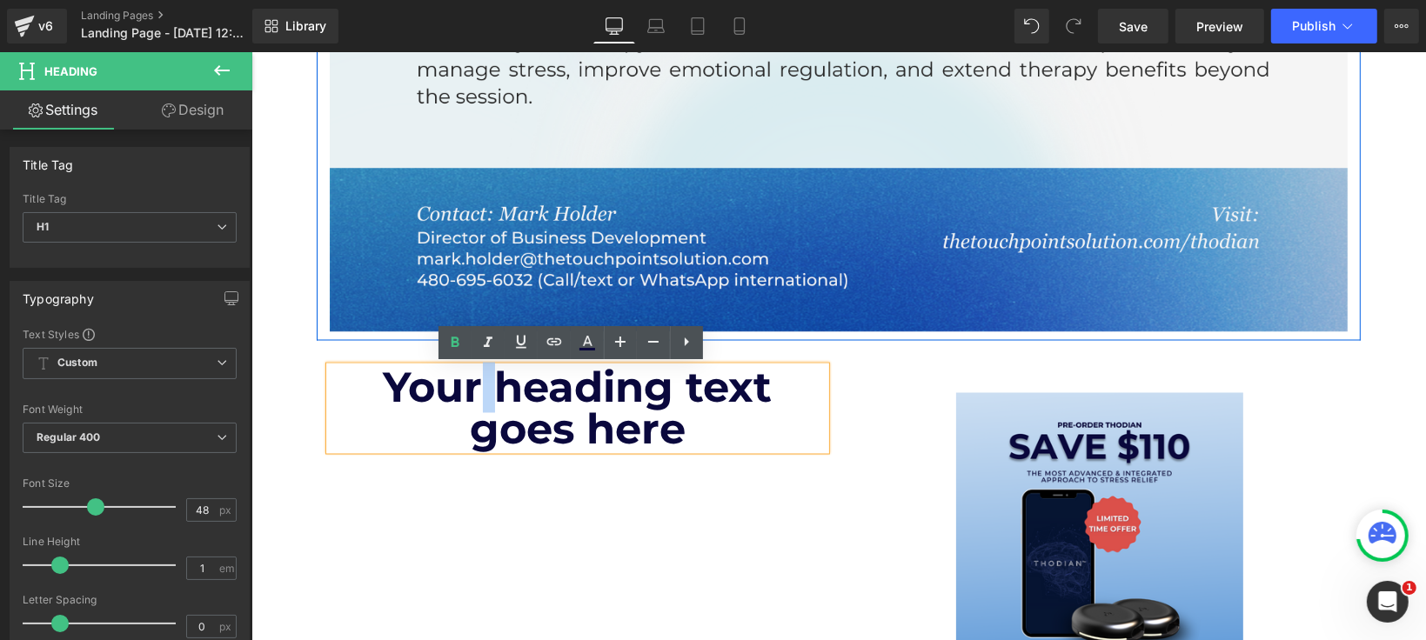
click at [466, 391] on h1 "Your heading text goes here" at bounding box center [577, 408] width 496 height 84
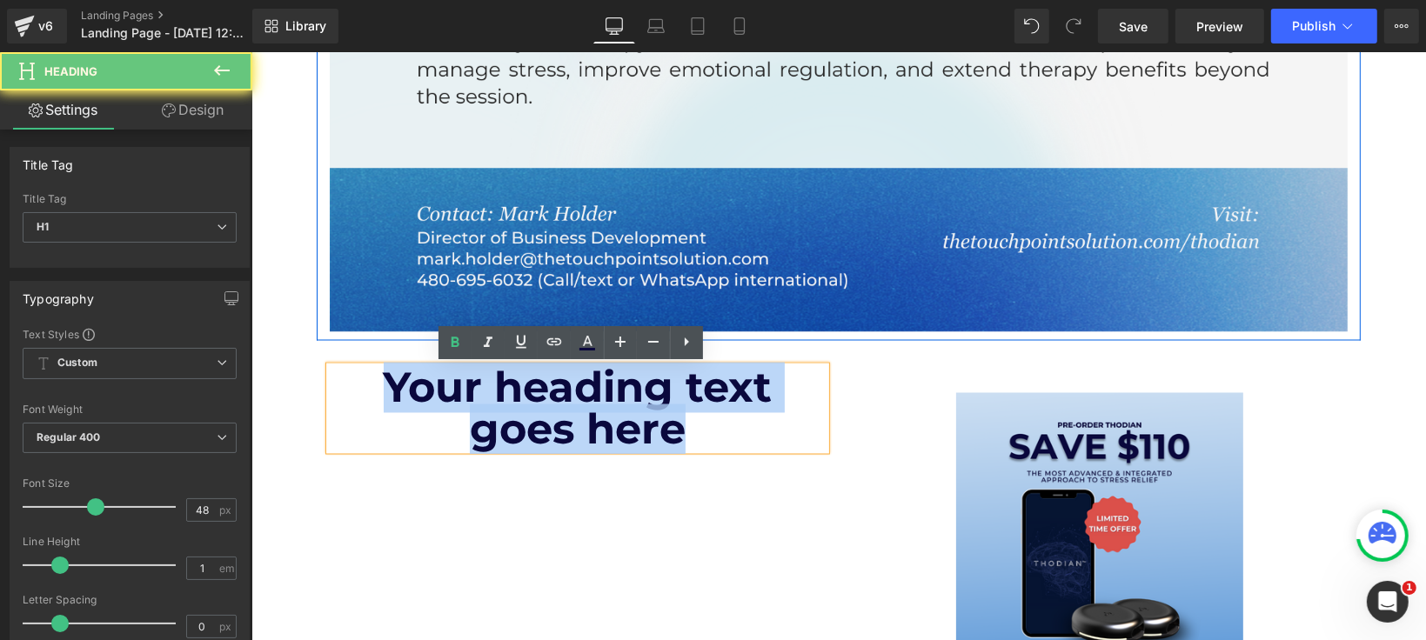
click at [466, 391] on h1 "Your heading text goes here" at bounding box center [577, 408] width 496 height 84
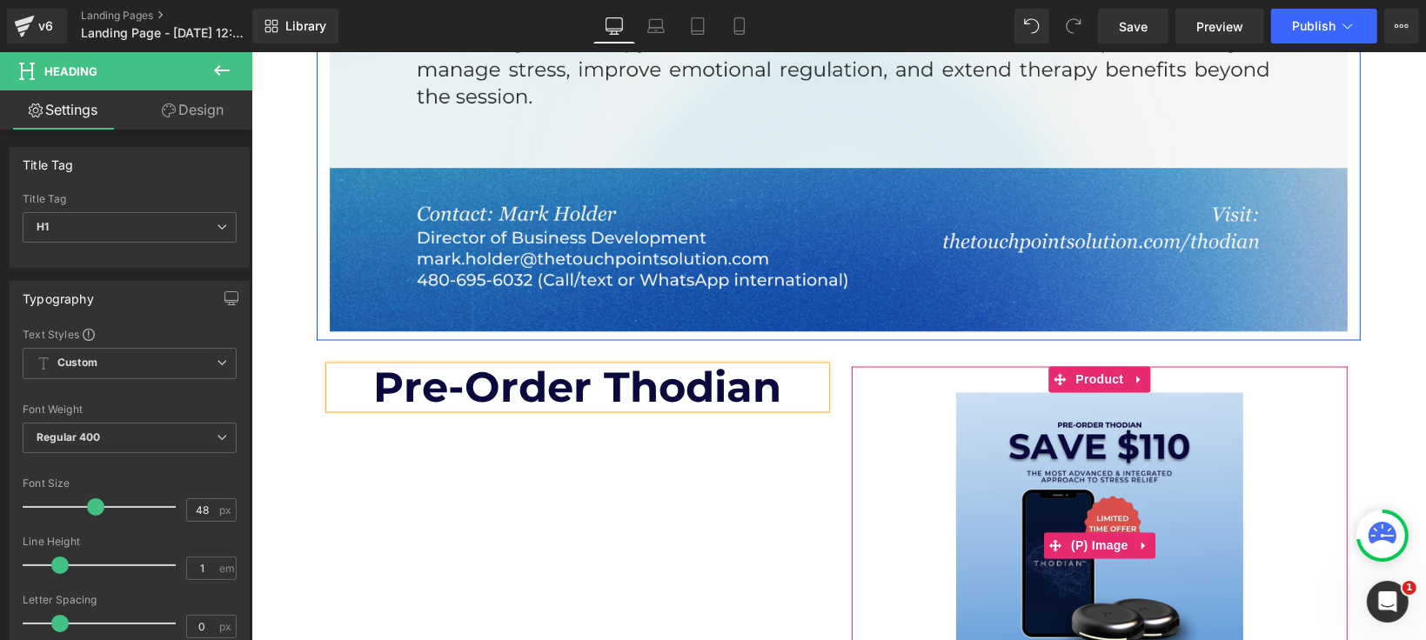
click at [792, 499] on div "Pre-Order Thodian Heading Sale Off (P) Image Thodian (P) Title $0 $99.00 (P) Pr…" at bounding box center [838, 573] width 1044 height 466
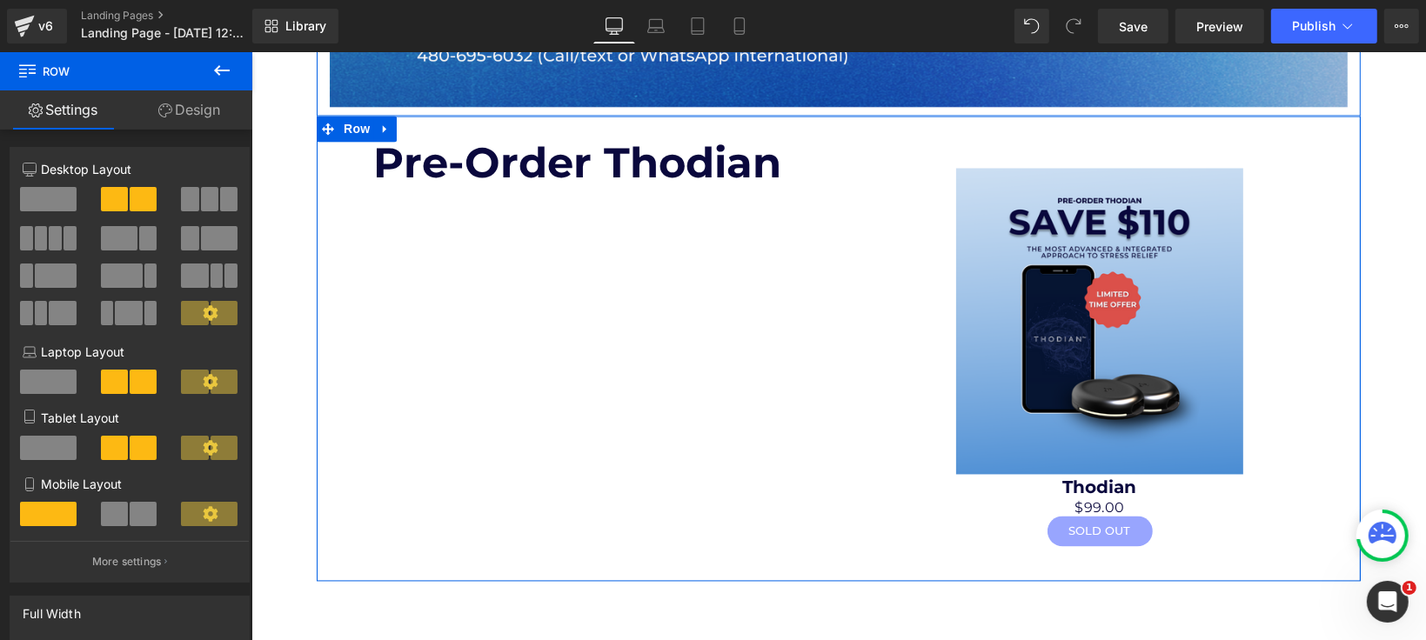
scroll to position [2804, 0]
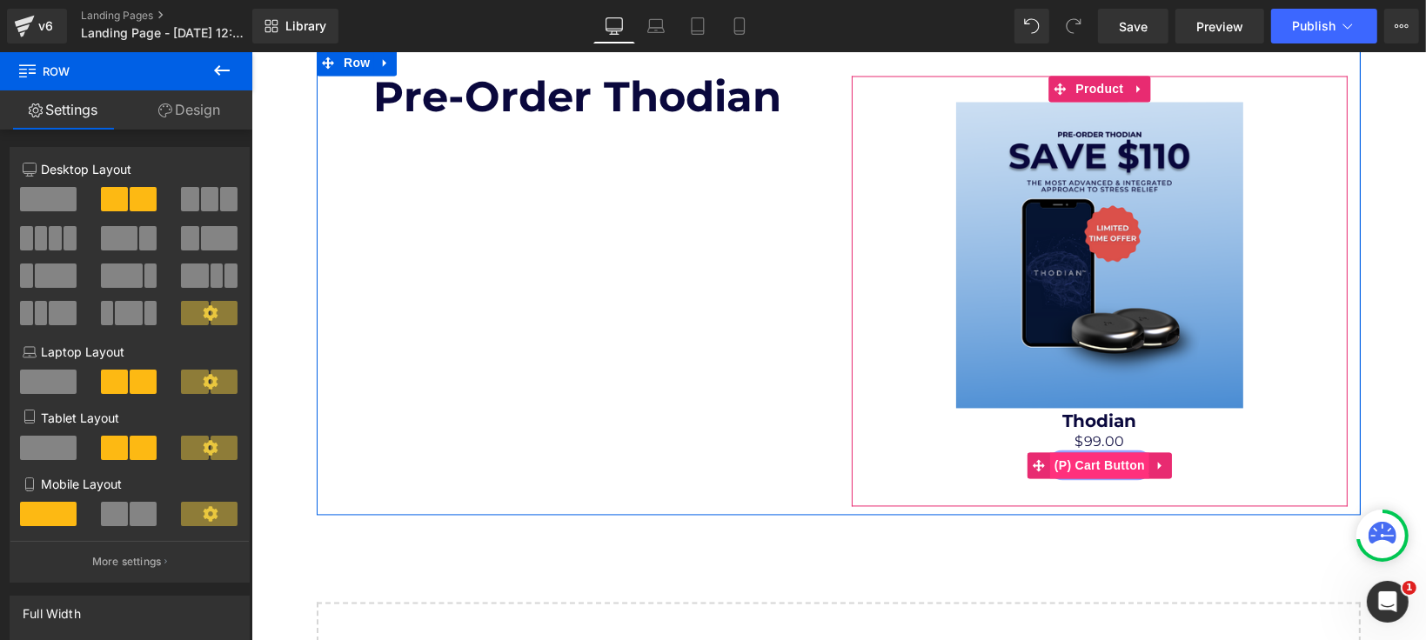
click at [1090, 466] on span "(P) Cart Button" at bounding box center [1098, 465] width 99 height 26
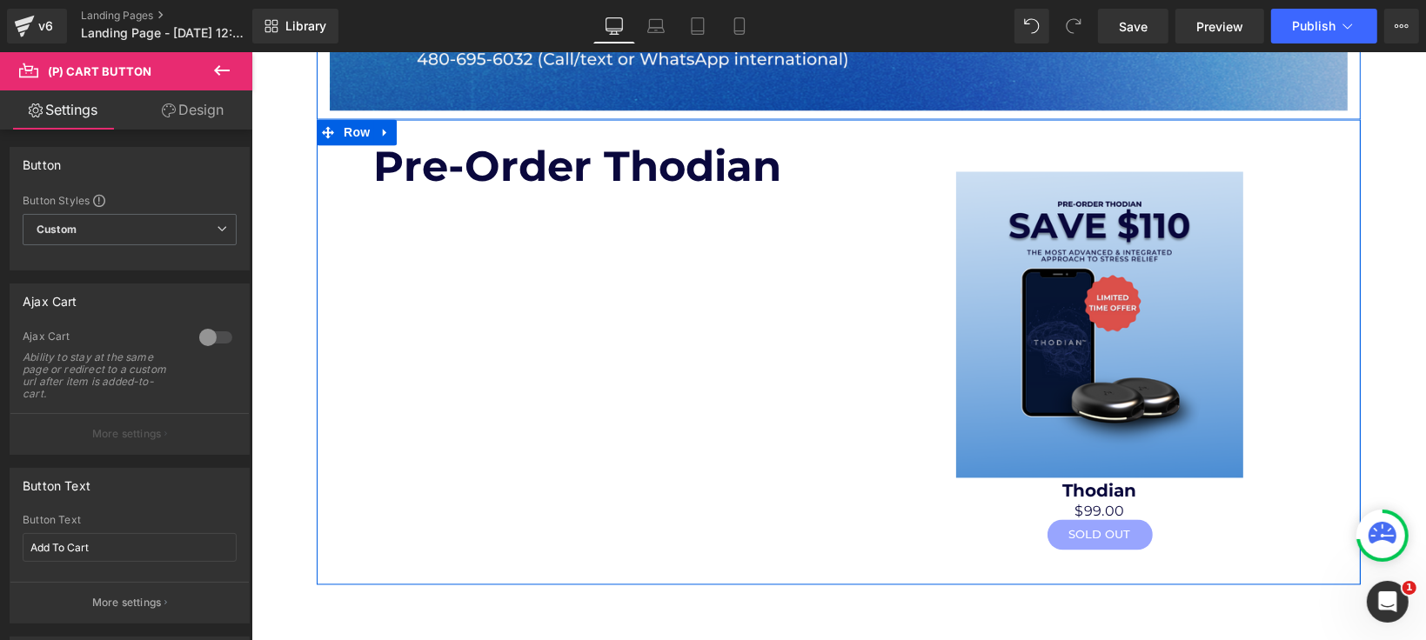
scroll to position [2707, 0]
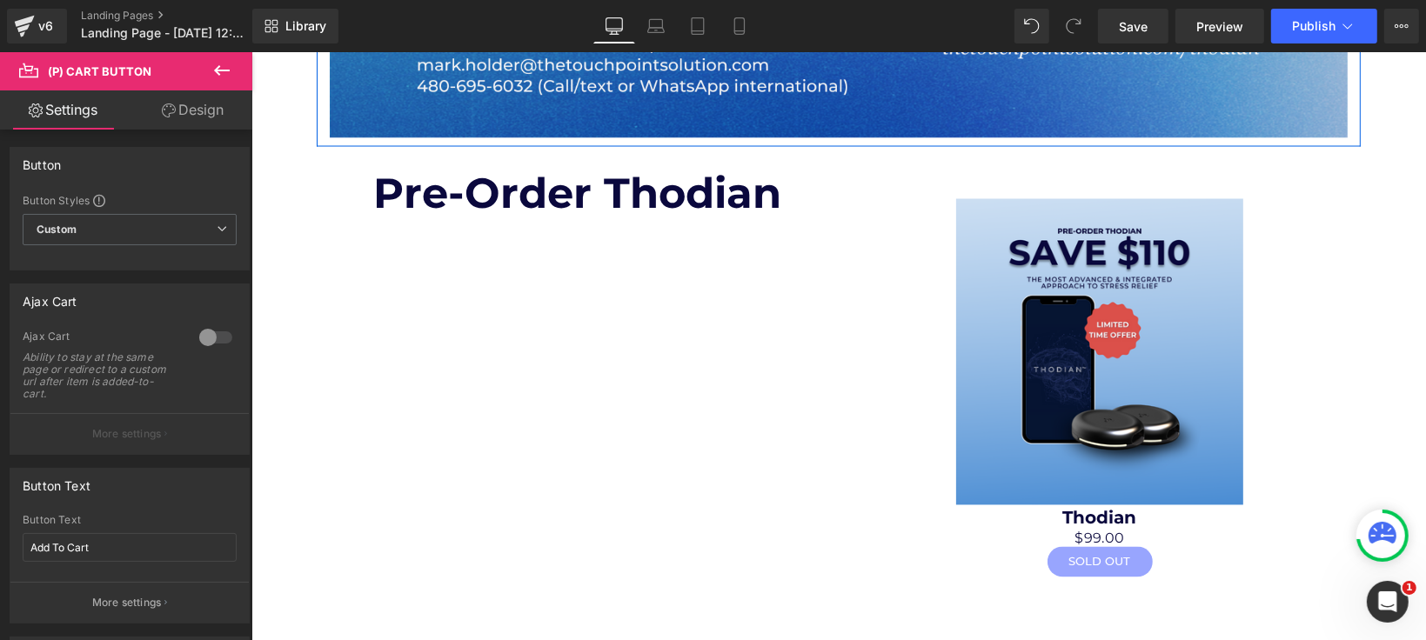
click at [214, 57] on button at bounding box center [221, 71] width 61 height 38
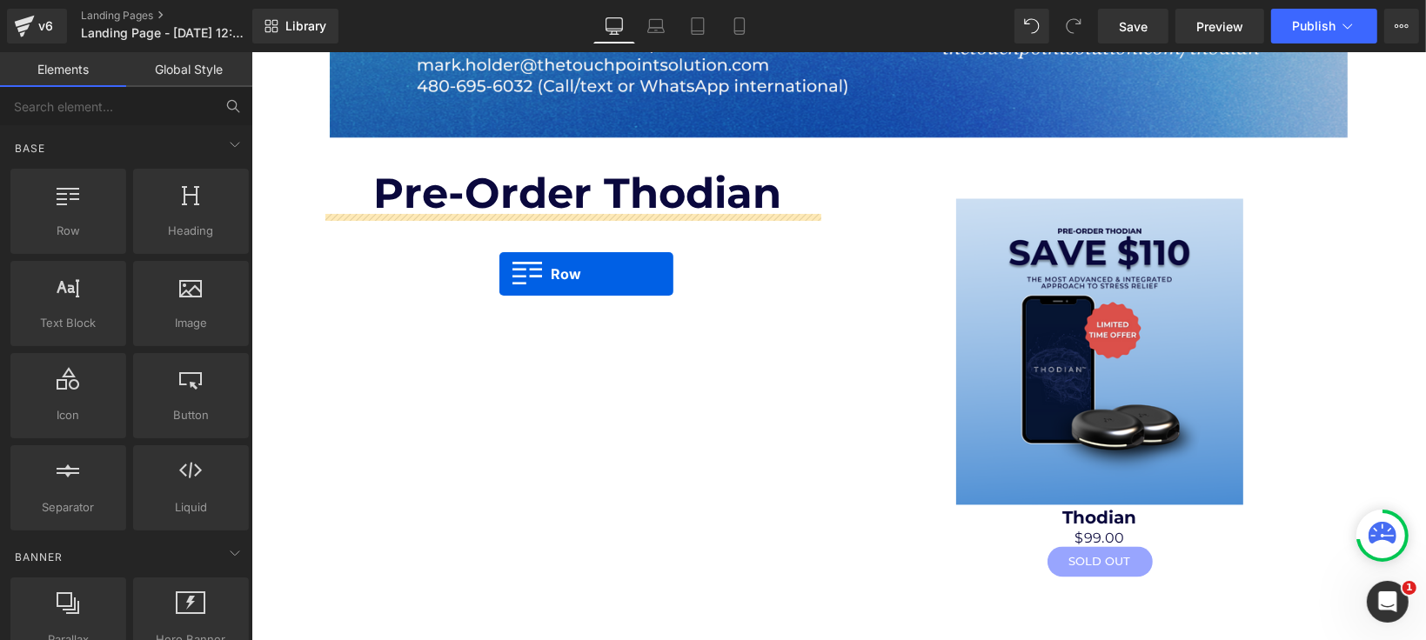
drag, startPoint x: 346, startPoint y: 278, endPoint x: 499, endPoint y: 273, distance: 152.3
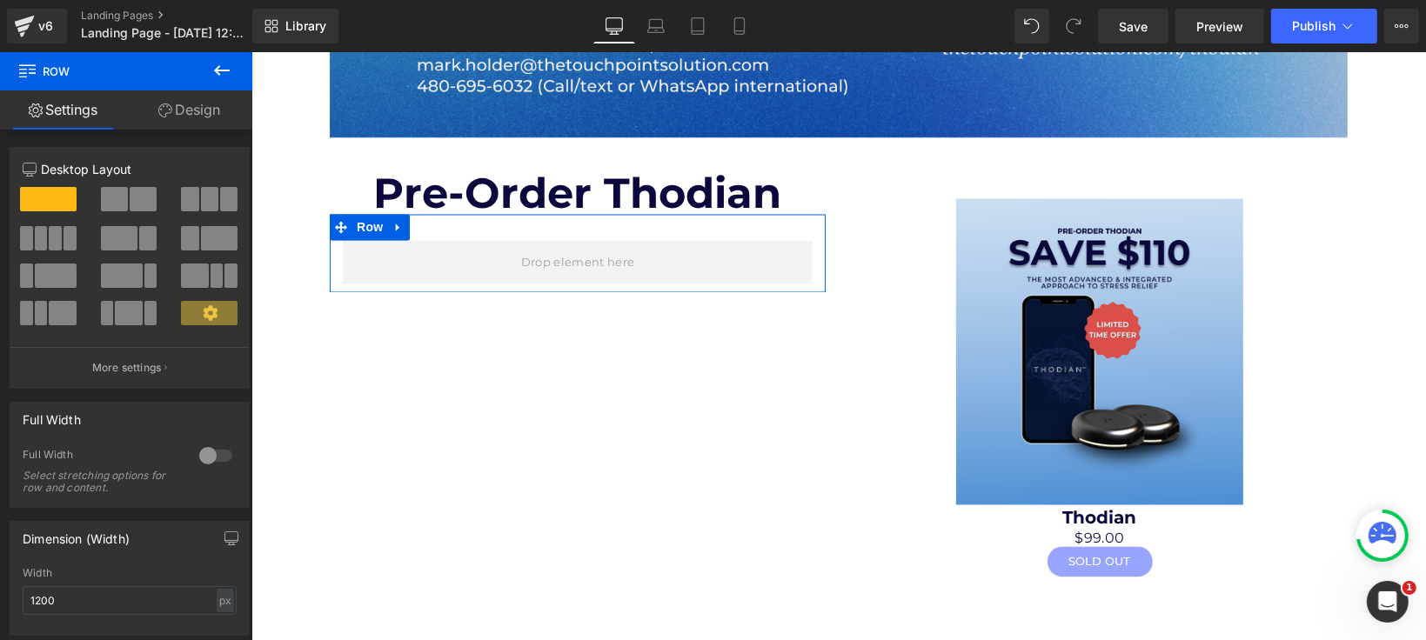
click at [225, 83] on button at bounding box center [221, 71] width 61 height 38
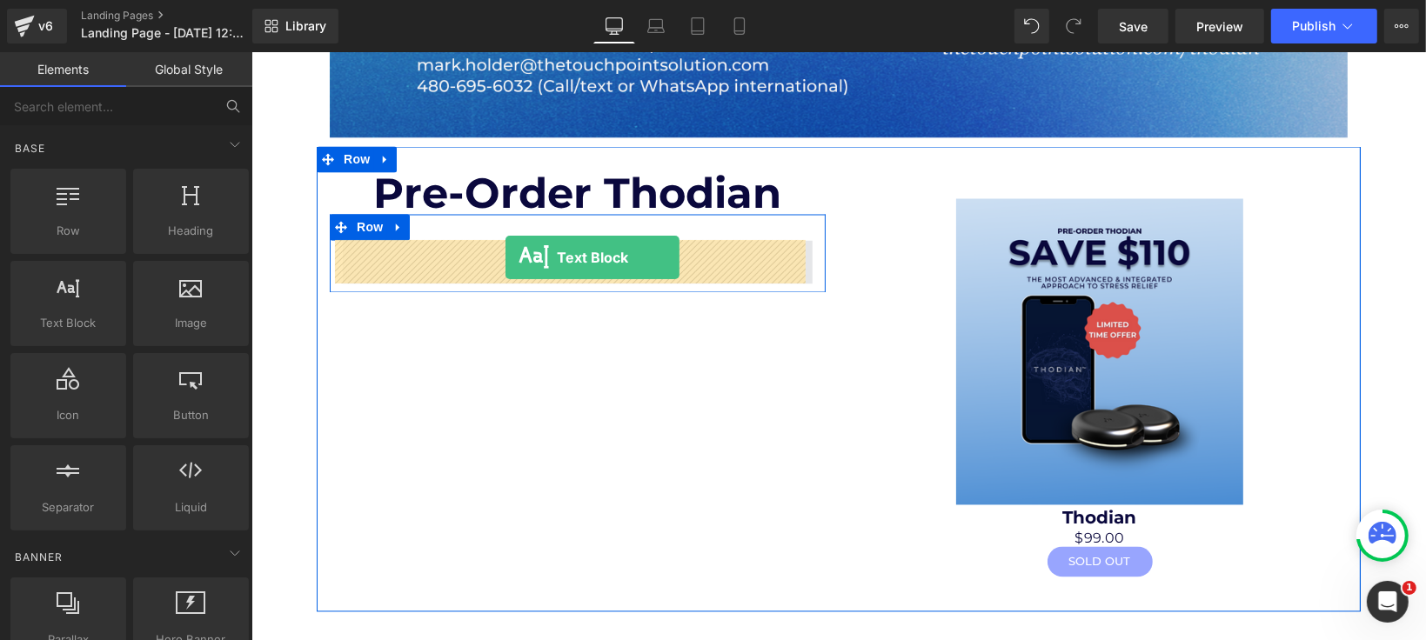
drag, startPoint x: 372, startPoint y: 353, endPoint x: 505, endPoint y: 257, distance: 163.8
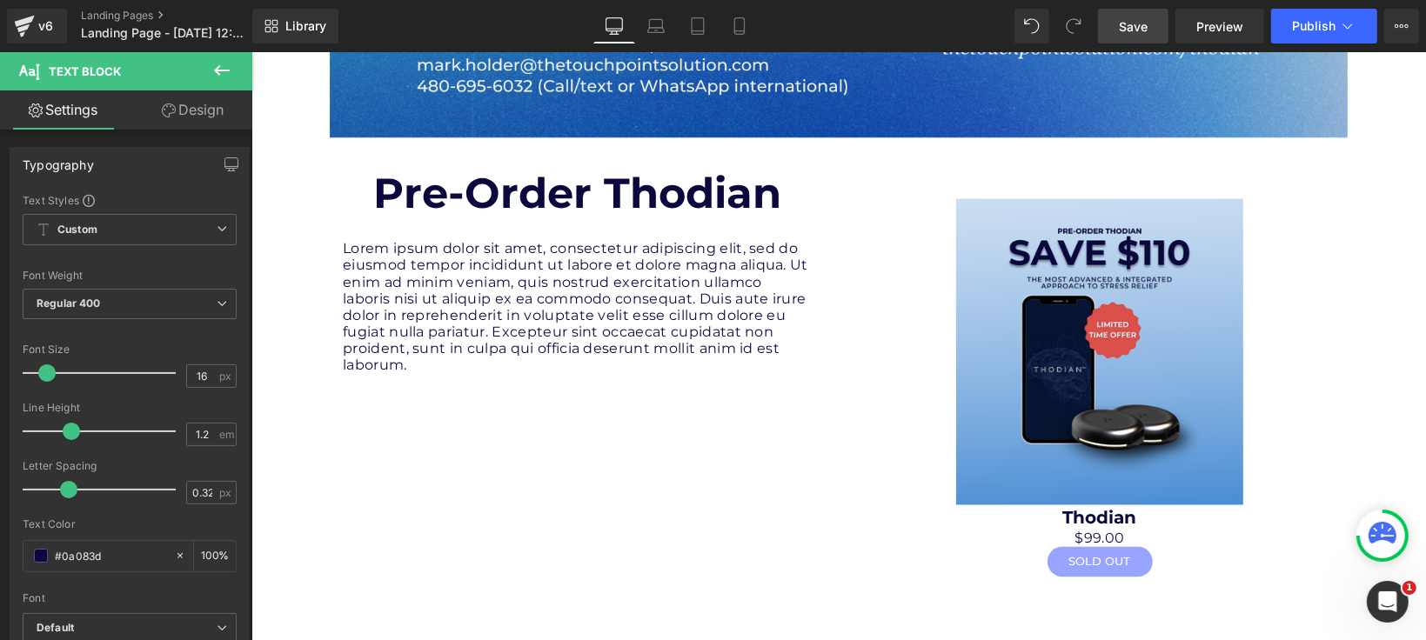
click at [1127, 33] on span "Save" at bounding box center [1133, 26] width 29 height 18
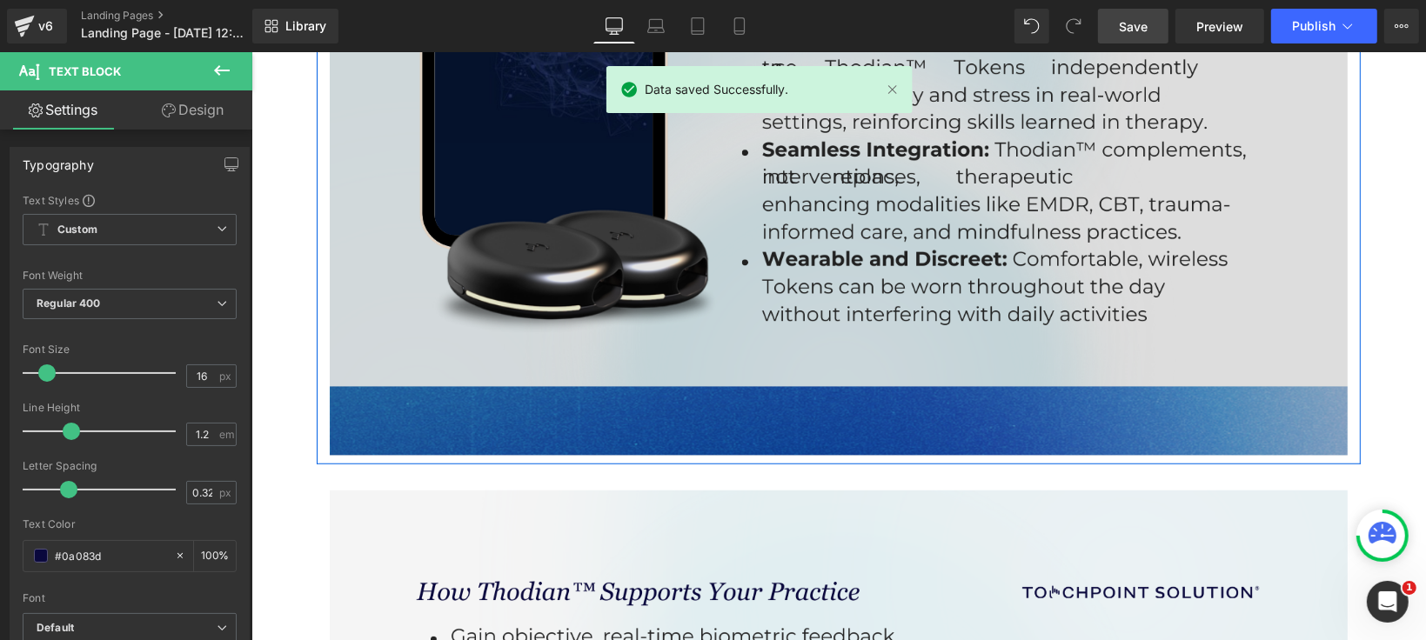
scroll to position [580, 0]
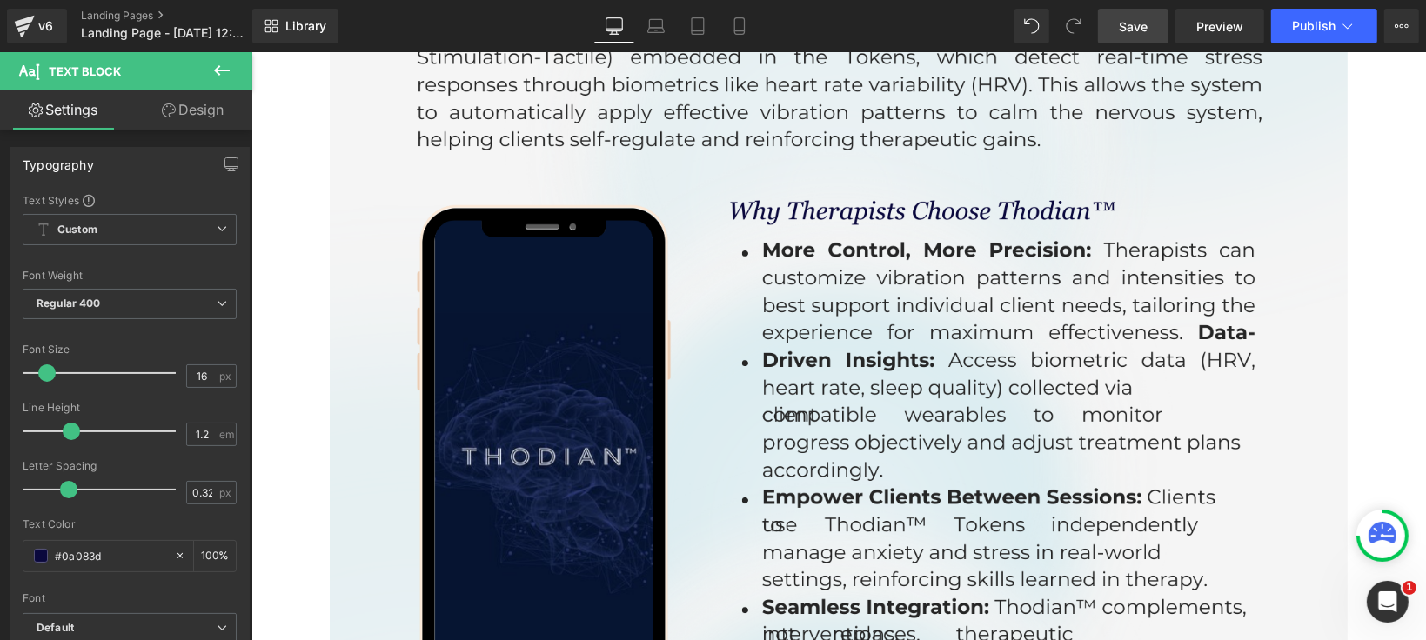
click at [1, 12] on div "v6 Landing Pages Landing Page - Sep 8, 12:34:50" at bounding box center [126, 26] width 252 height 52
click at [15, 15] on icon at bounding box center [24, 26] width 21 height 44
